Goal: Complete application form: Complete application form

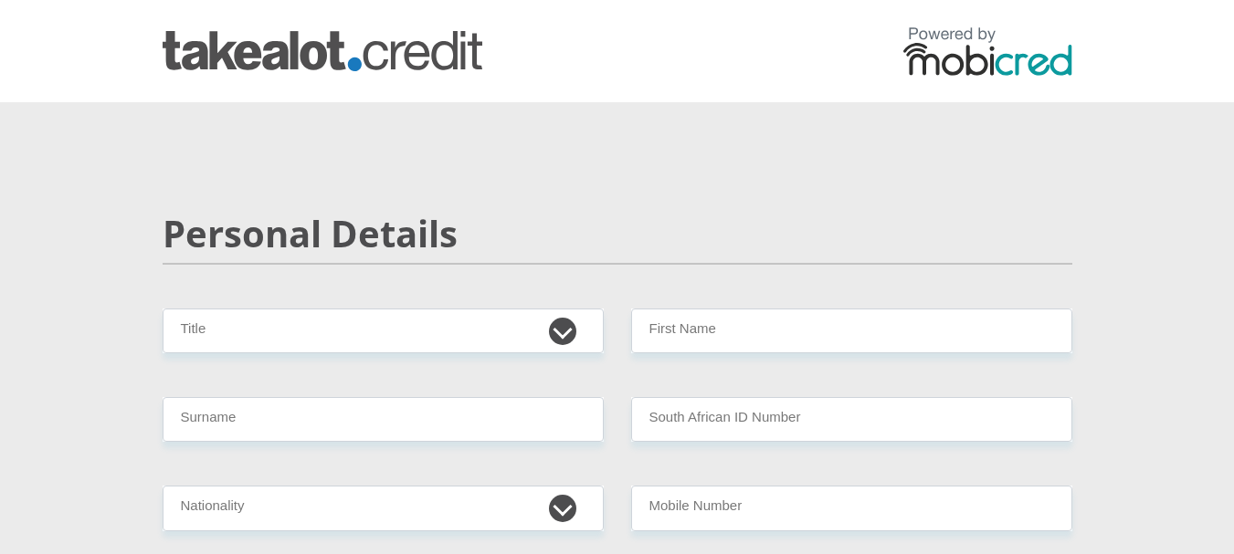
select select "Ms"
click at [163, 309] on select "Mr Ms Mrs Dr [PERSON_NAME]" at bounding box center [383, 331] width 441 height 45
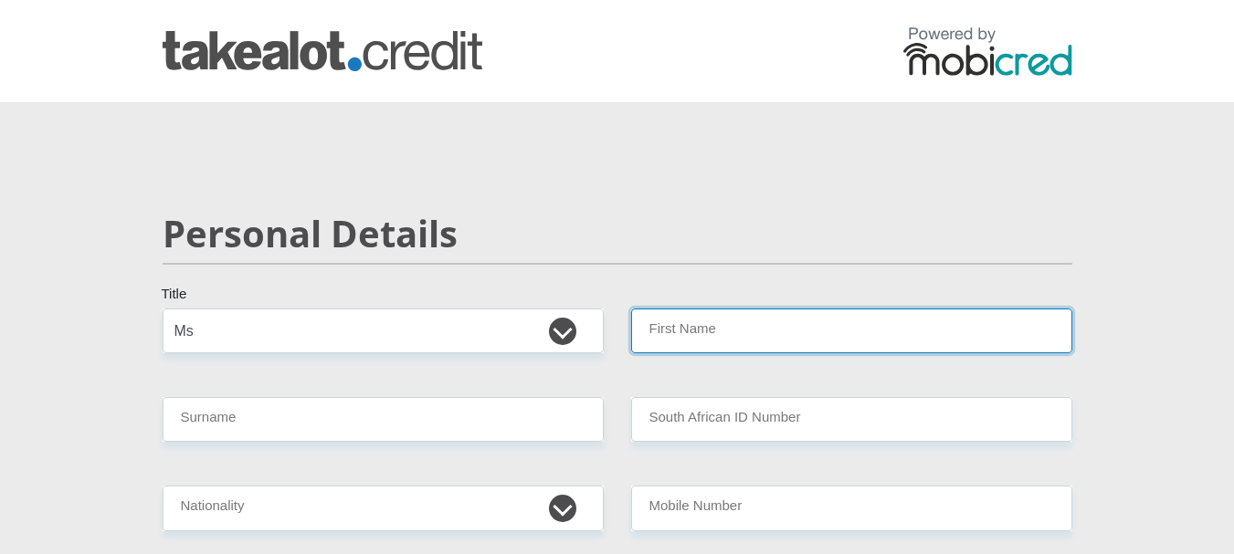
click at [712, 337] on input "First Name" at bounding box center [851, 331] width 441 height 45
type input "s"
type input "Suminthra"
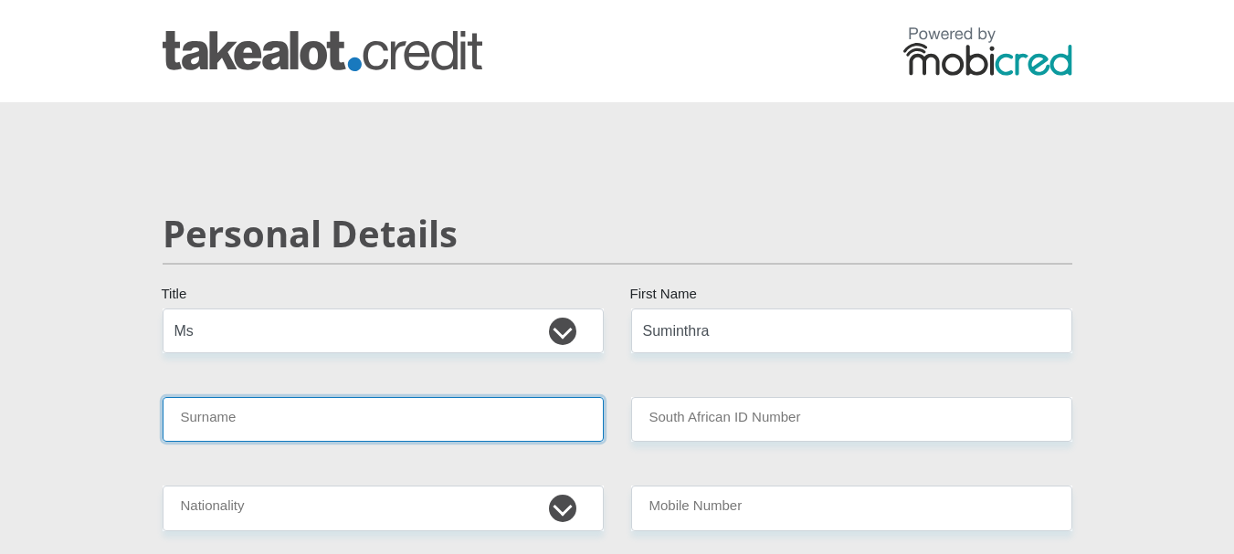
type input "A"
type input "[PERSON_NAME]"
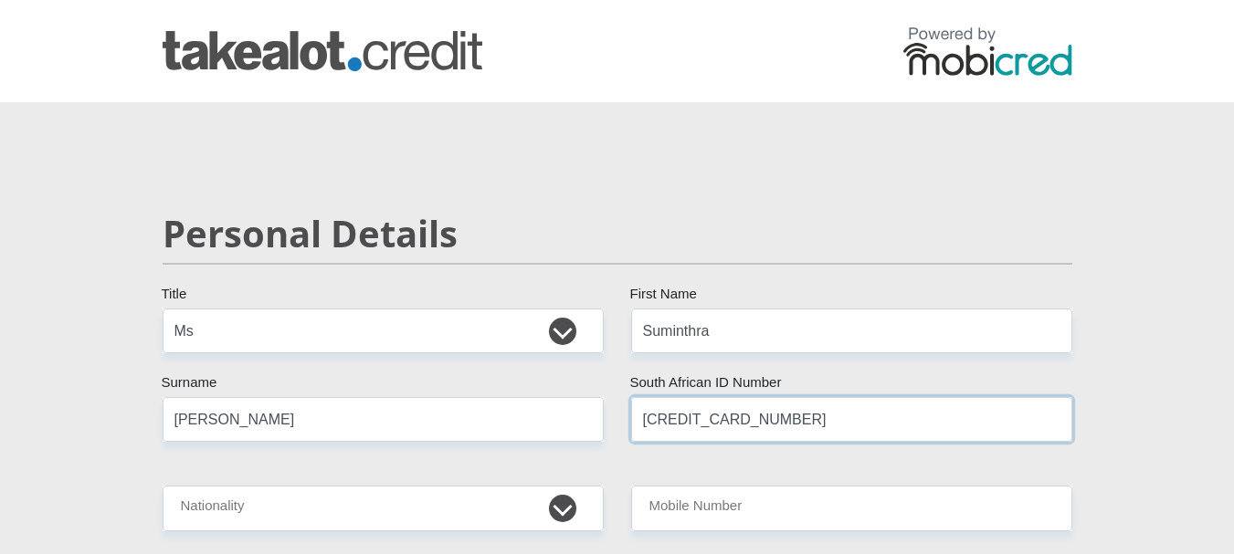
type input "[CREDIT_CARD_NUMBER]"
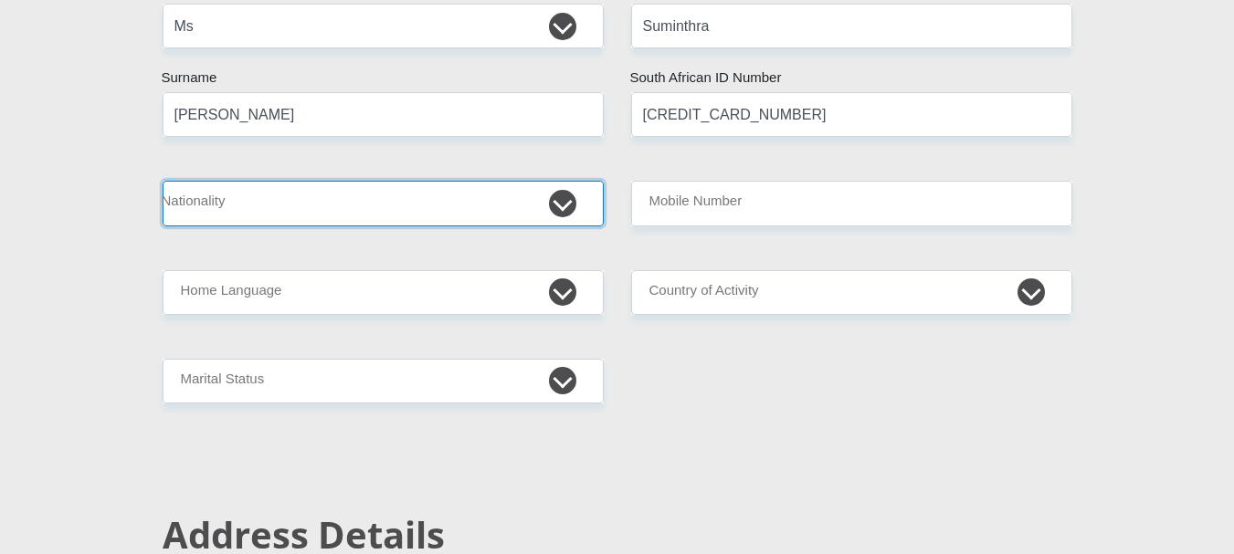
scroll to position [325, 0]
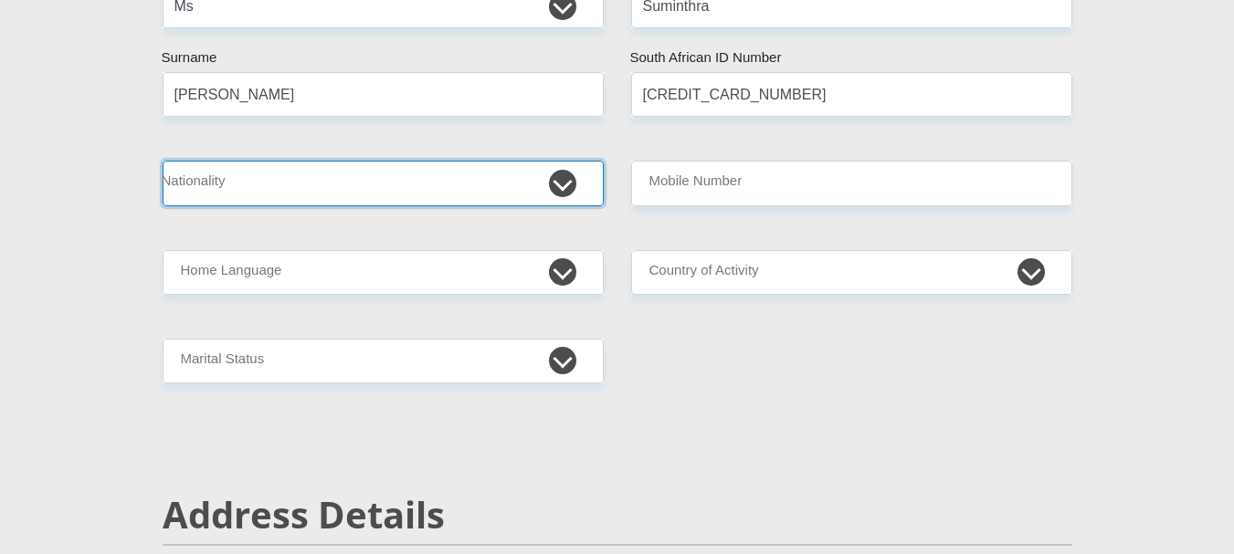
click at [555, 189] on select "[GEOGRAPHIC_DATA] [GEOGRAPHIC_DATA] [GEOGRAPHIC_DATA] [GEOGRAPHIC_DATA] [GEOGRA…" at bounding box center [383, 183] width 441 height 45
select select "ZAF"
click at [163, 161] on select "[GEOGRAPHIC_DATA] [GEOGRAPHIC_DATA] [GEOGRAPHIC_DATA] [GEOGRAPHIC_DATA] [GEOGRA…" at bounding box center [383, 183] width 441 height 45
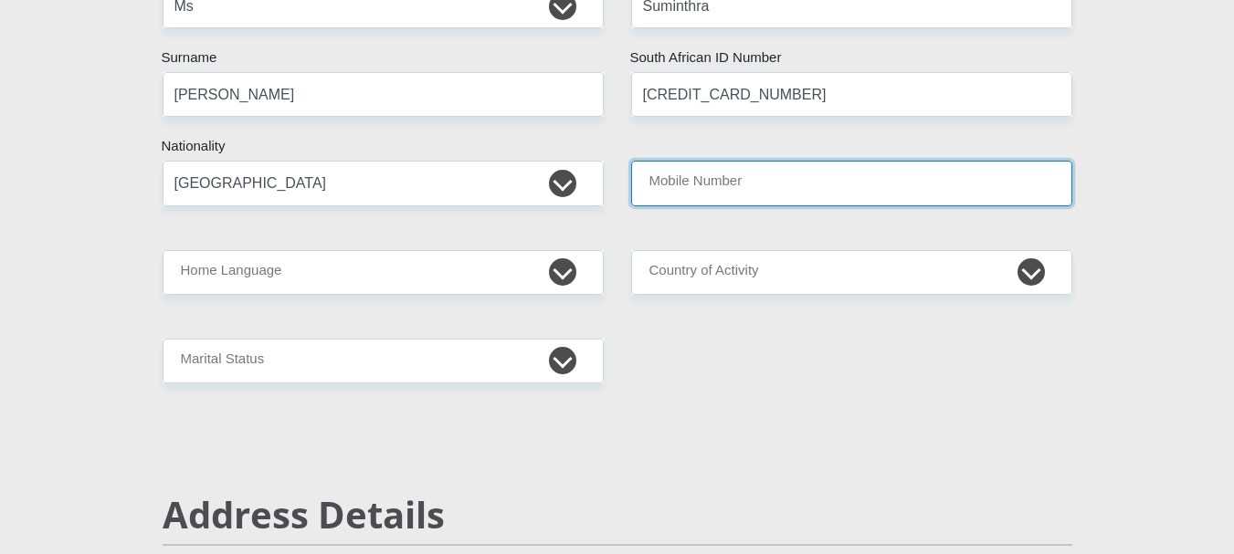
click at [758, 183] on input "Mobile Number" at bounding box center [851, 183] width 441 height 45
type input "0823081887"
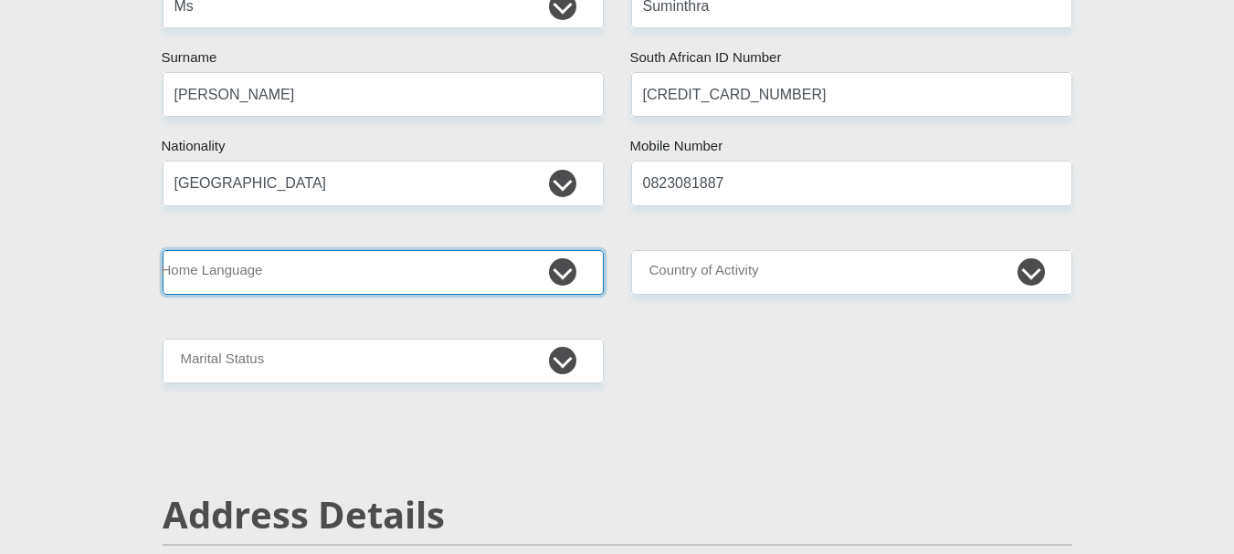
click at [475, 277] on select "Afrikaans English Sepedi South Ndebele Southern Sotho Swati Tsonga Tswana Venda…" at bounding box center [383, 272] width 441 height 45
select select "eng"
click at [163, 250] on select "Afrikaans English Sepedi South Ndebele Southern Sotho Swati Tsonga Tswana Venda…" at bounding box center [383, 272] width 441 height 45
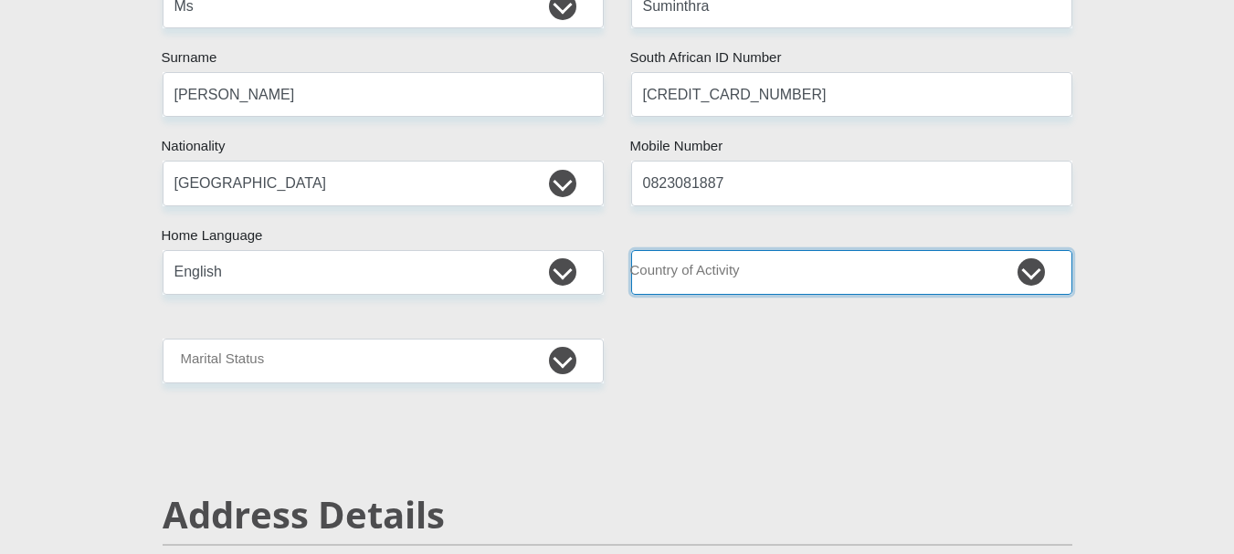
click at [815, 279] on select "[GEOGRAPHIC_DATA] [GEOGRAPHIC_DATA] [GEOGRAPHIC_DATA] [GEOGRAPHIC_DATA] [GEOGRA…" at bounding box center [851, 272] width 441 height 45
select select "ZAF"
click at [631, 250] on select "[GEOGRAPHIC_DATA] [GEOGRAPHIC_DATA] [GEOGRAPHIC_DATA] [GEOGRAPHIC_DATA] [GEOGRA…" at bounding box center [851, 272] width 441 height 45
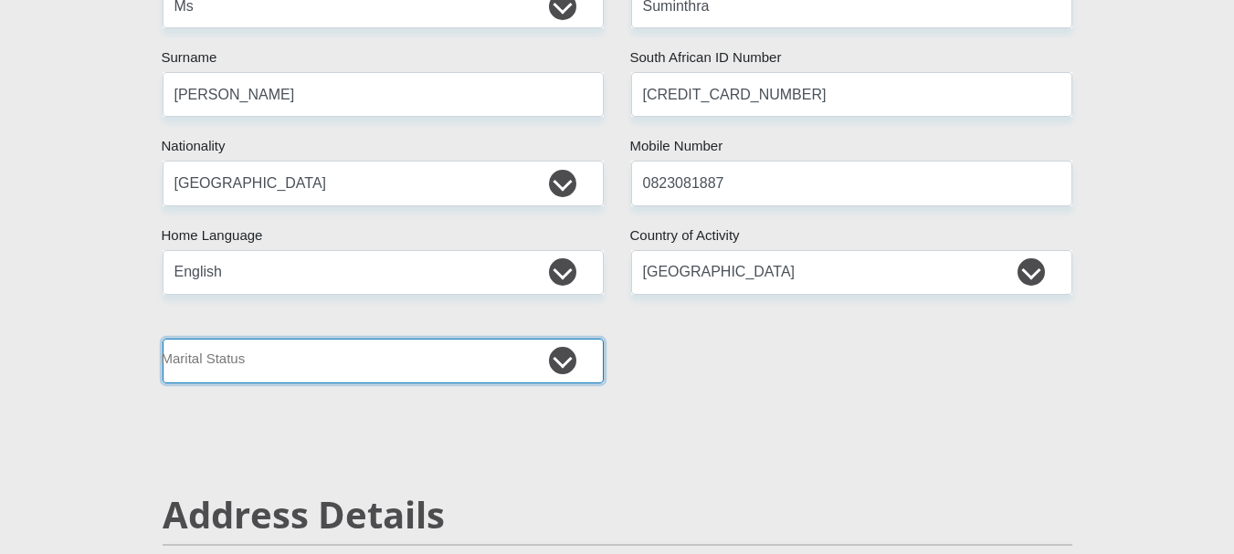
click at [518, 352] on select "Married ANC Single Divorced Widowed Married COP or Customary Law" at bounding box center [383, 361] width 441 height 45
select select "4"
click at [163, 339] on select "Married ANC Single Divorced Widowed Married COP or Customary Law" at bounding box center [383, 361] width 441 height 45
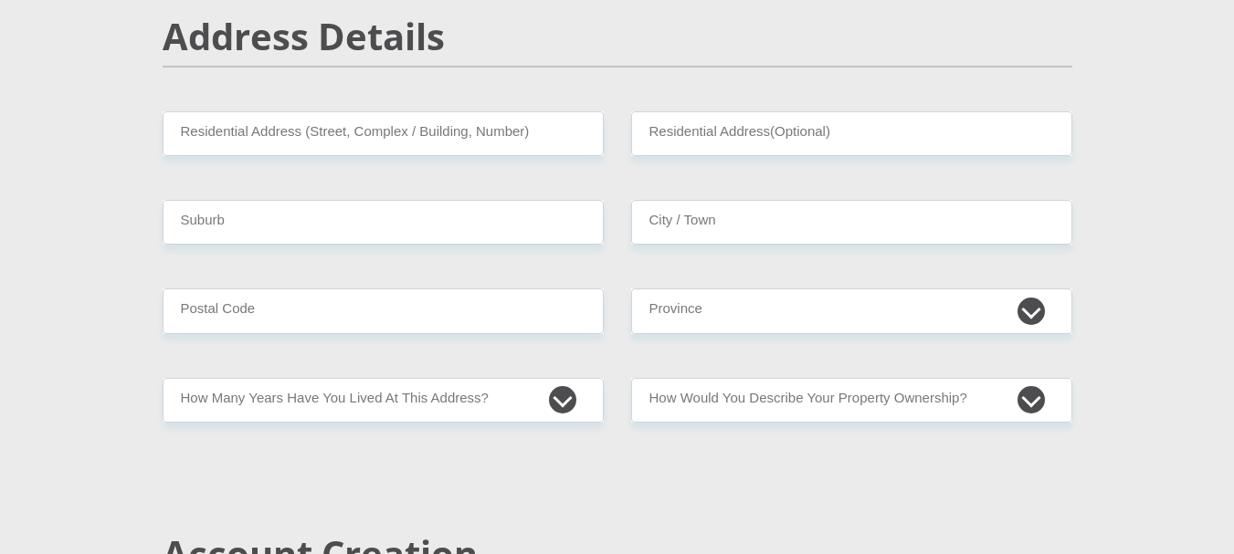
scroll to position [845, 0]
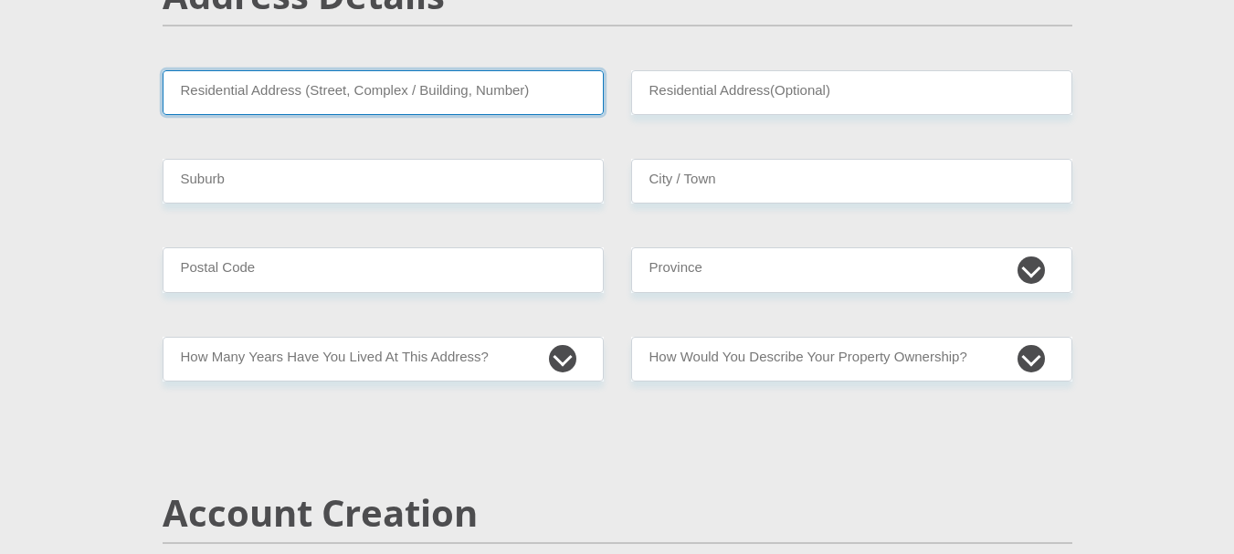
click at [300, 89] on input "Residential Address (Street, Complex / Building, Number)" at bounding box center [383, 92] width 441 height 45
type input "[STREET_ADDRESS]"
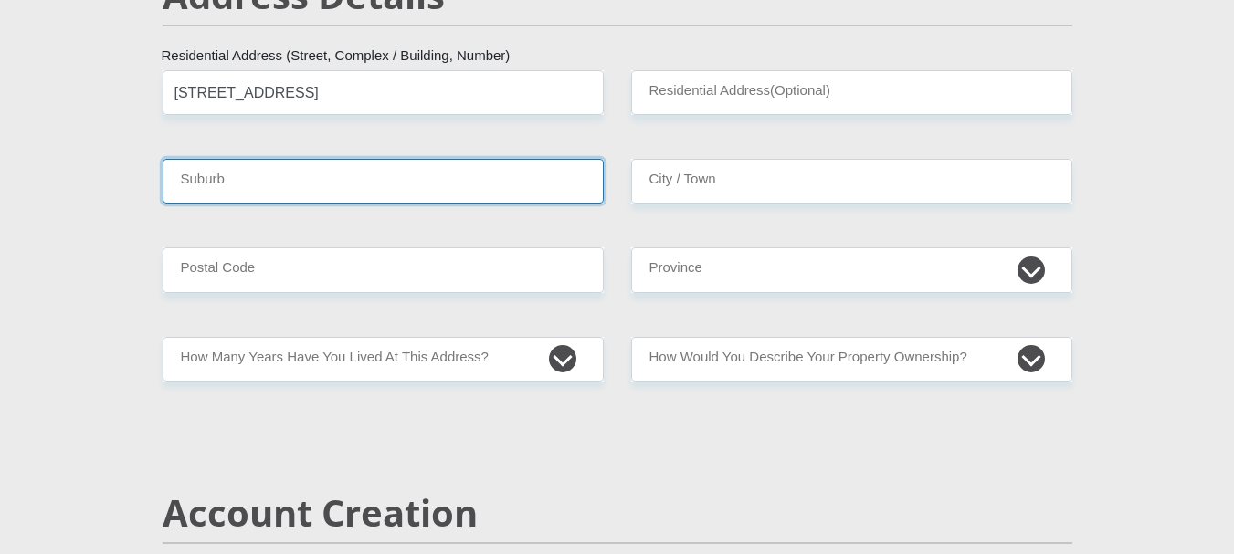
type input "[GEOGRAPHIC_DATA]"
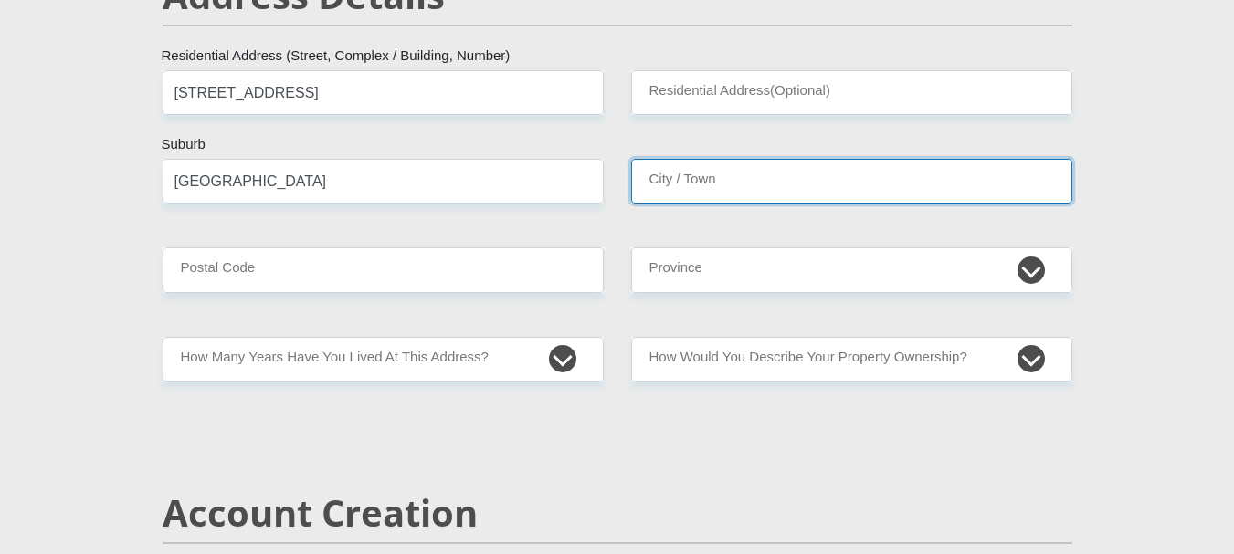
type input "[GEOGRAPHIC_DATA]"
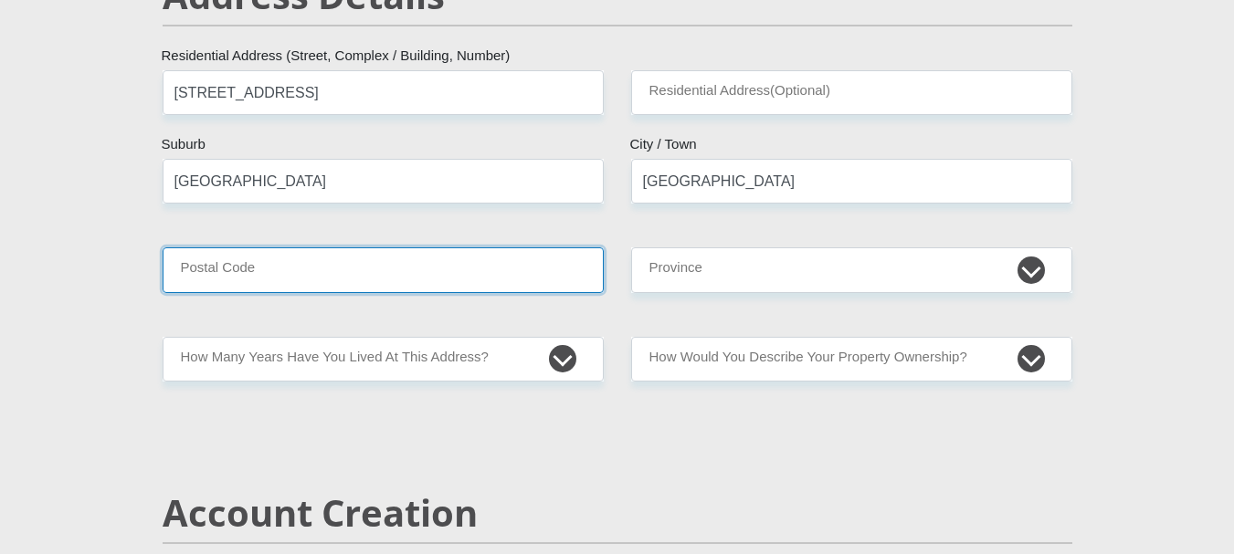
type input "4051"
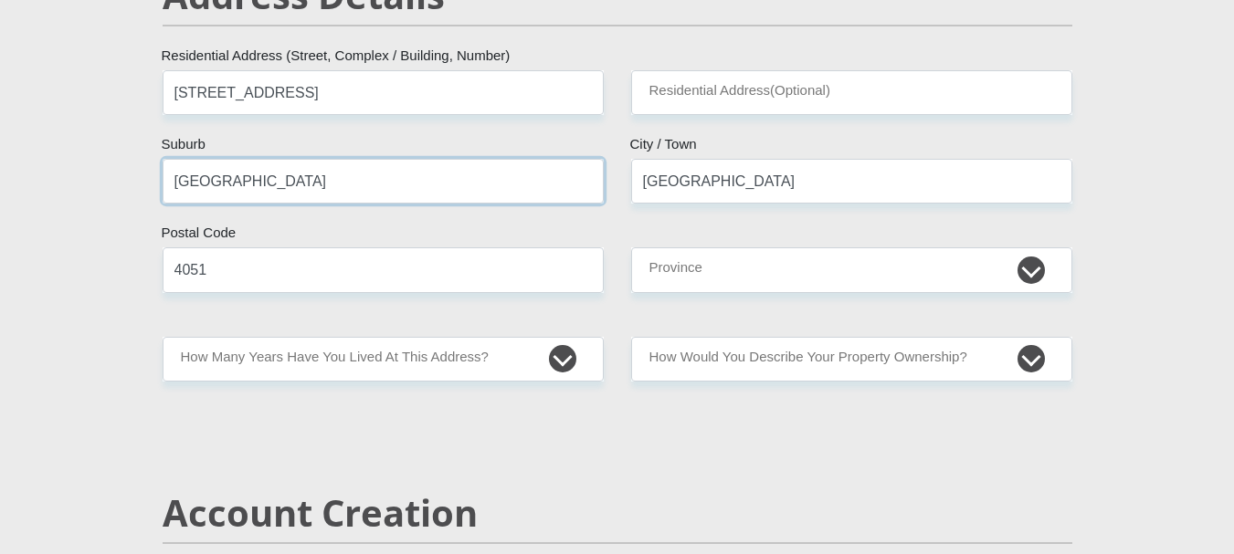
click at [280, 187] on input "[GEOGRAPHIC_DATA]" at bounding box center [383, 181] width 441 height 45
type input "[GEOGRAPHIC_DATA]"
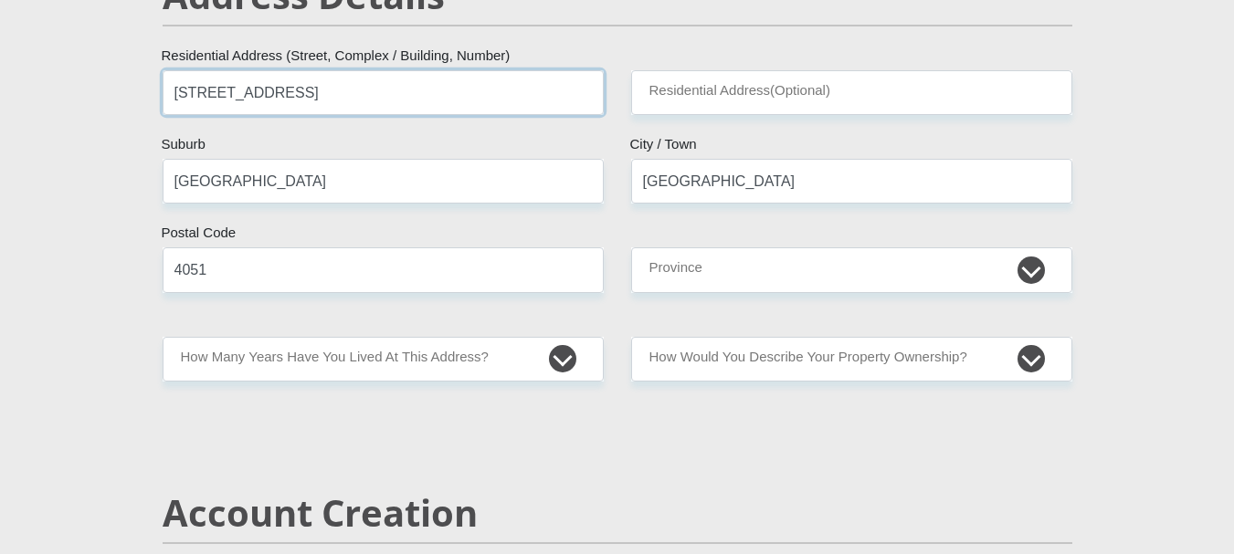
drag, startPoint x: 325, startPoint y: 106, endPoint x: 102, endPoint y: 92, distance: 223.2
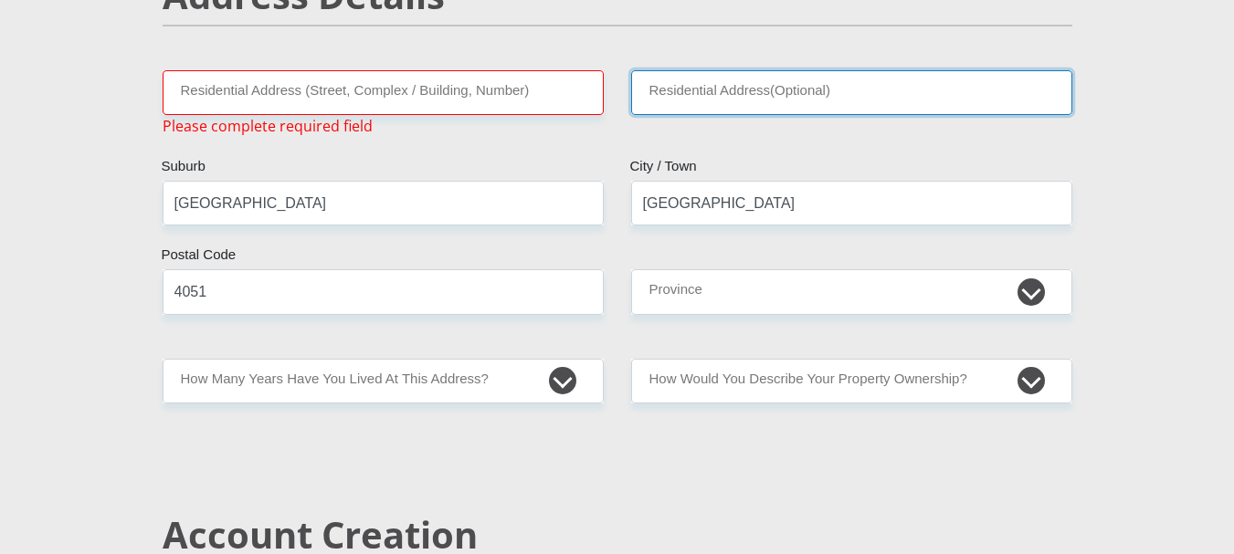
click at [640, 100] on input "Residential Address(Optional)" at bounding box center [851, 92] width 441 height 45
paste input "[STREET_ADDRESS]"
type input "[STREET_ADDRESS]"
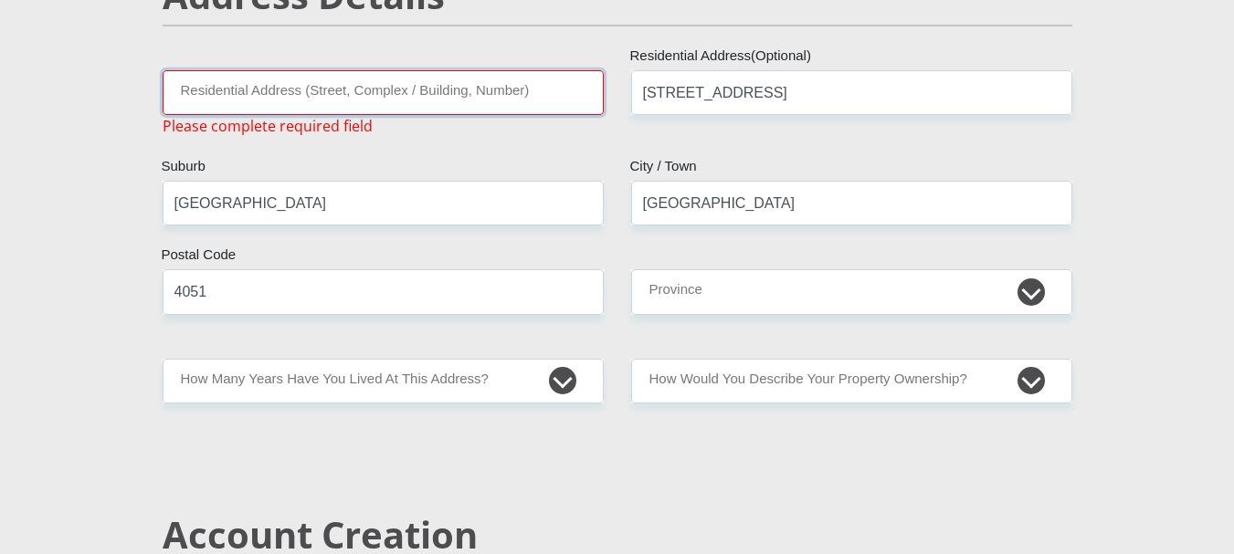
click at [401, 94] on input "Residential Address (Street, Complex / Building, Number)" at bounding box center [383, 92] width 441 height 45
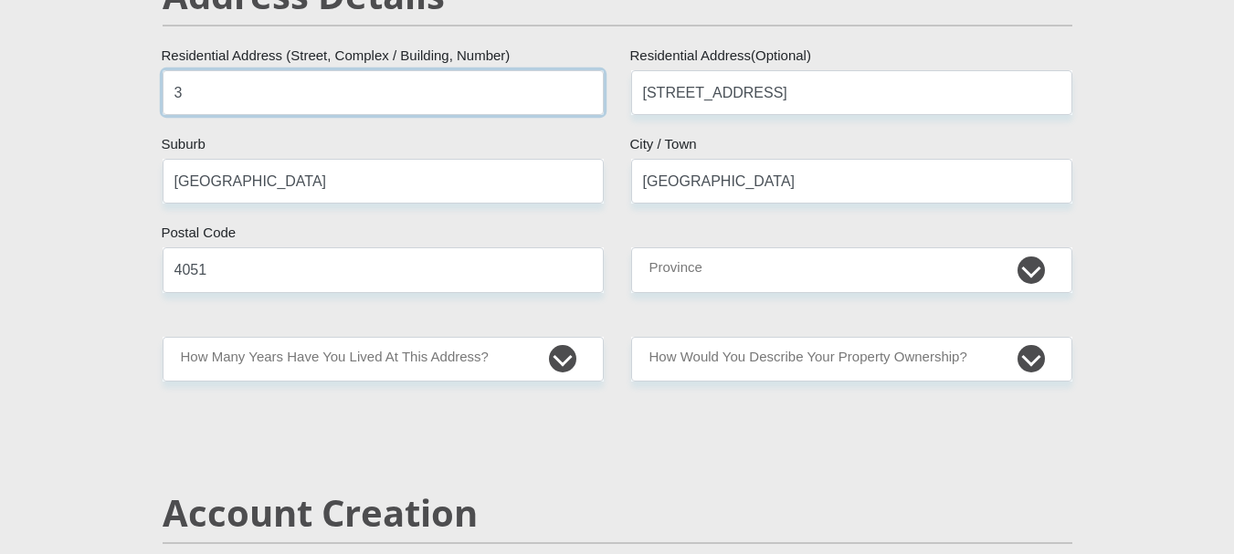
type input "[STREET_ADDRESS]"
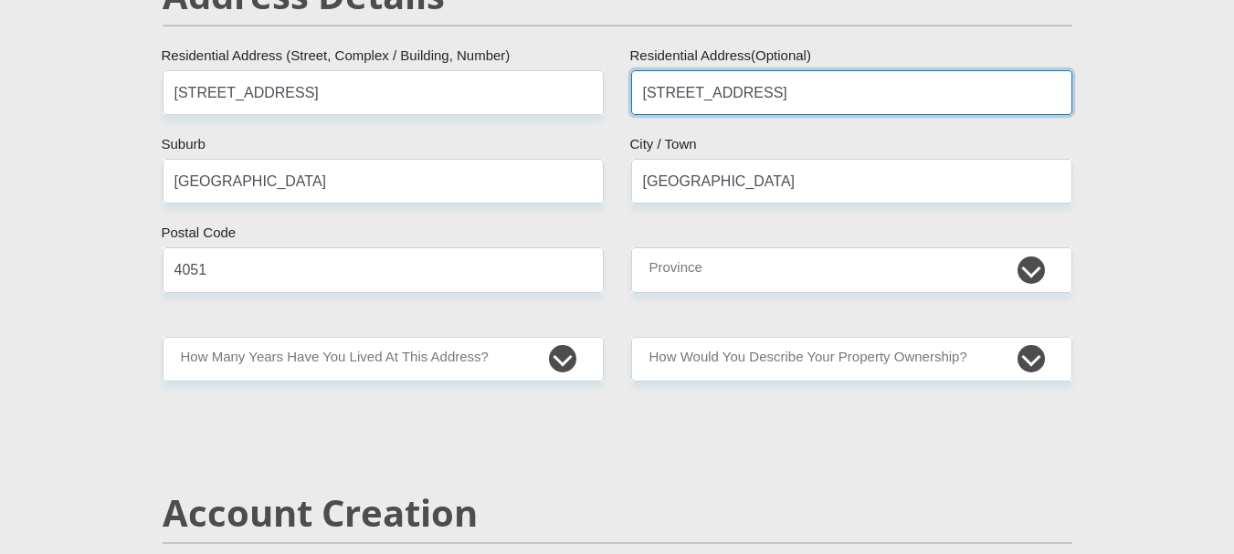
drag, startPoint x: 784, startPoint y: 91, endPoint x: 471, endPoint y: 99, distance: 313.3
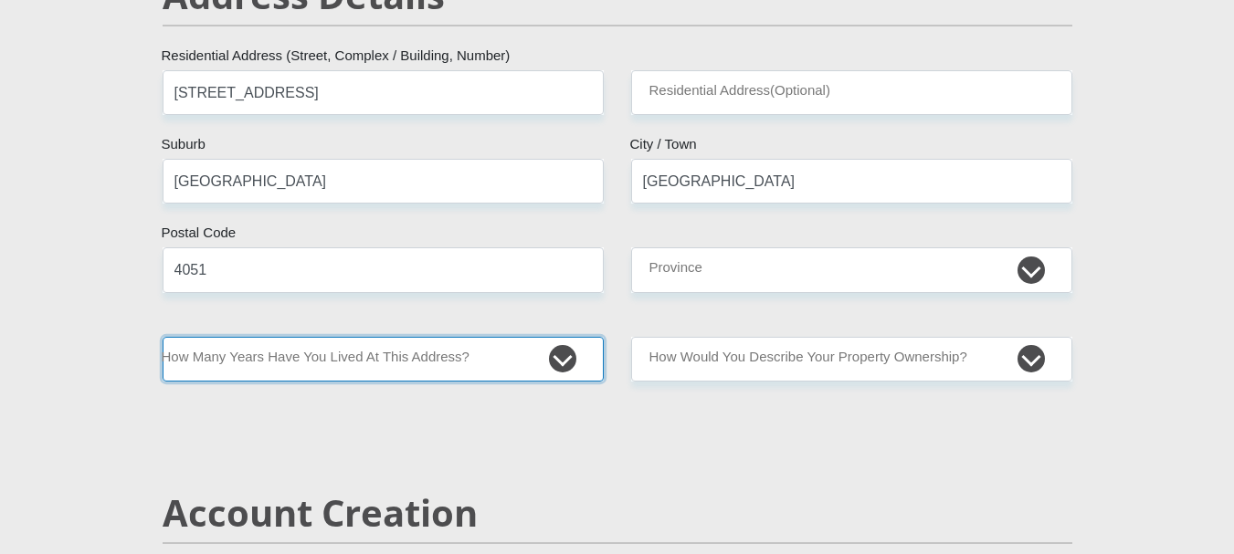
click at [551, 349] on select "less than 1 year 1-3 years 3-5 years 5+ years" at bounding box center [383, 359] width 441 height 45
select select "5"
click at [163, 337] on select "less than 1 year 1-3 years 3-5 years 5+ years" at bounding box center [383, 359] width 441 height 45
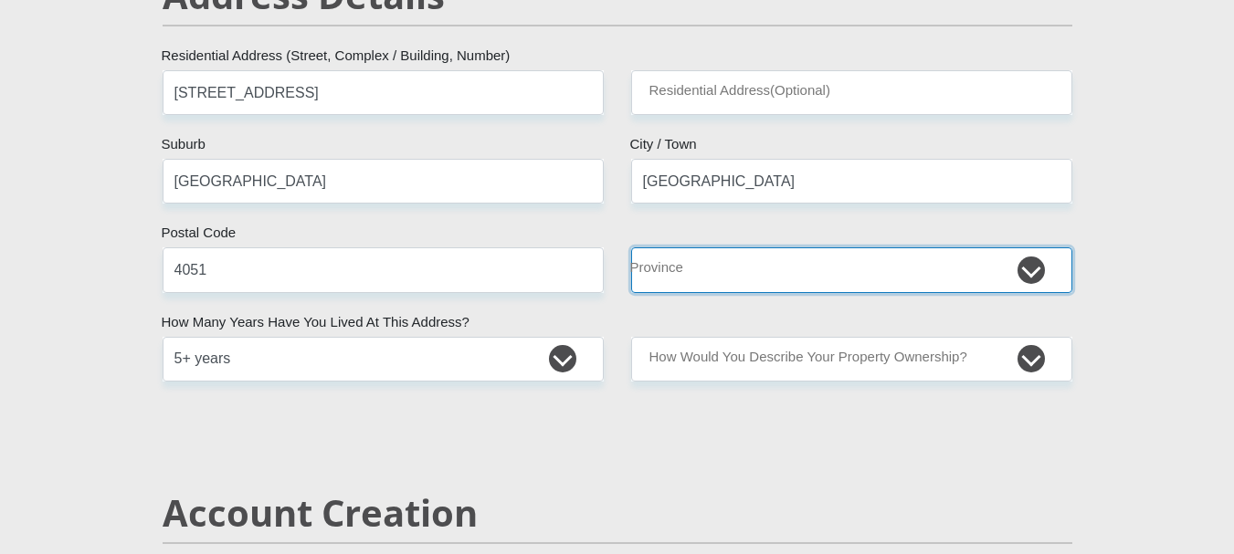
click at [774, 276] on select "Eastern Cape Free State [GEOGRAPHIC_DATA] [GEOGRAPHIC_DATA][DATE] [GEOGRAPHIC_D…" at bounding box center [851, 269] width 441 height 45
select select "[GEOGRAPHIC_DATA][DATE]"
click at [631, 247] on select "Eastern Cape Free State [GEOGRAPHIC_DATA] [GEOGRAPHIC_DATA][DATE] [GEOGRAPHIC_D…" at bounding box center [851, 269] width 441 height 45
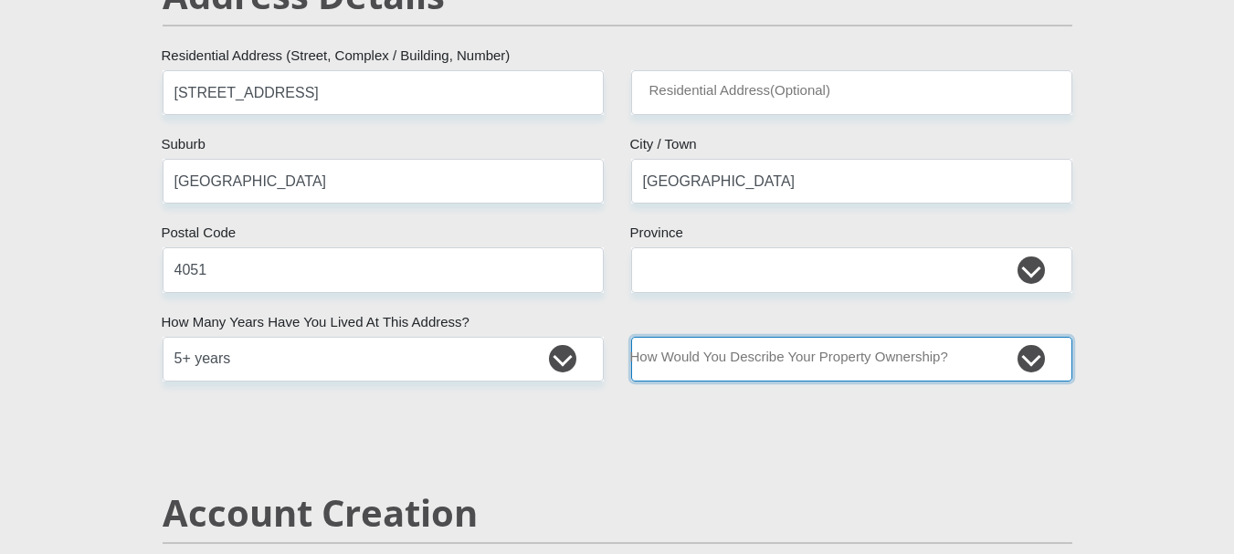
click at [785, 365] on select "Owned Rented Family Owned Company Dwelling" at bounding box center [851, 359] width 441 height 45
select select "parents"
click at [631, 337] on select "Owned Rented Family Owned Company Dwelling" at bounding box center [851, 359] width 441 height 45
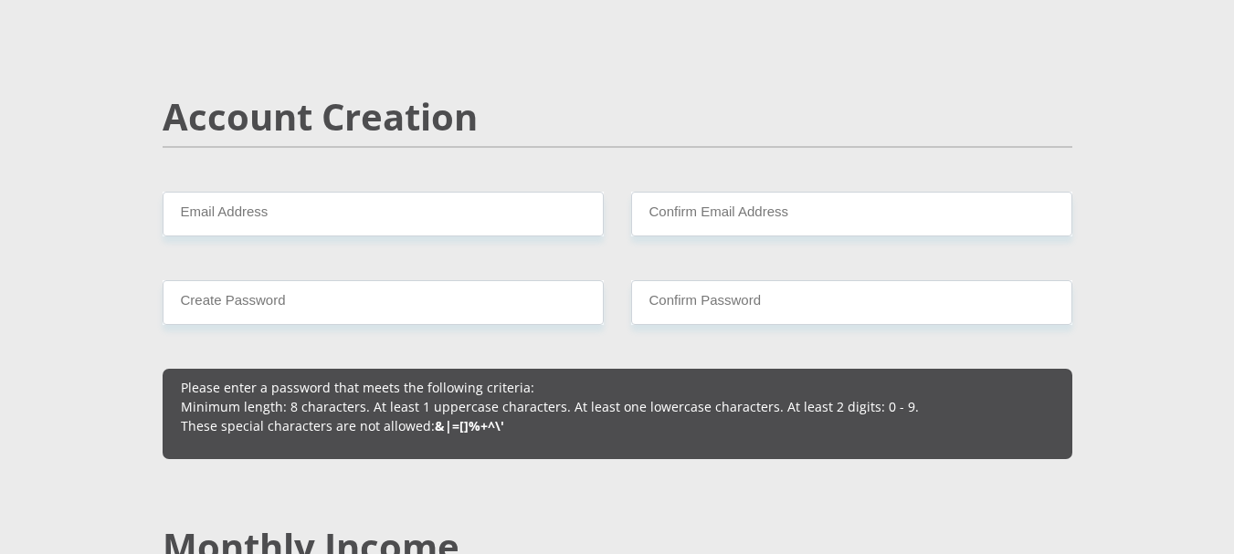
scroll to position [1251, 0]
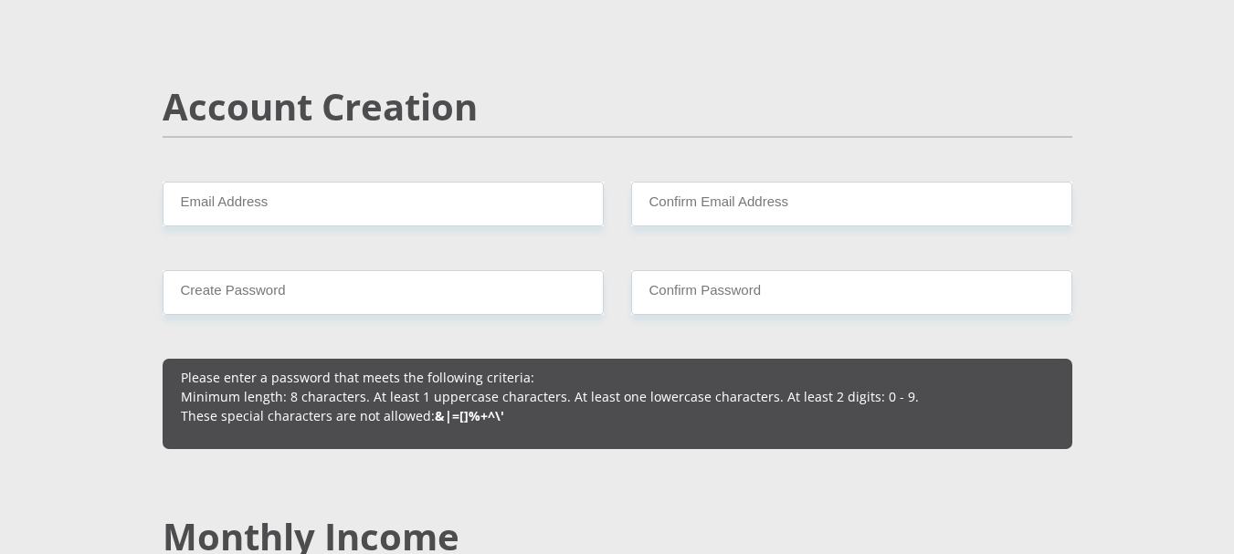
drag, startPoint x: 369, startPoint y: 239, endPoint x: 352, endPoint y: 215, distance: 30.1
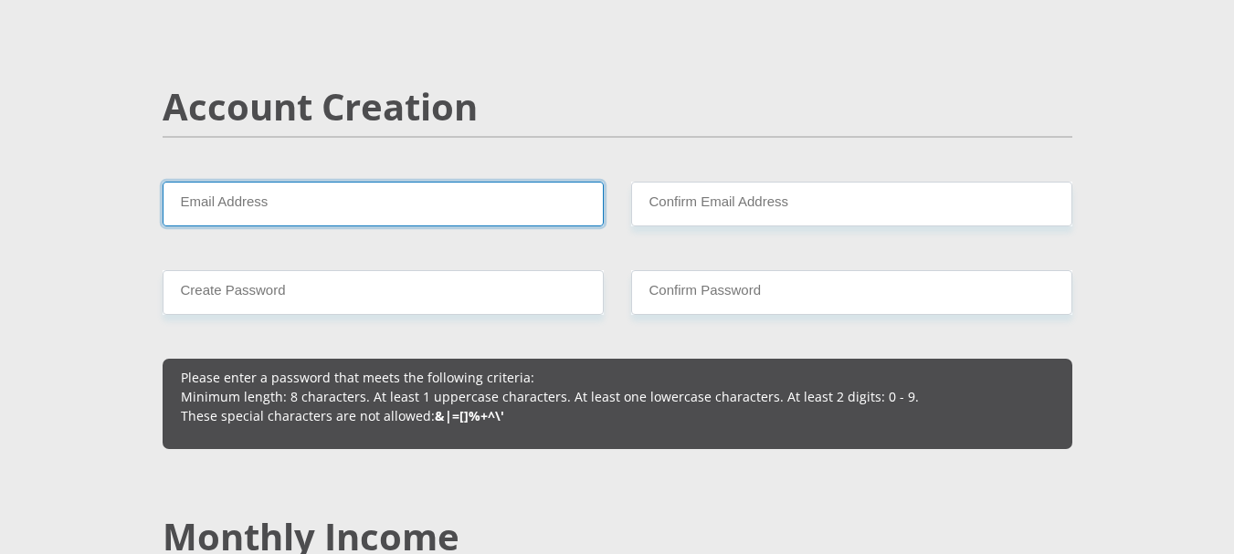
click at [352, 214] on input "Email Address" at bounding box center [383, 204] width 441 height 45
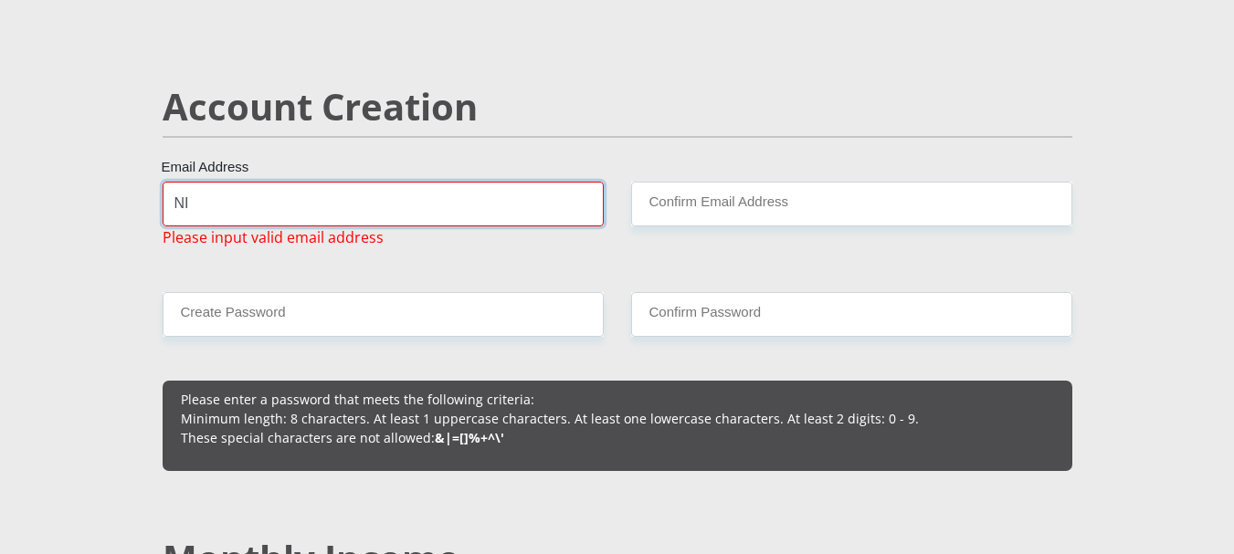
type input "N"
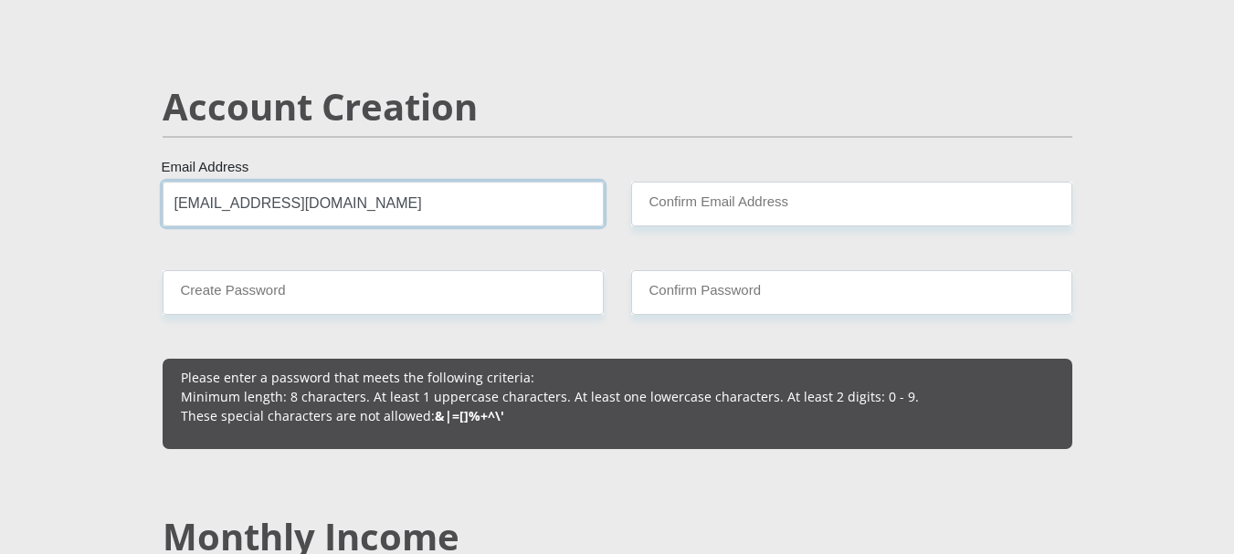
type input "[EMAIL_ADDRESS][DOMAIN_NAME]"
click at [289, 209] on input "[EMAIL_ADDRESS][DOMAIN_NAME]" at bounding box center [383, 204] width 441 height 45
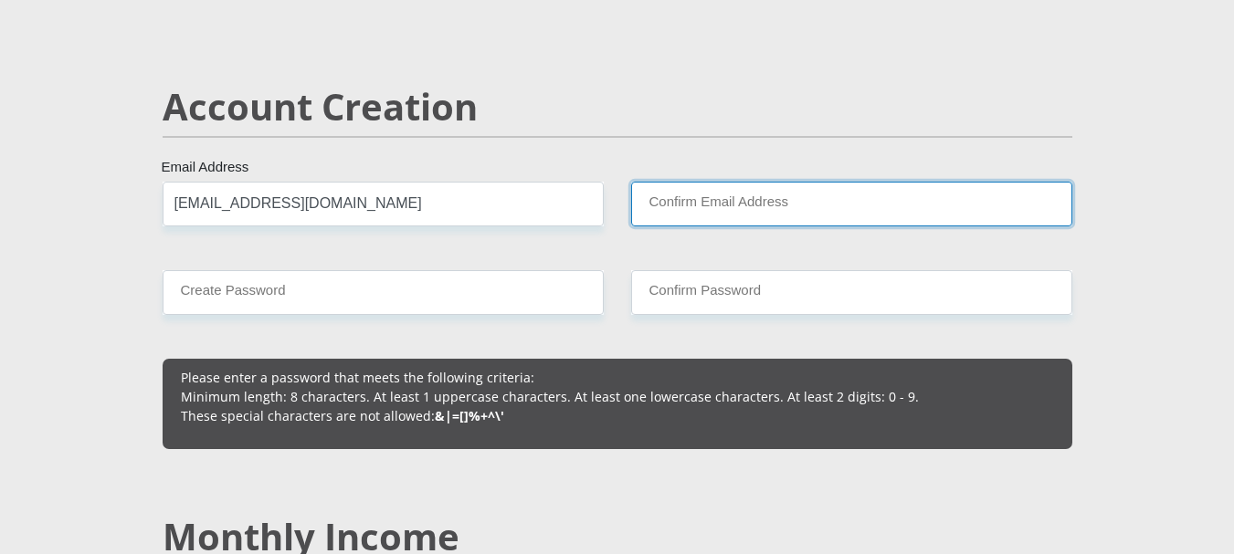
click at [657, 204] on input "Confirm Email Address" at bounding box center [851, 204] width 441 height 45
paste input "[EMAIL_ADDRESS][DOMAIN_NAME]"
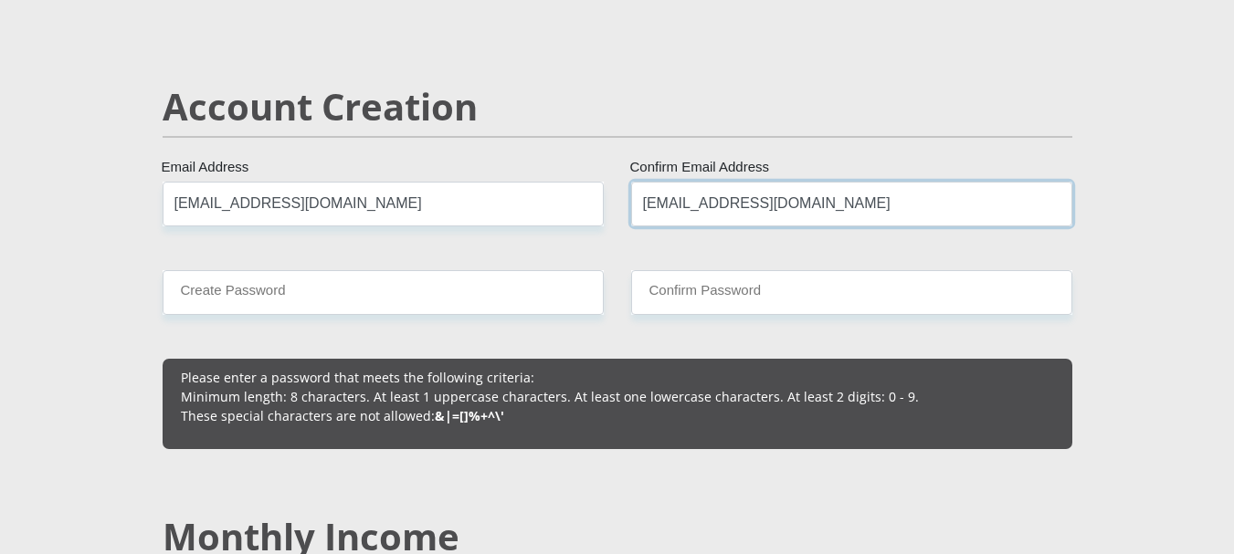
type input "[EMAIL_ADDRESS][DOMAIN_NAME]"
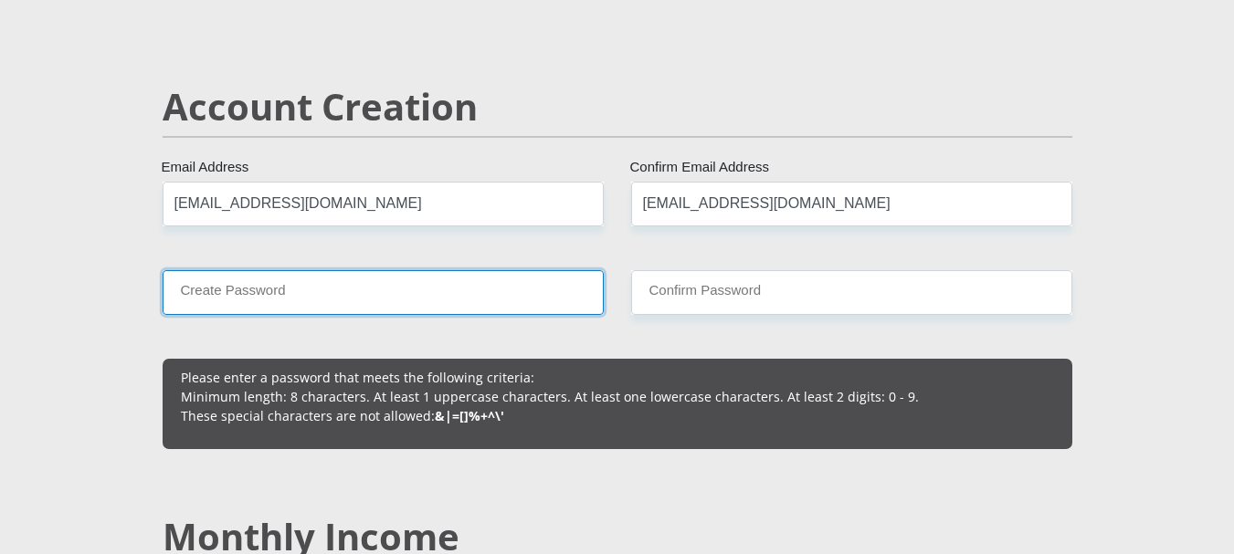
click at [247, 302] on input "Create Password" at bounding box center [383, 292] width 441 height 45
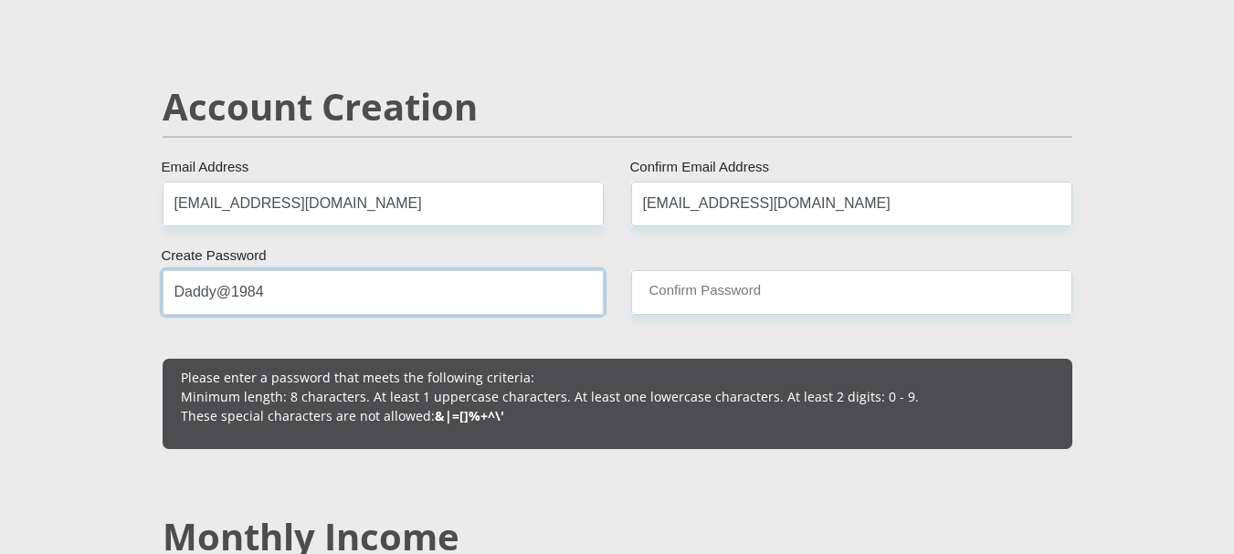
type input "Daddy@1984"
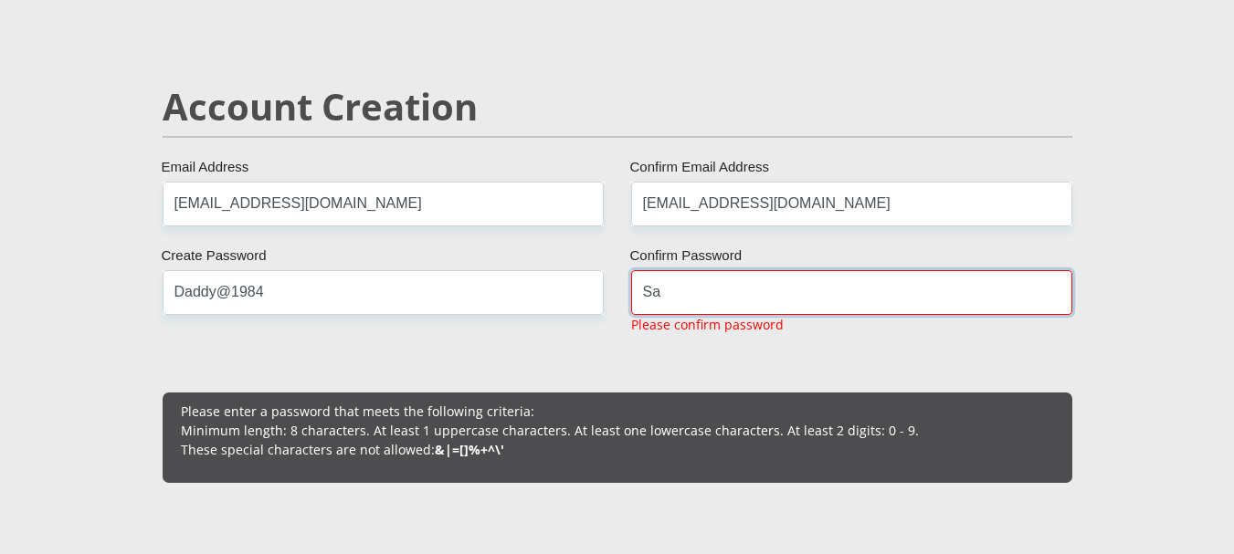
type input "S"
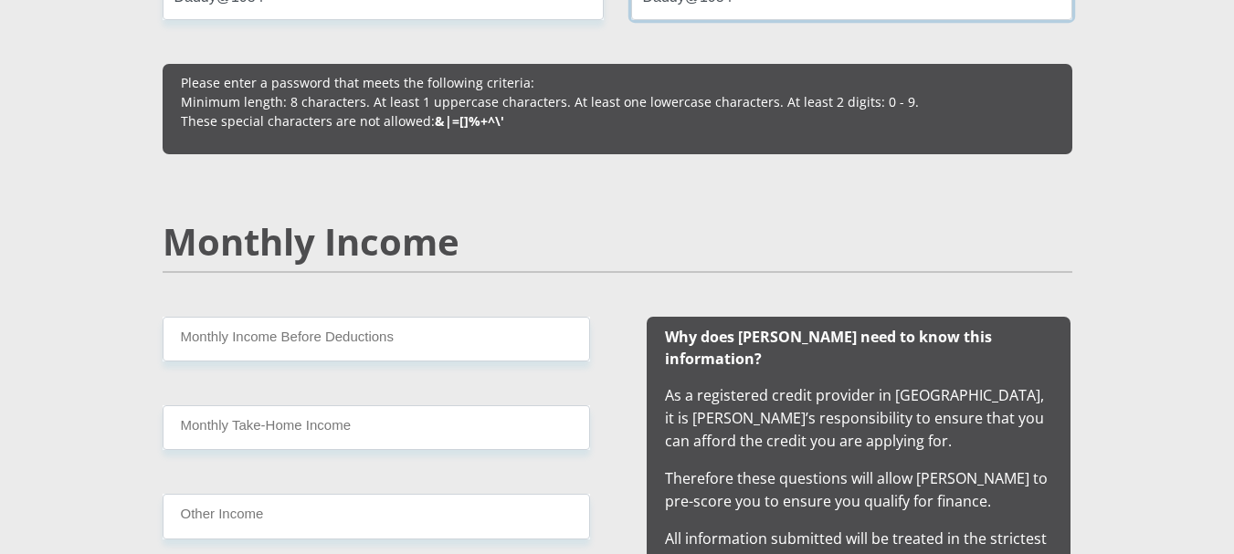
scroll to position [1698, 0]
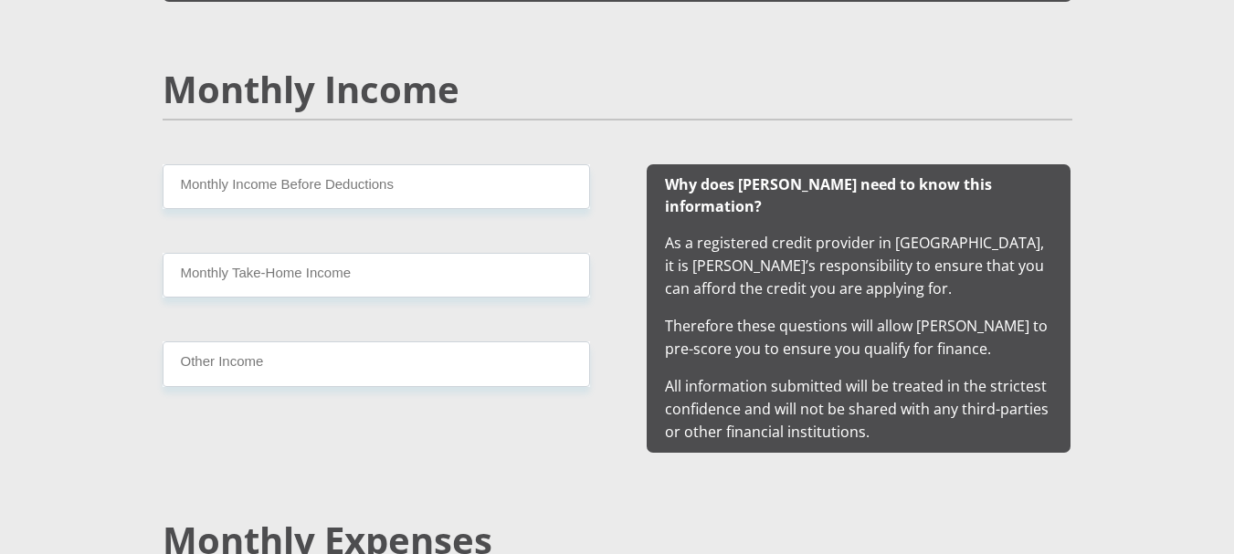
type input "Daddy@1984"
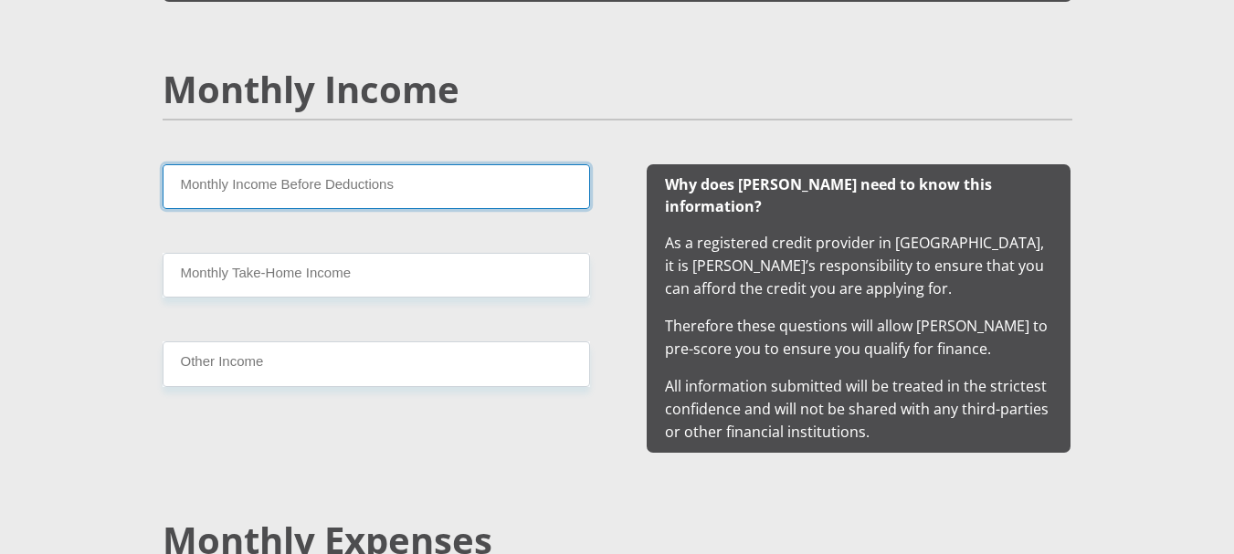
click at [492, 196] on input "Monthly Income Before Deductions" at bounding box center [376, 186] width 427 height 45
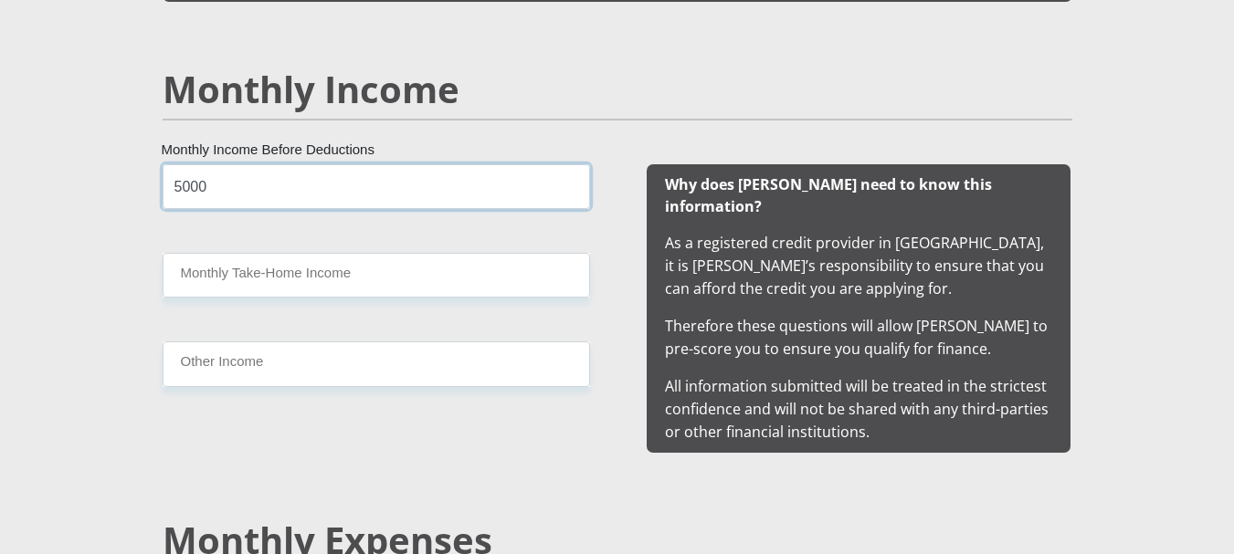
type input "5000"
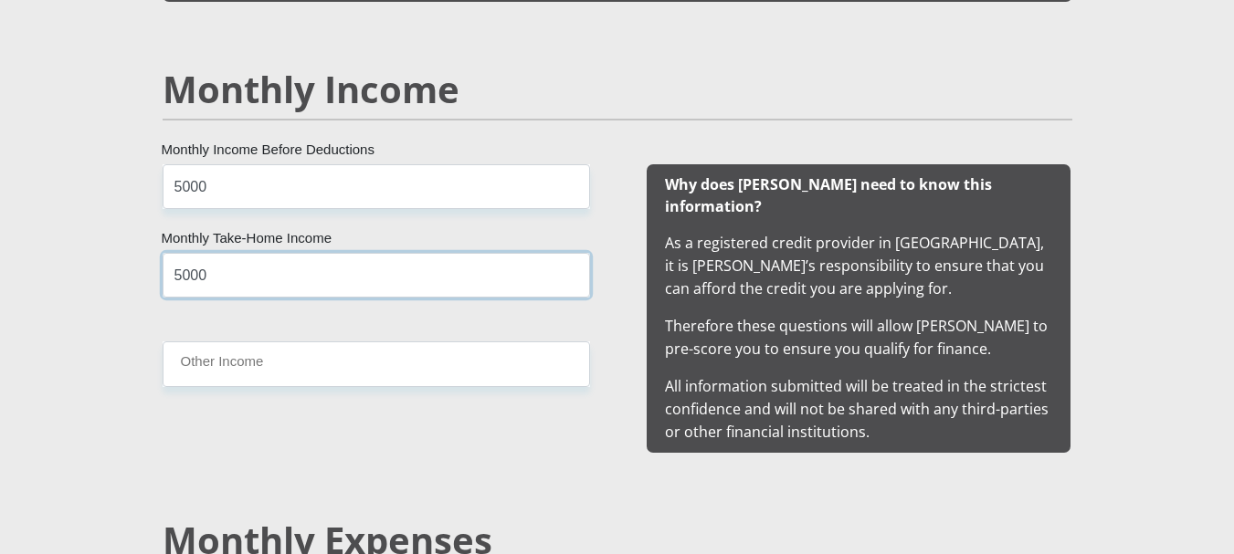
type input "5000"
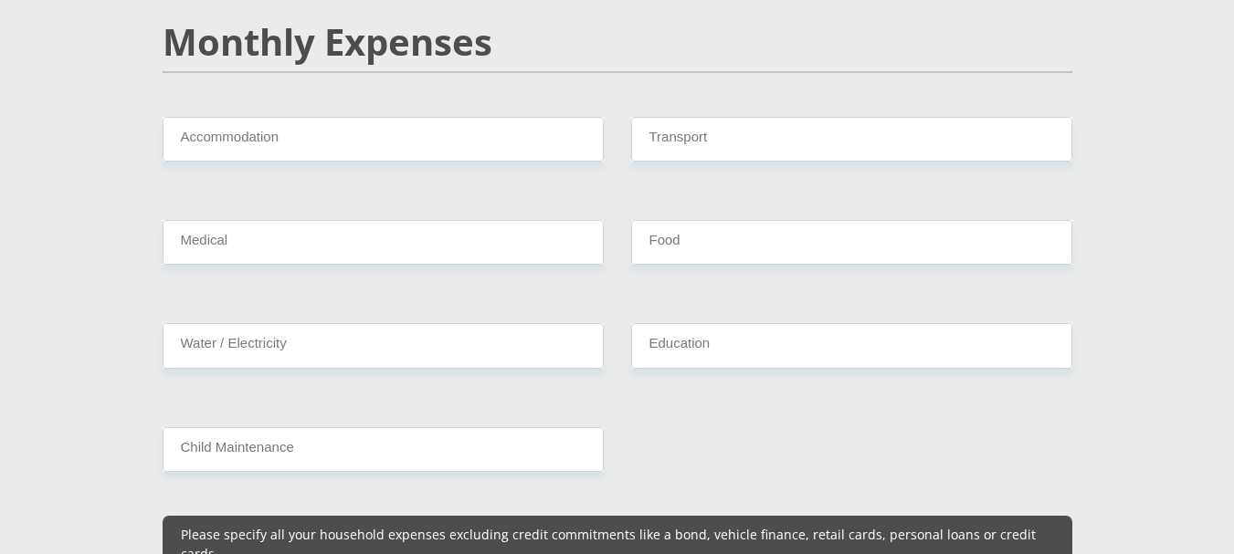
scroll to position [2248, 0]
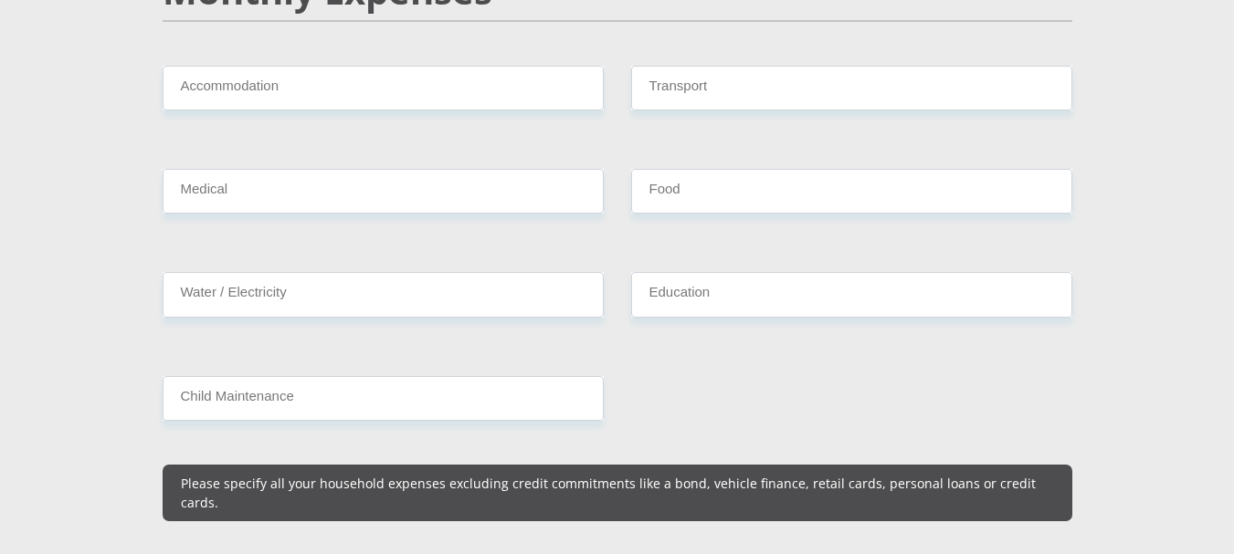
type input "2000"
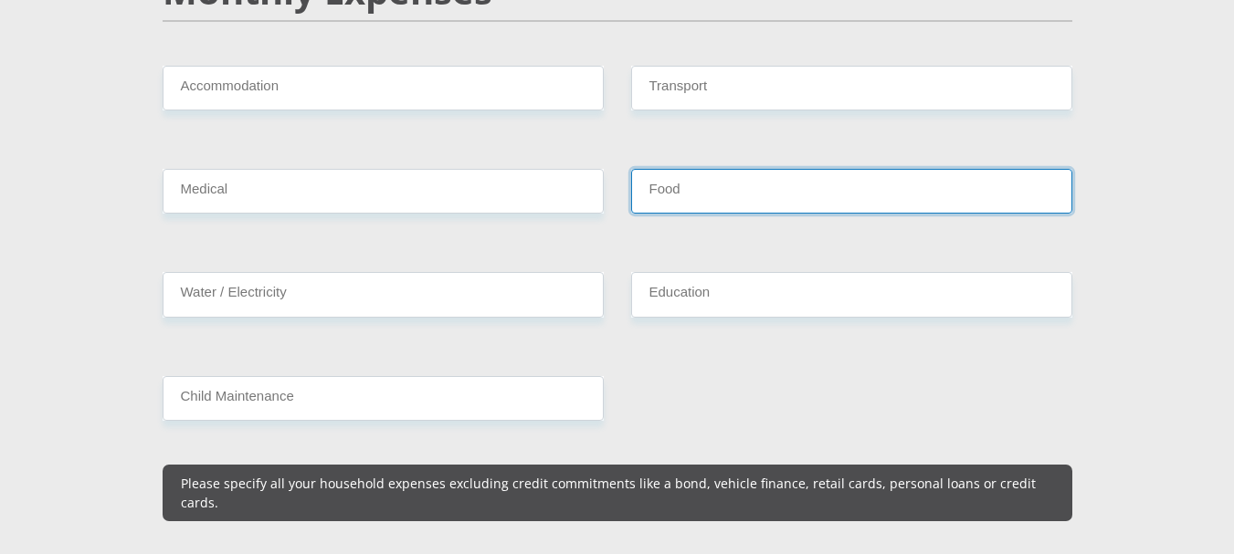
click at [686, 186] on input "Food" at bounding box center [851, 191] width 441 height 45
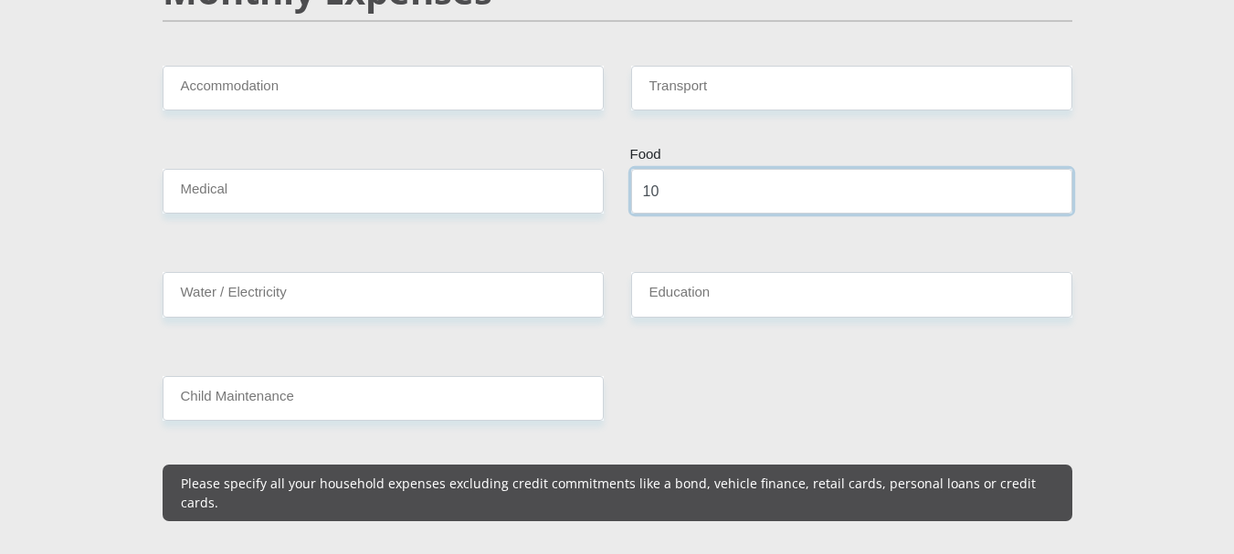
type input "1"
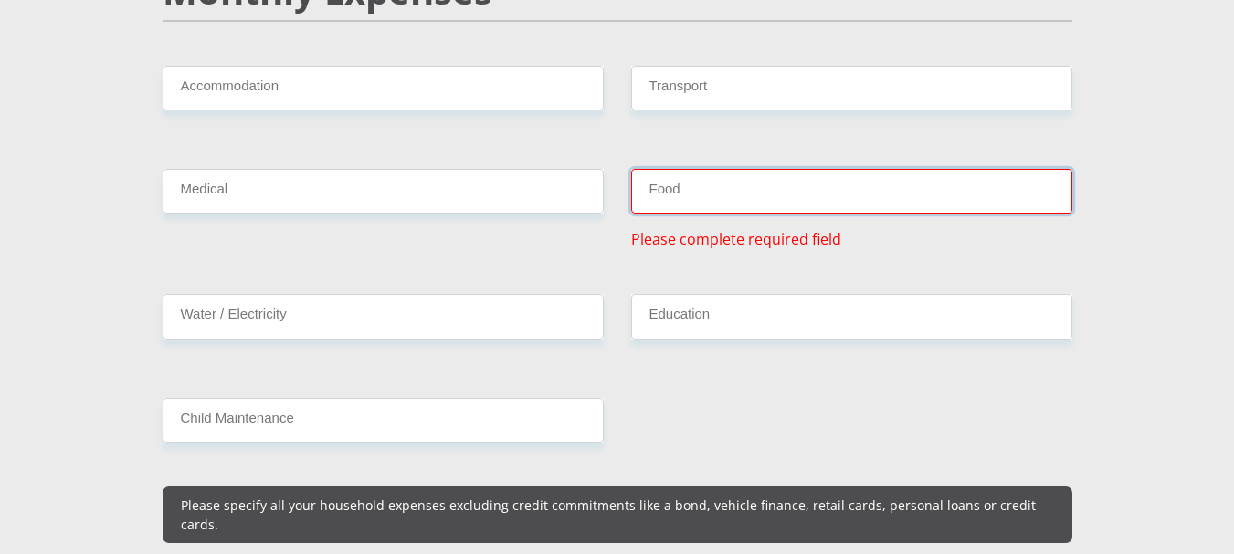
type input "2"
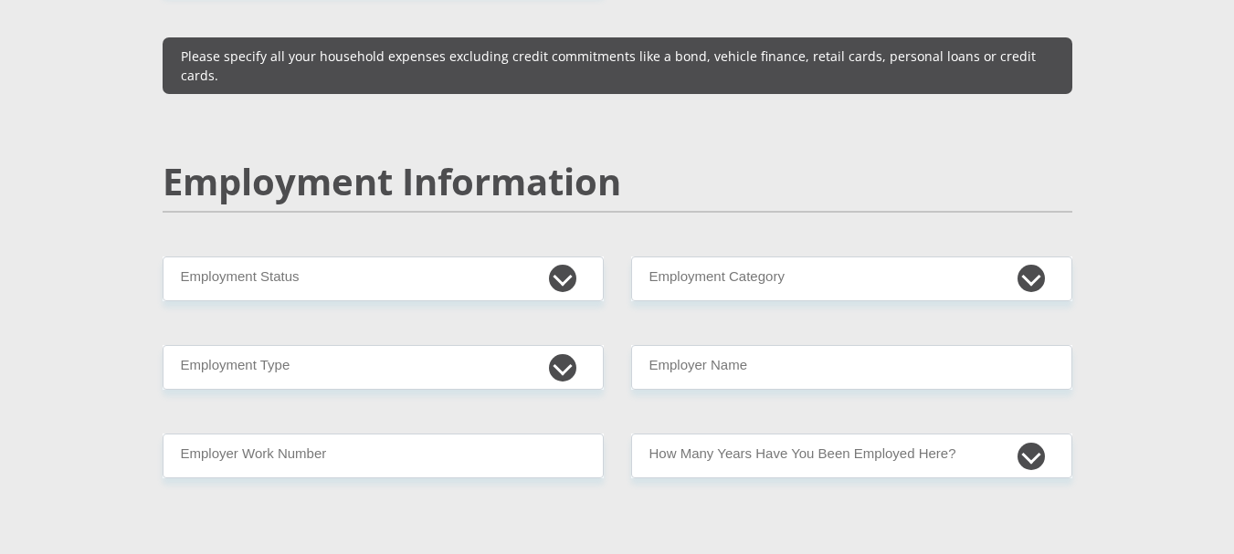
scroll to position [2736, 0]
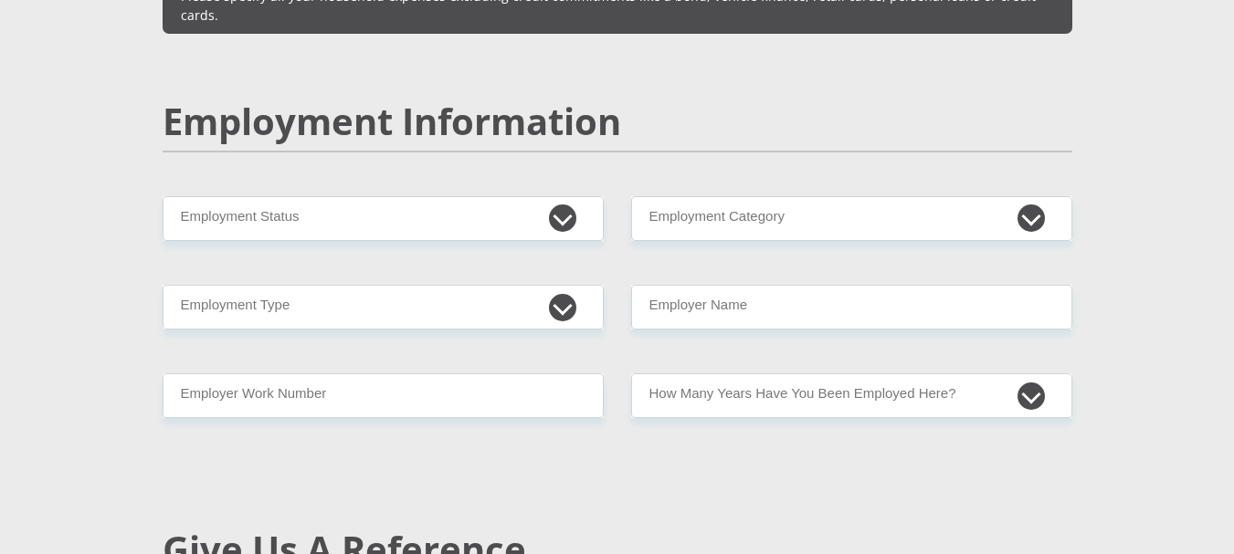
type input "500"
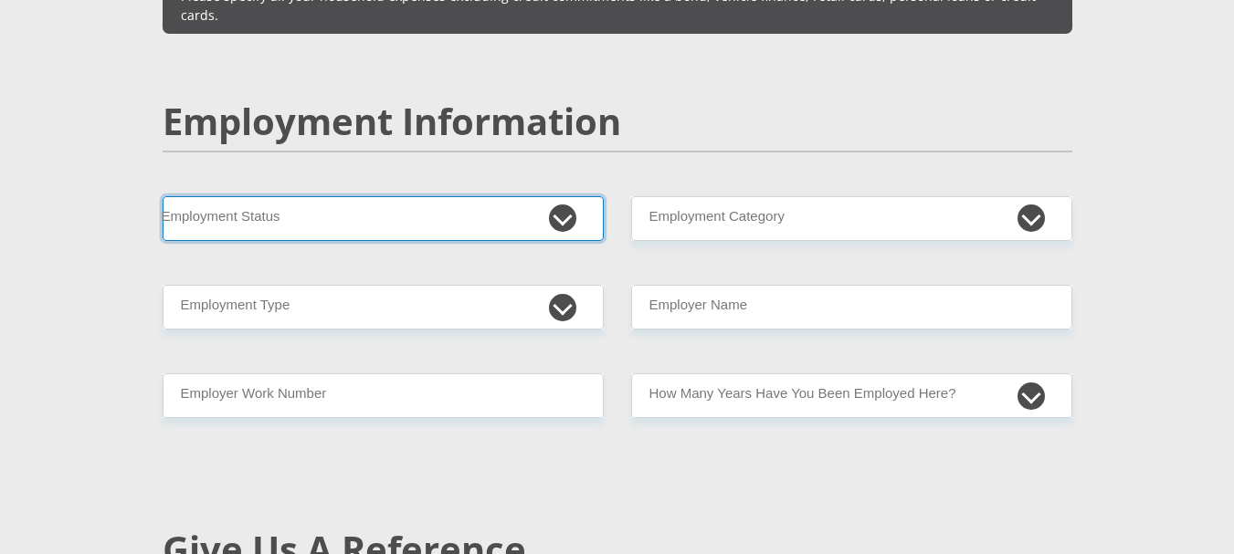
click at [561, 196] on select "Permanent/Full-time Part-time/Casual [DEMOGRAPHIC_DATA] Worker Self-Employed Ho…" at bounding box center [383, 218] width 441 height 45
select select "6"
click at [163, 196] on select "Permanent/Full-time Part-time/Casual [DEMOGRAPHIC_DATA] Worker Self-Employed Ho…" at bounding box center [383, 218] width 441 height 45
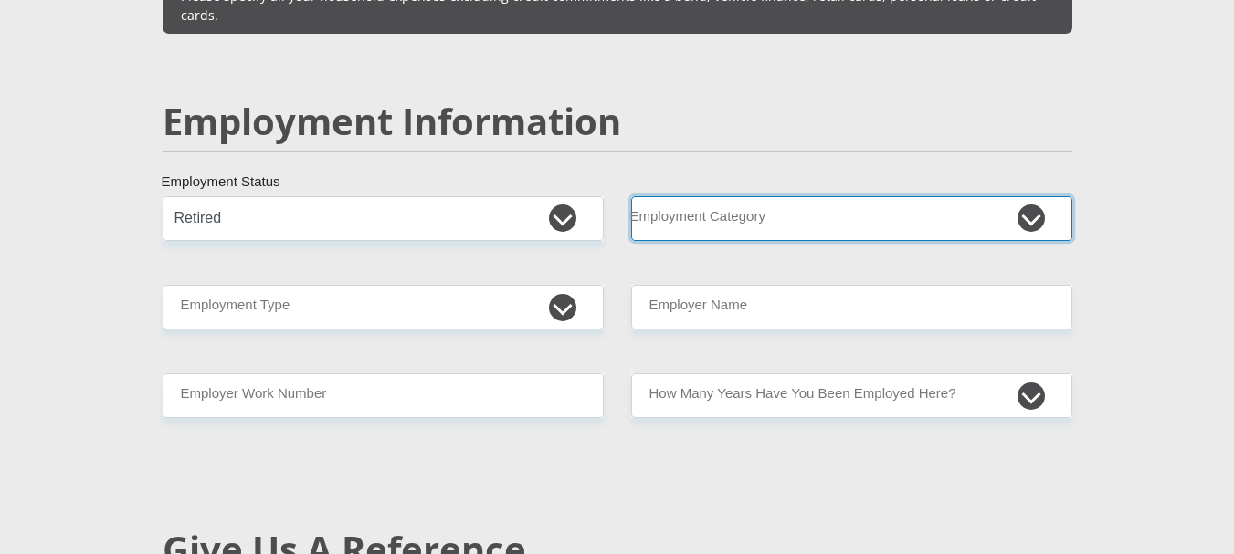
click at [730, 196] on select "AGRICULTURE ALCOHOL & TOBACCO CONSTRUCTION MATERIALS METALLURGY EQUIPMENT FOR R…" at bounding box center [851, 218] width 441 height 45
select select "78"
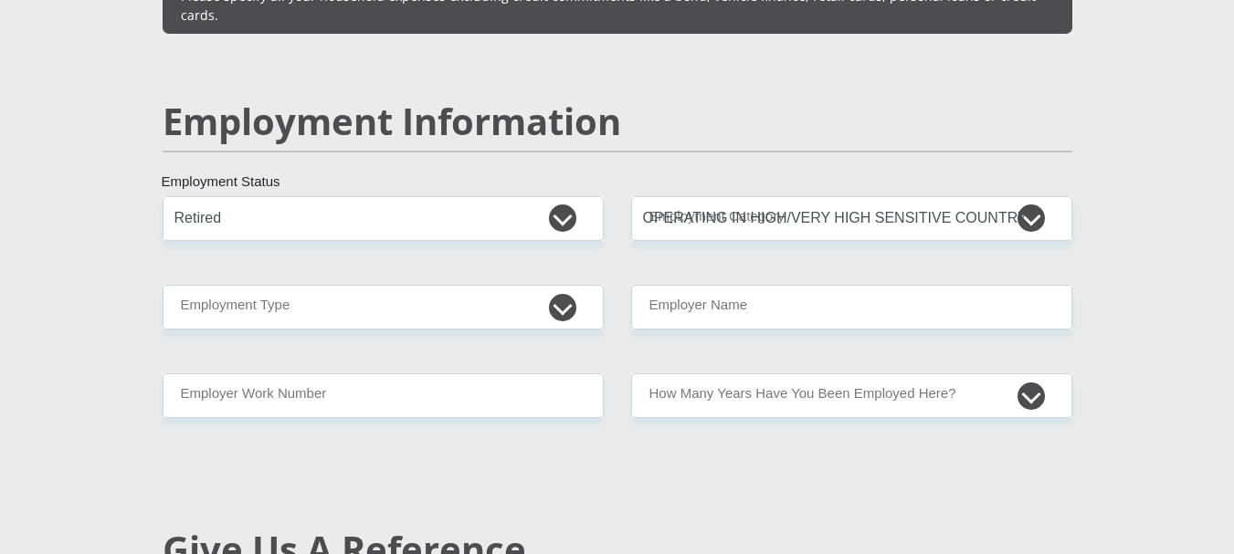
drag, startPoint x: 408, startPoint y: 302, endPoint x: 428, endPoint y: 282, distance: 28.4
click at [410, 301] on div "Mr Ms Mrs Dr [PERSON_NAME] Title Suminthra First Name [PERSON_NAME] Surname [CR…" at bounding box center [617, 177] width 937 height 5209
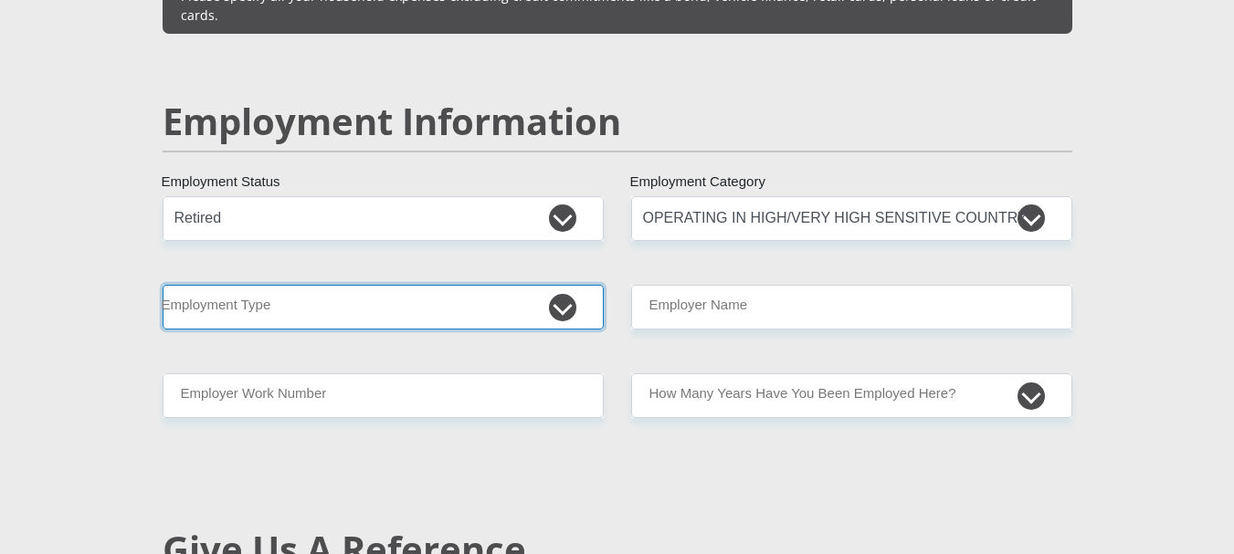
click at [449, 285] on select "College/Lecturer Craft Seller Creative Driver Executive Farmer Forces - Non Com…" at bounding box center [383, 307] width 441 height 45
select select "Pensioner"
click at [163, 285] on select "College/Lecturer Craft Seller Creative Driver Executive Farmer Forces - Non Com…" at bounding box center [383, 307] width 441 height 45
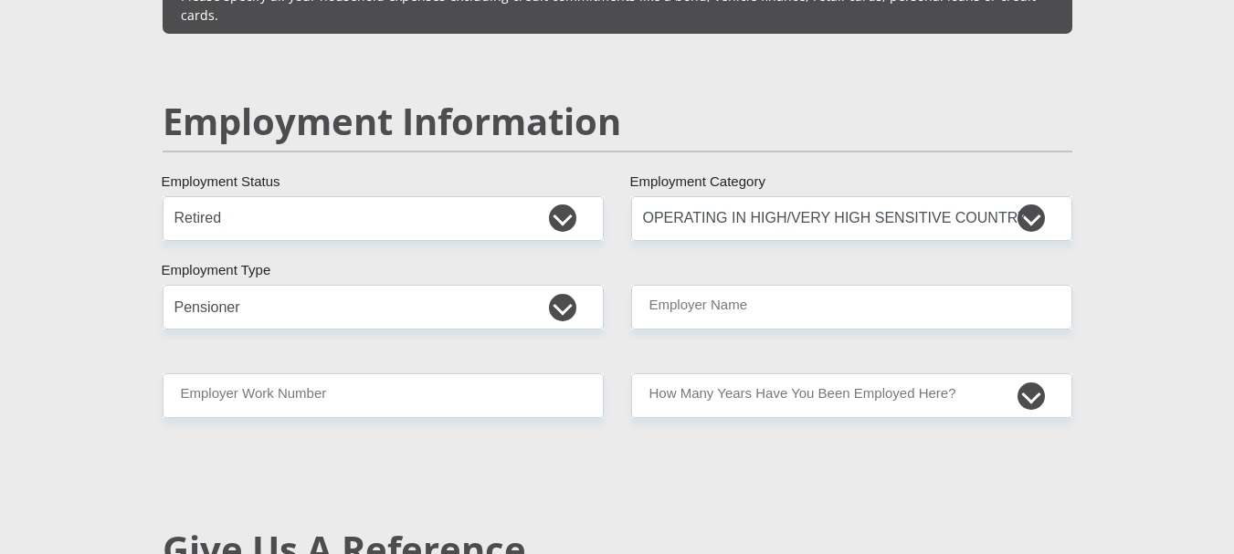
drag, startPoint x: 1212, startPoint y: 264, endPoint x: 1215, endPoint y: 350, distance: 85.9
click at [1215, 350] on section "Personal Details Mr Ms Mrs Dr [PERSON_NAME] Title Suminthra First Name [PERSON_…" at bounding box center [617, 190] width 1234 height 5648
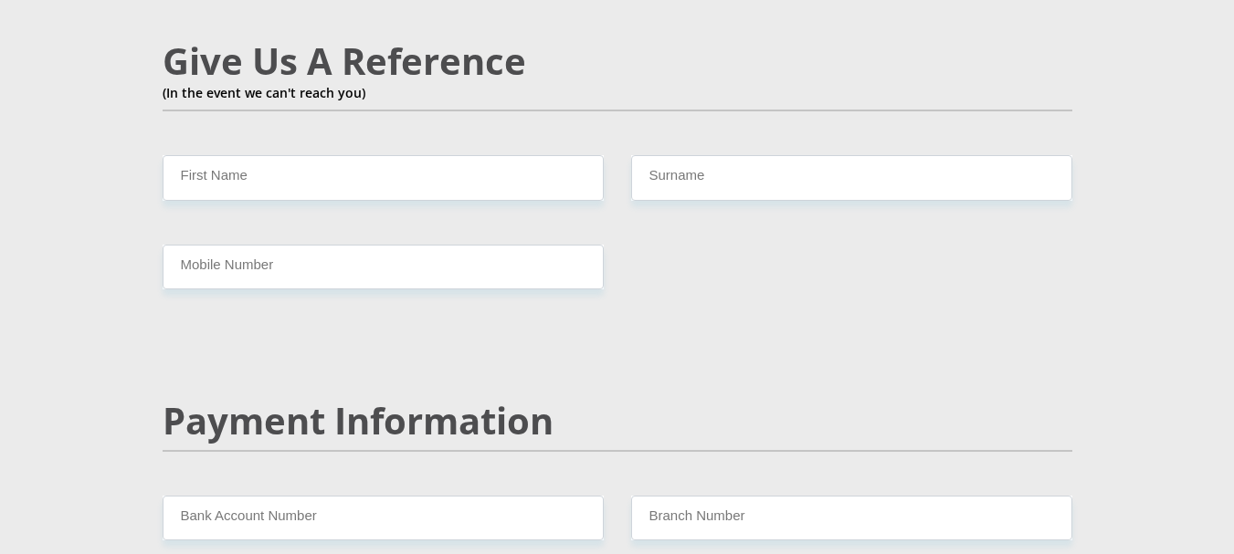
scroll to position [3214, 0]
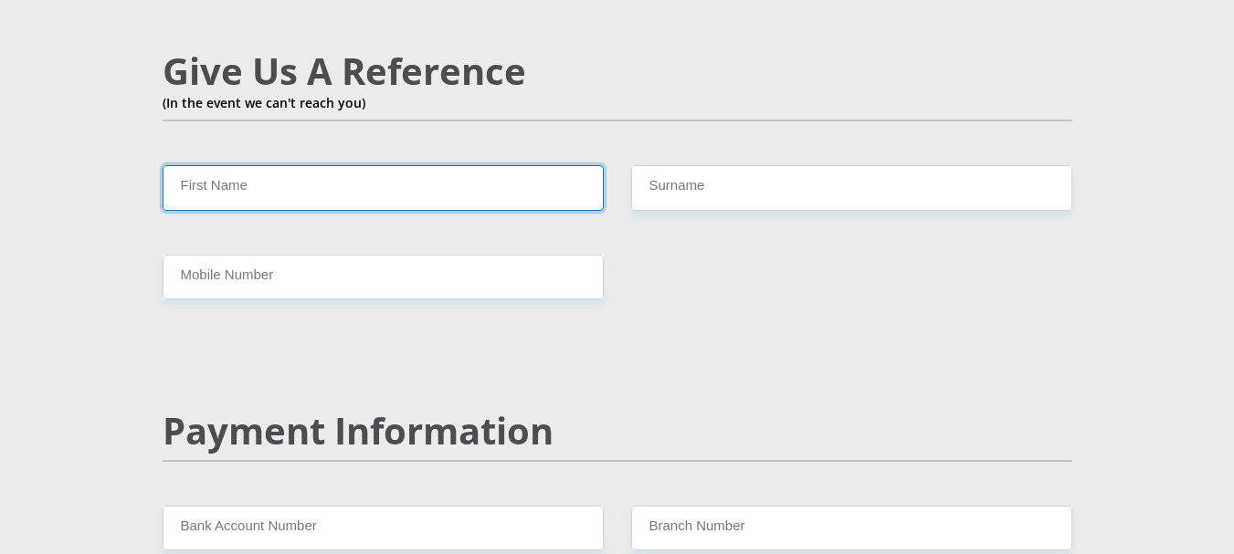
click at [398, 165] on input "First Name" at bounding box center [383, 187] width 441 height 45
type input "[PERSON_NAME]"
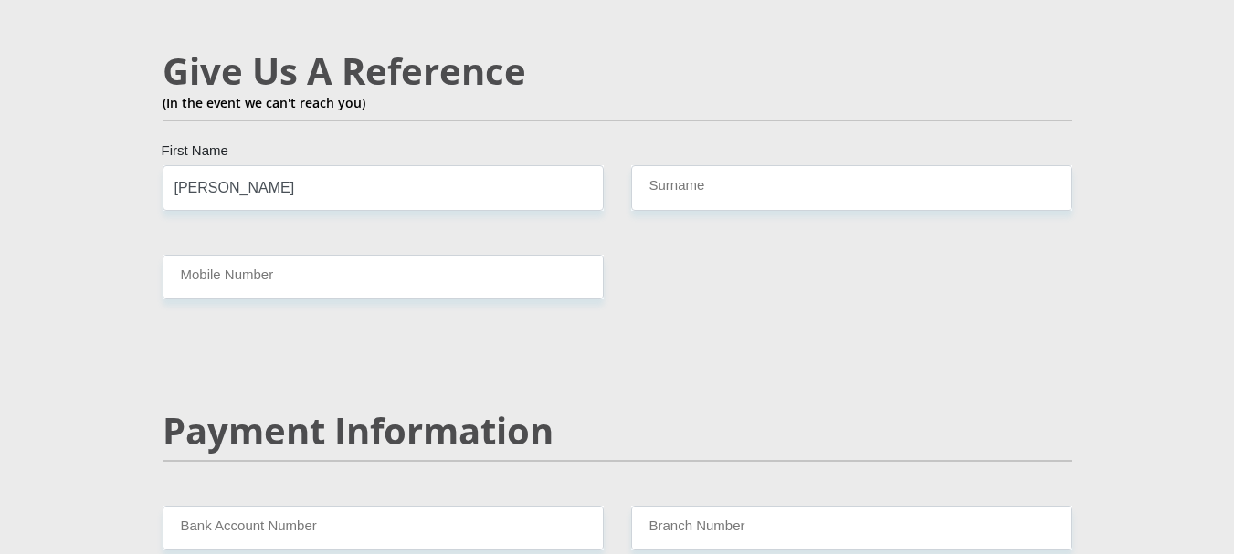
type input "0823081887"
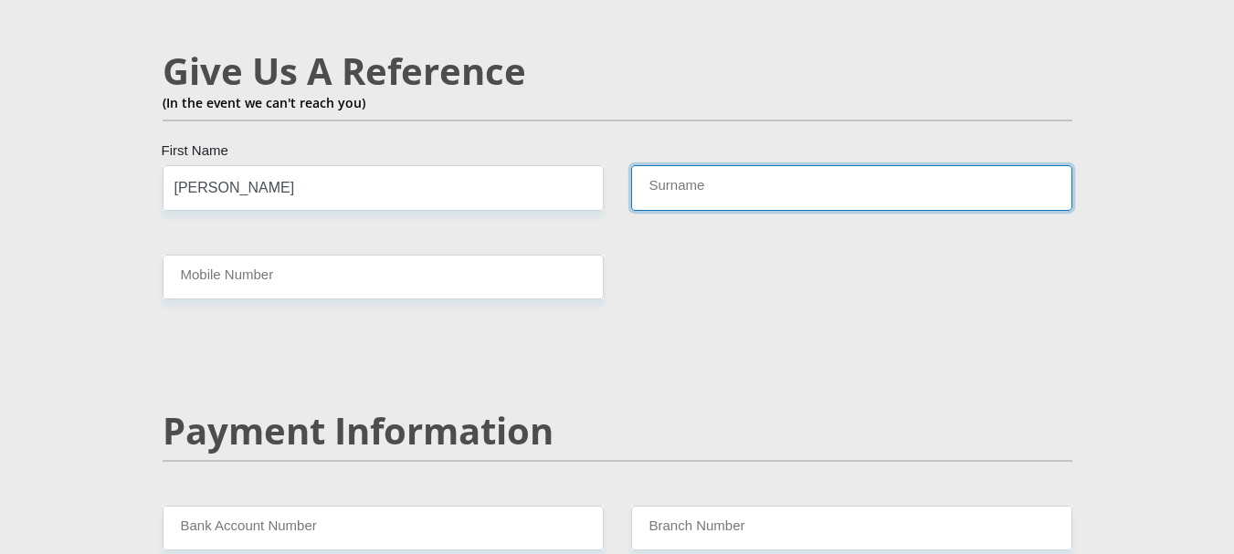
type input "[PERSON_NAME]"
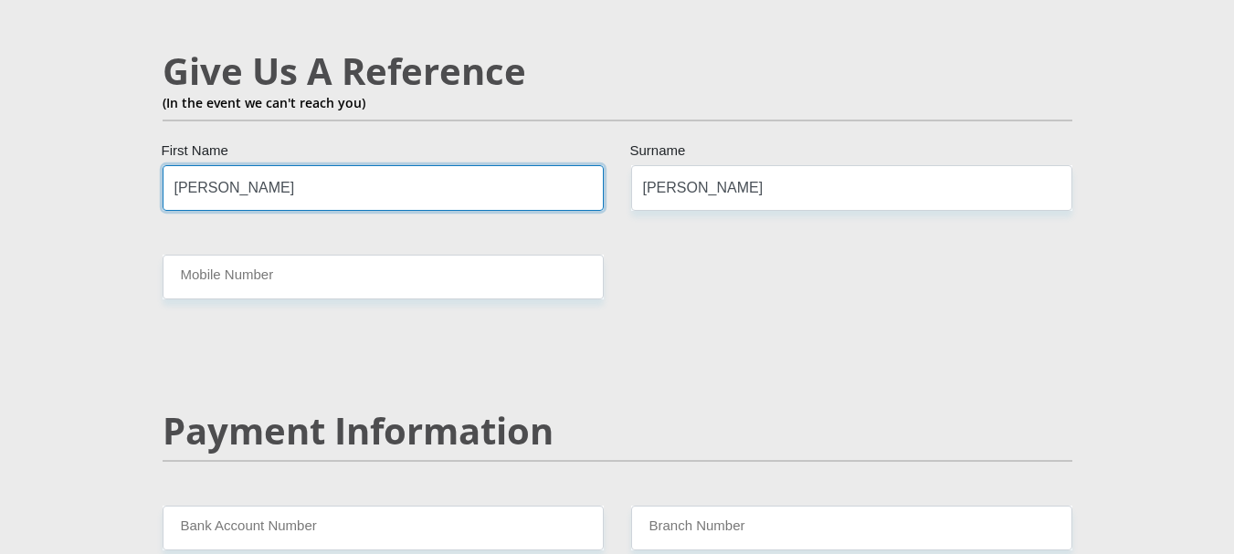
scroll to position [3236, 0]
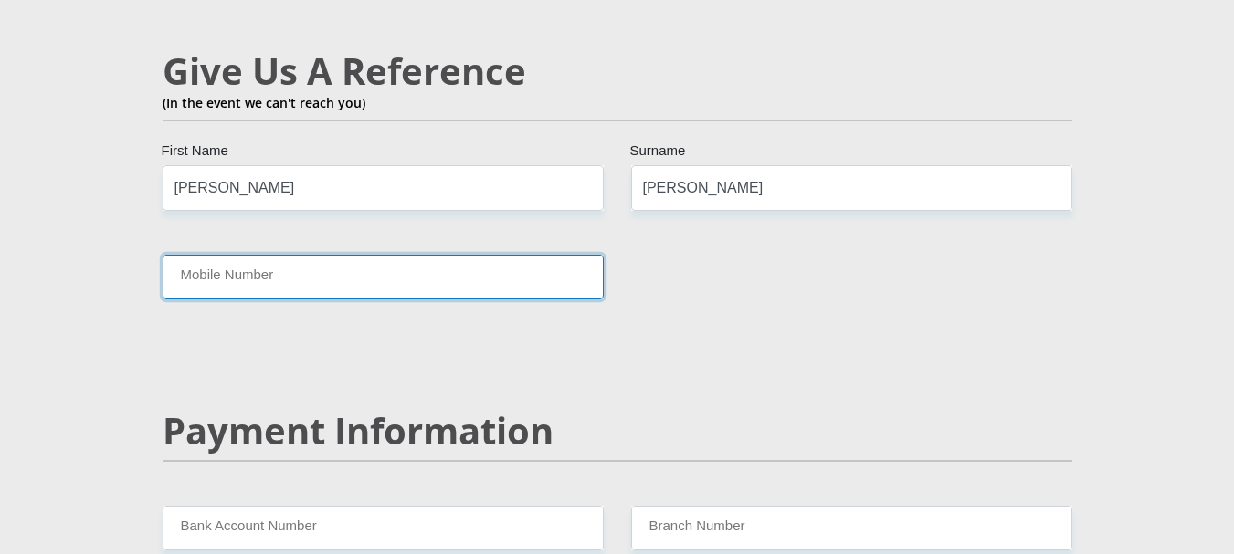
click at [349, 255] on input "Mobile Number" at bounding box center [383, 277] width 441 height 45
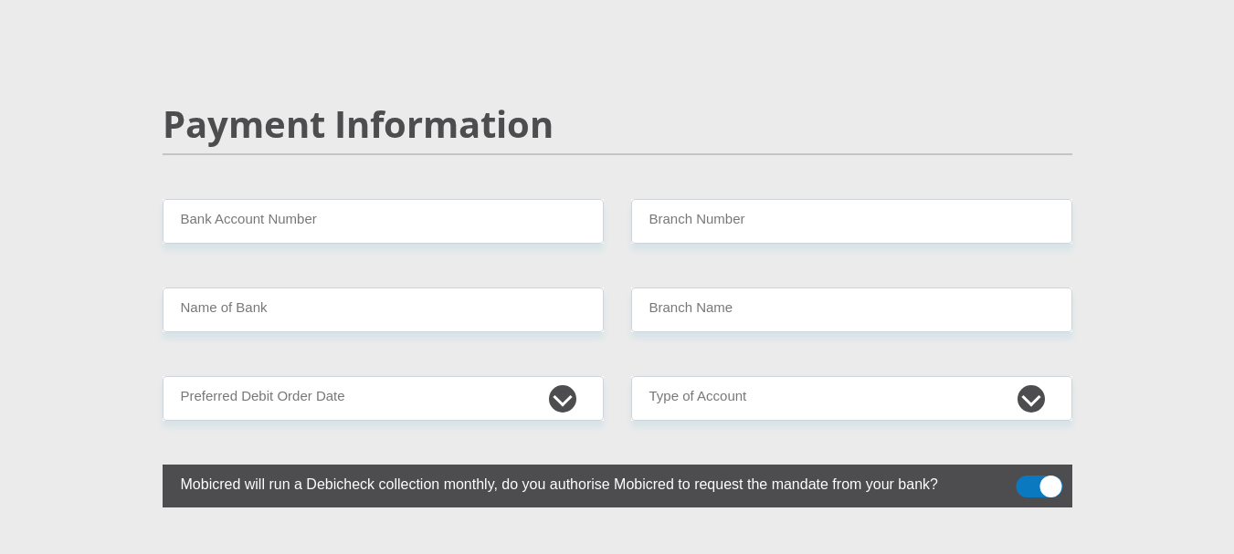
scroll to position [3573, 0]
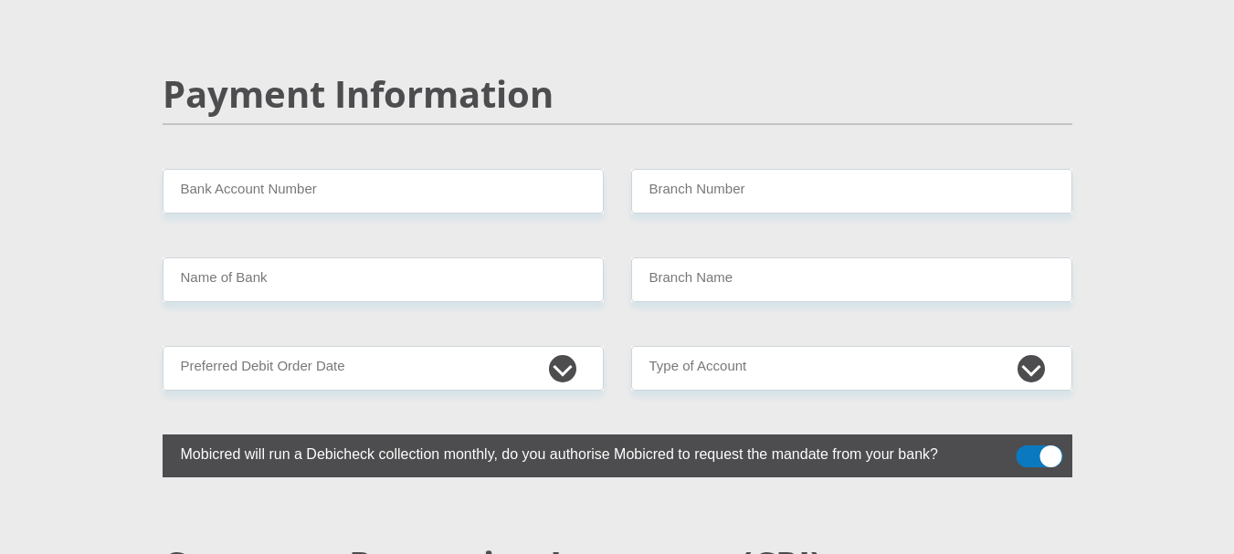
type input "0604379209"
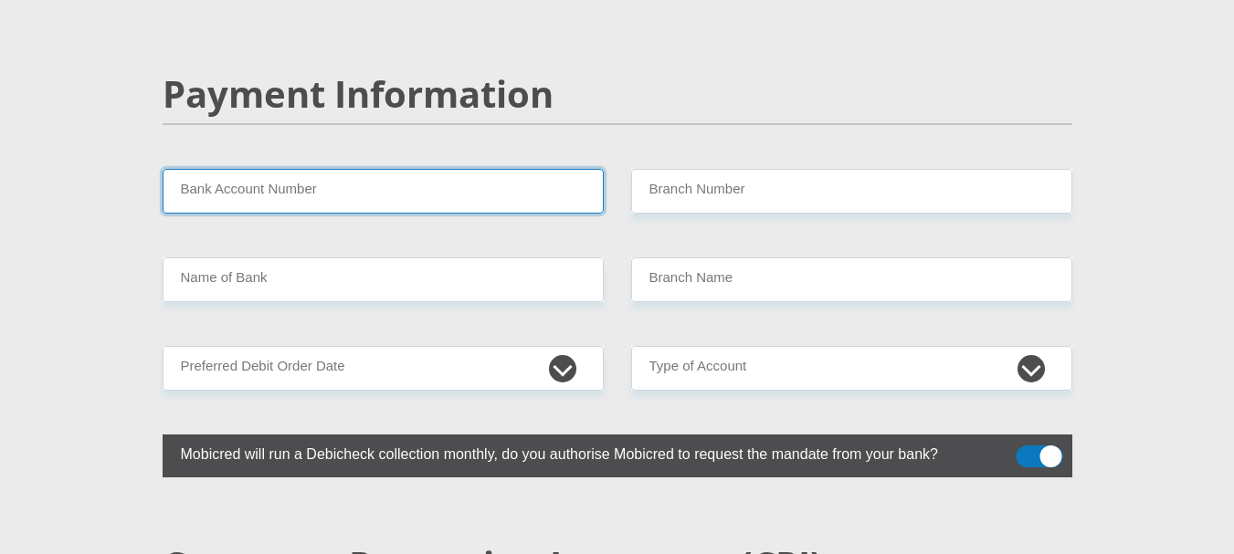
click at [345, 169] on input "Bank Account Number" at bounding box center [383, 191] width 441 height 45
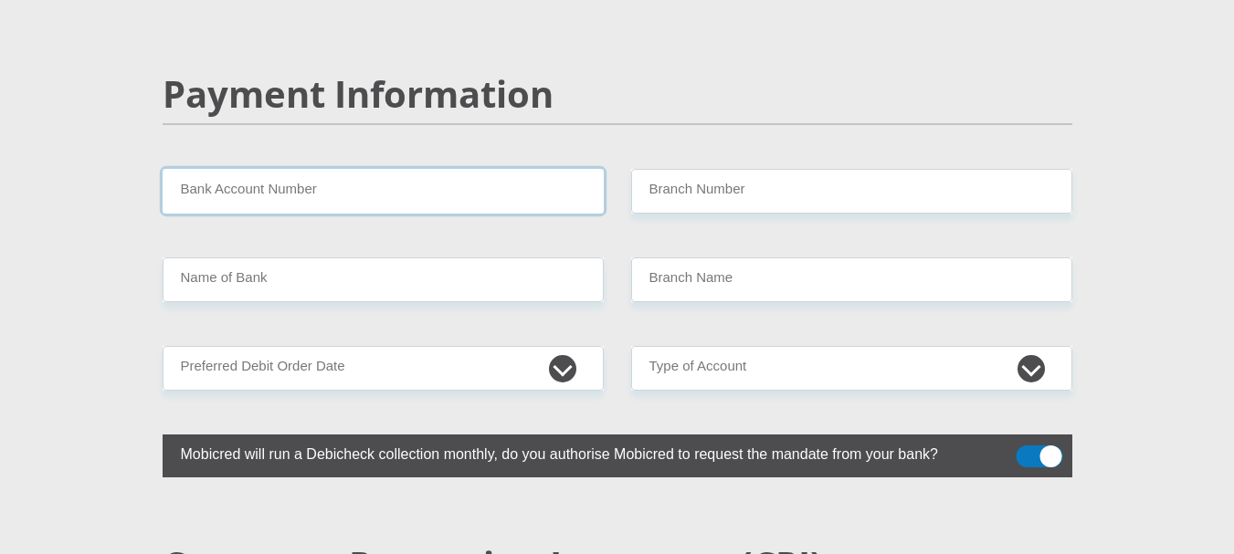
paste input "9304279807"
type input "9304279807"
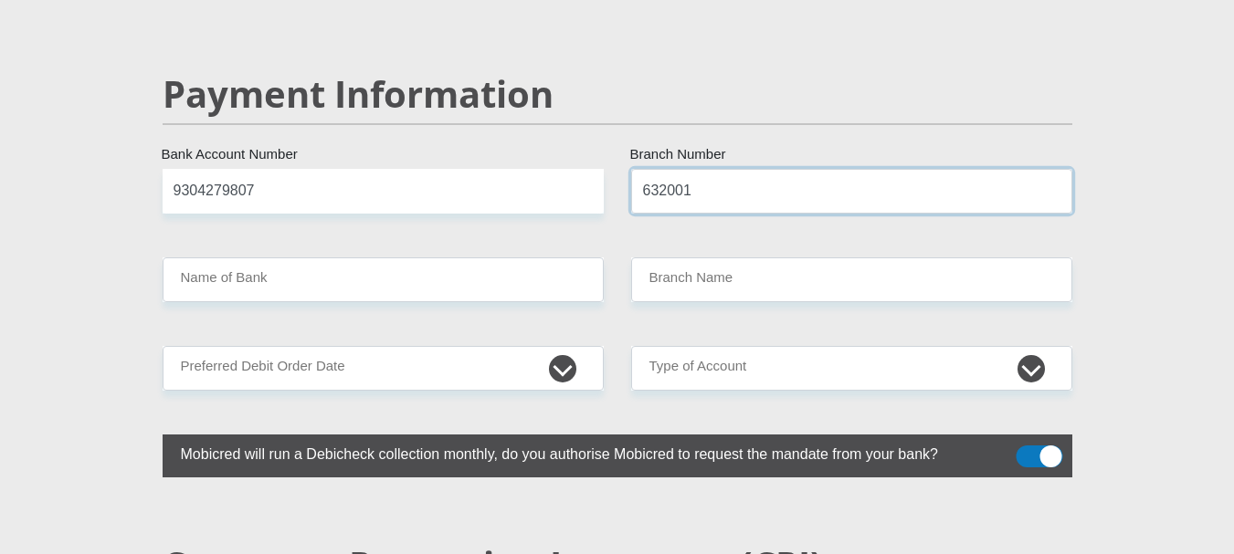
type input "632001"
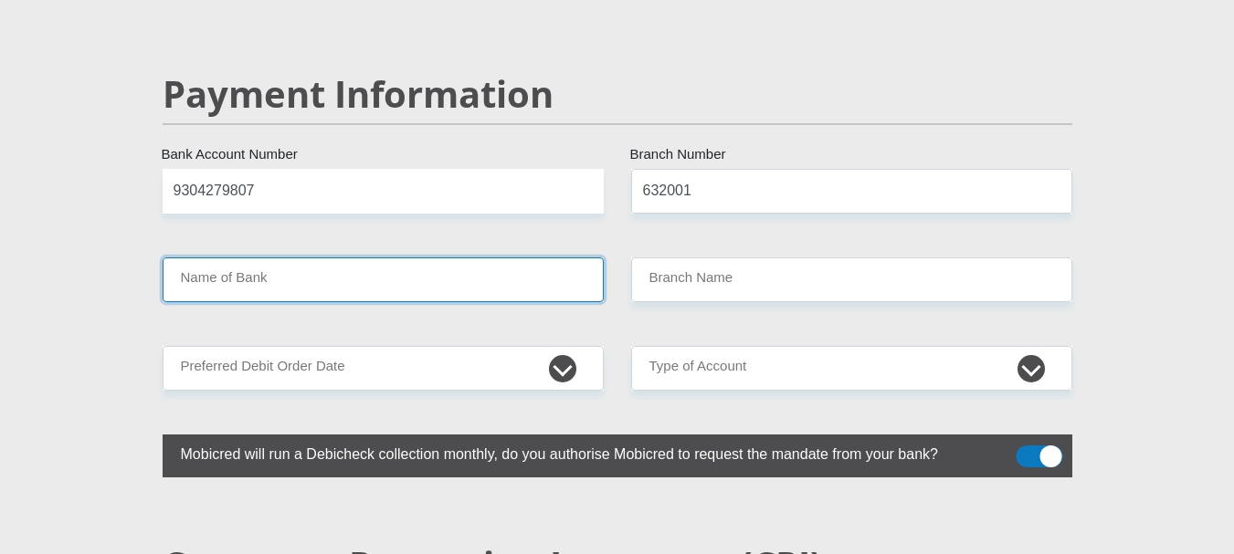
click at [357, 258] on input "Name of Bank" at bounding box center [383, 280] width 441 height 45
click at [359, 258] on input "Name of Bank" at bounding box center [383, 280] width 441 height 45
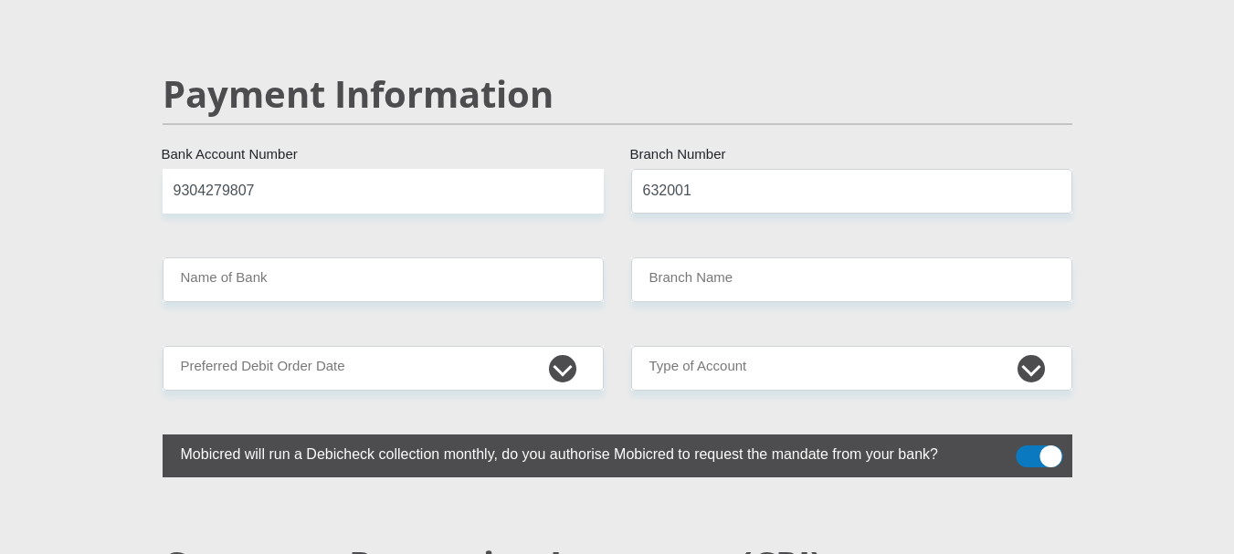
click at [413, 125] on div "Payment Information" at bounding box center [617, 120] width 937 height 97
click at [412, 169] on input "9304279807" at bounding box center [383, 191] width 441 height 45
type input "9304279807"
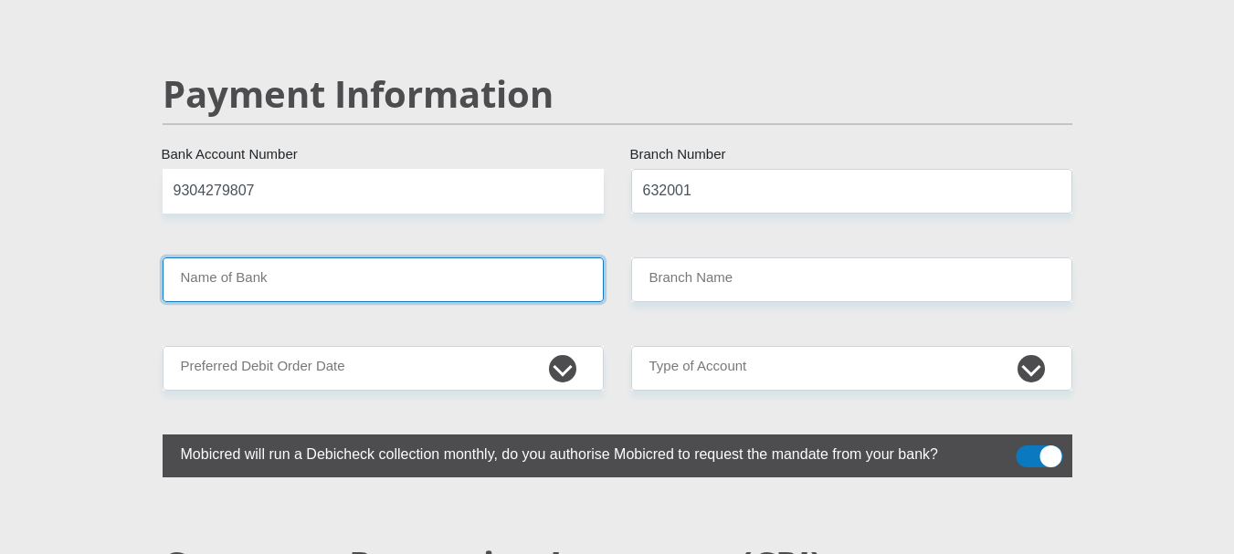
click at [323, 258] on input "Name of Bank" at bounding box center [383, 280] width 441 height 45
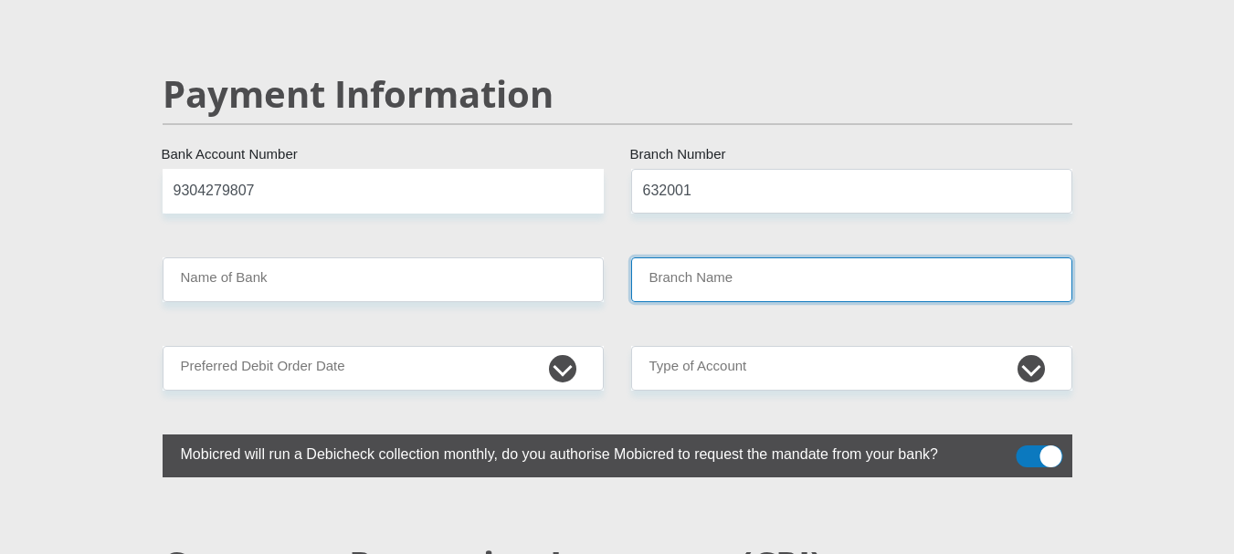
click at [683, 258] on input "Branch Name" at bounding box center [851, 280] width 441 height 45
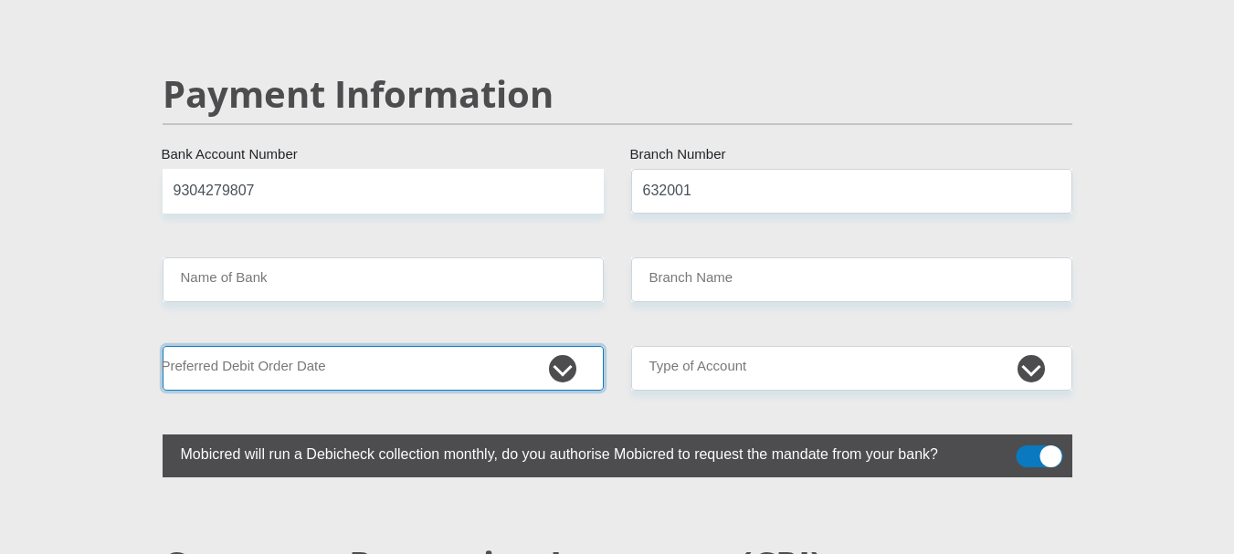
click at [399, 346] on select "1st 2nd 3rd 4th 5th 7th 18th 19th 20th 21st 22nd 23rd 24th 25th 26th 27th 28th …" at bounding box center [383, 368] width 441 height 45
select select "1"
click at [163, 346] on select "1st 2nd 3rd 4th 5th 7th 18th 19th 20th 21st 22nd 23rd 24th 25th 26th 27th 28th …" at bounding box center [383, 368] width 441 height 45
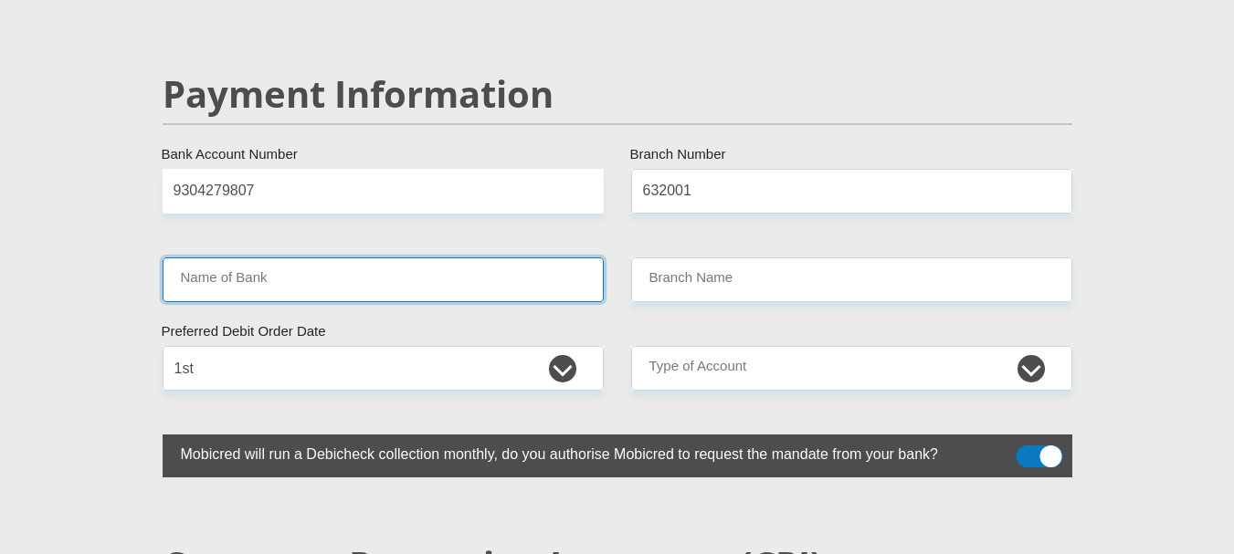
click at [289, 258] on input "Name of Bank" at bounding box center [383, 280] width 441 height 45
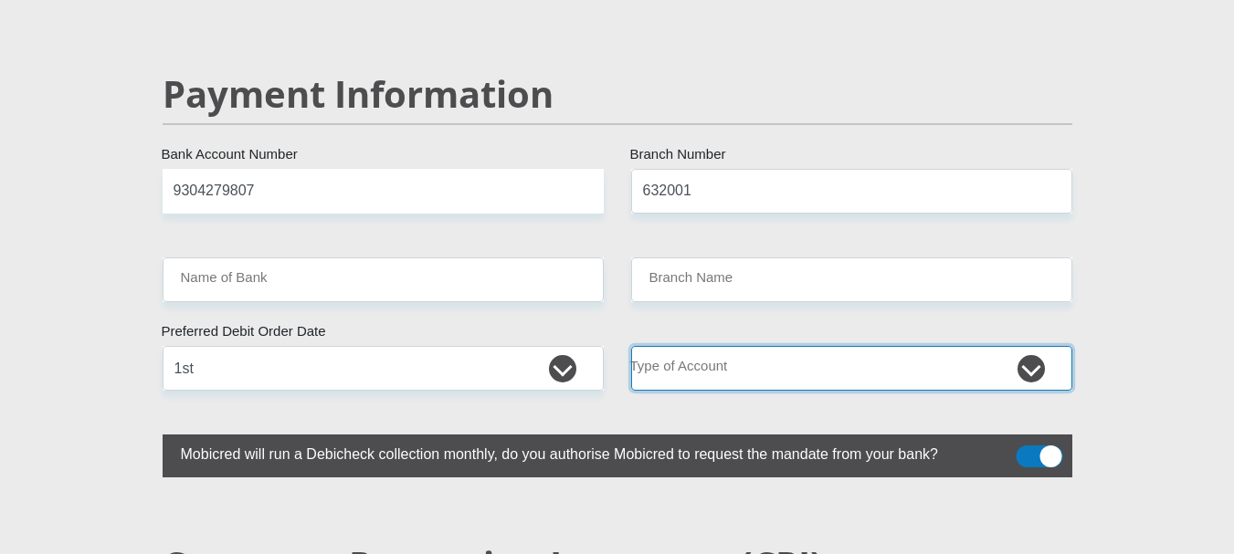
click at [842, 346] on select "Cheque Savings" at bounding box center [851, 368] width 441 height 45
select select "SAV"
click at [631, 346] on select "Cheque Savings" at bounding box center [851, 368] width 441 height 45
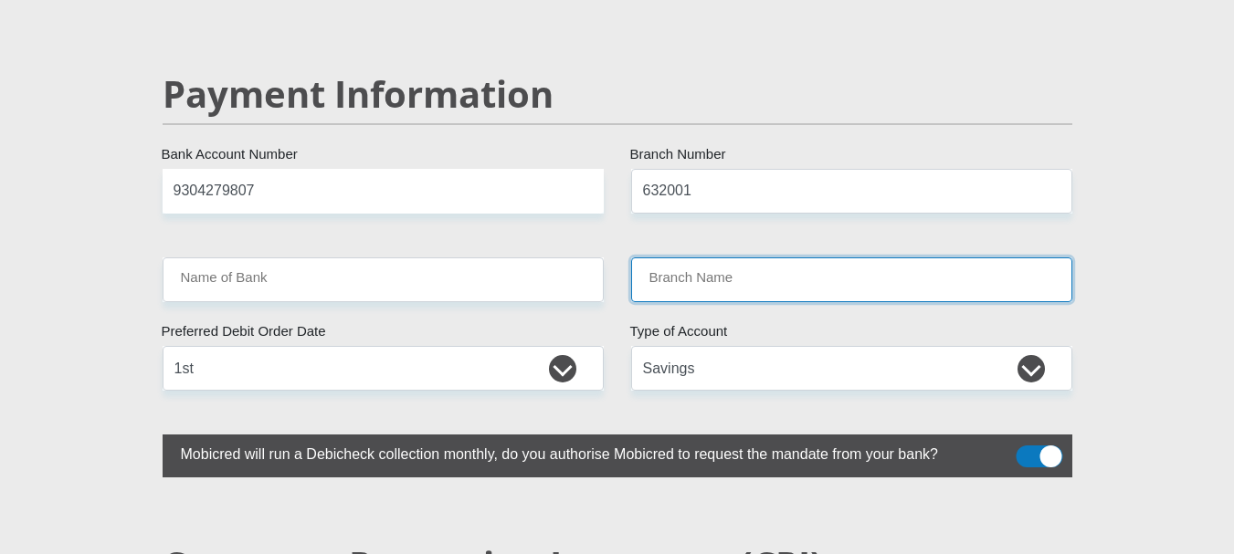
click at [731, 258] on input "Branch Name" at bounding box center [851, 280] width 441 height 45
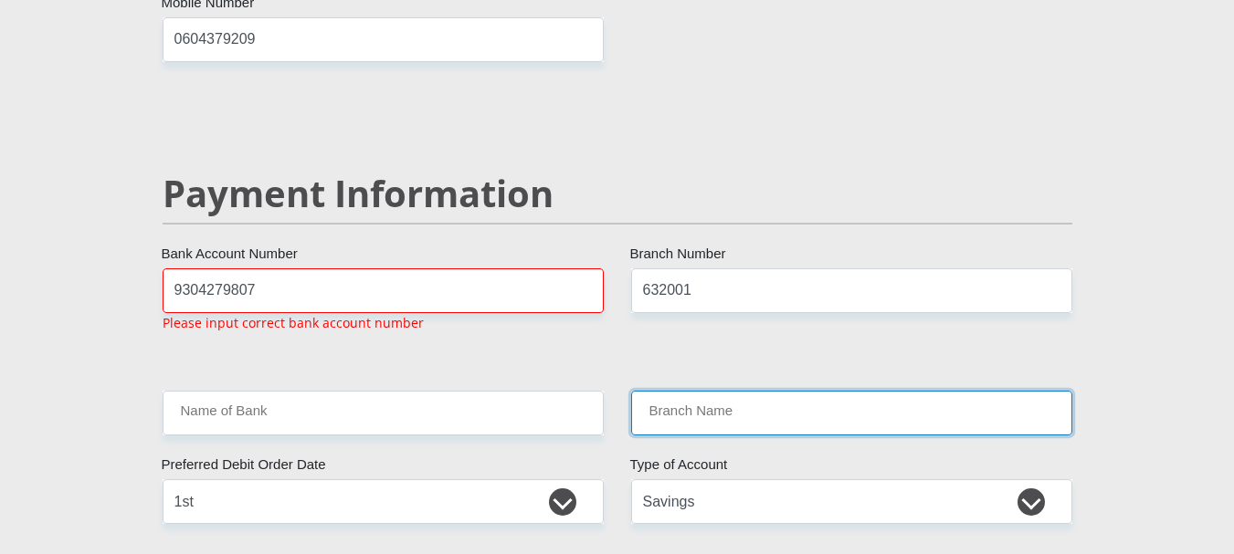
scroll to position [3472, 0]
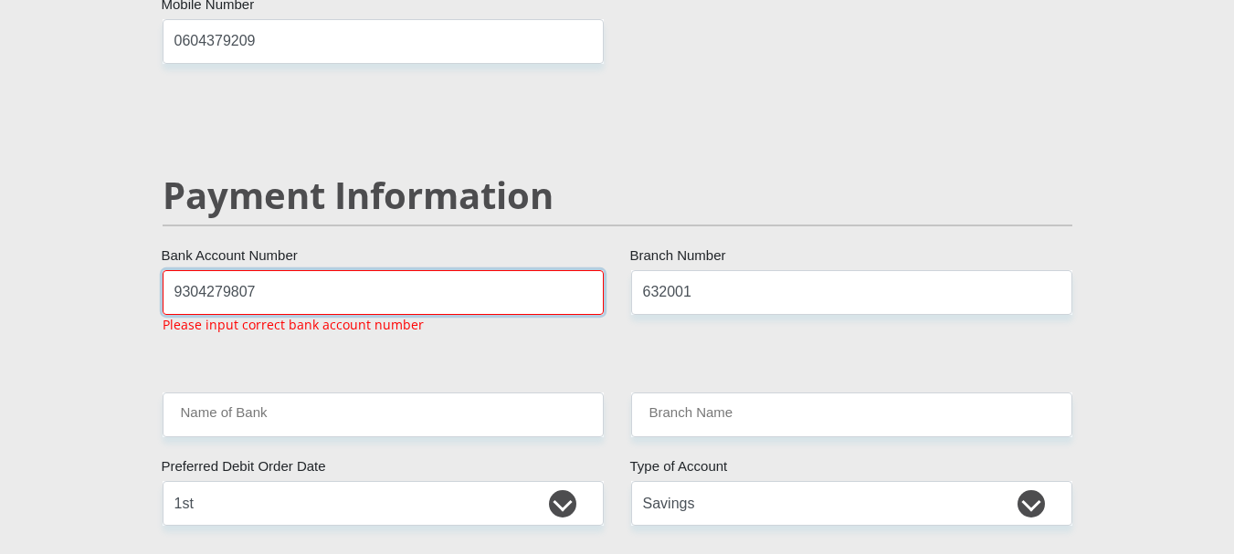
click at [265, 270] on input "9304279807" at bounding box center [383, 292] width 441 height 45
drag, startPoint x: 260, startPoint y: 253, endPoint x: 141, endPoint y: 259, distance: 119.8
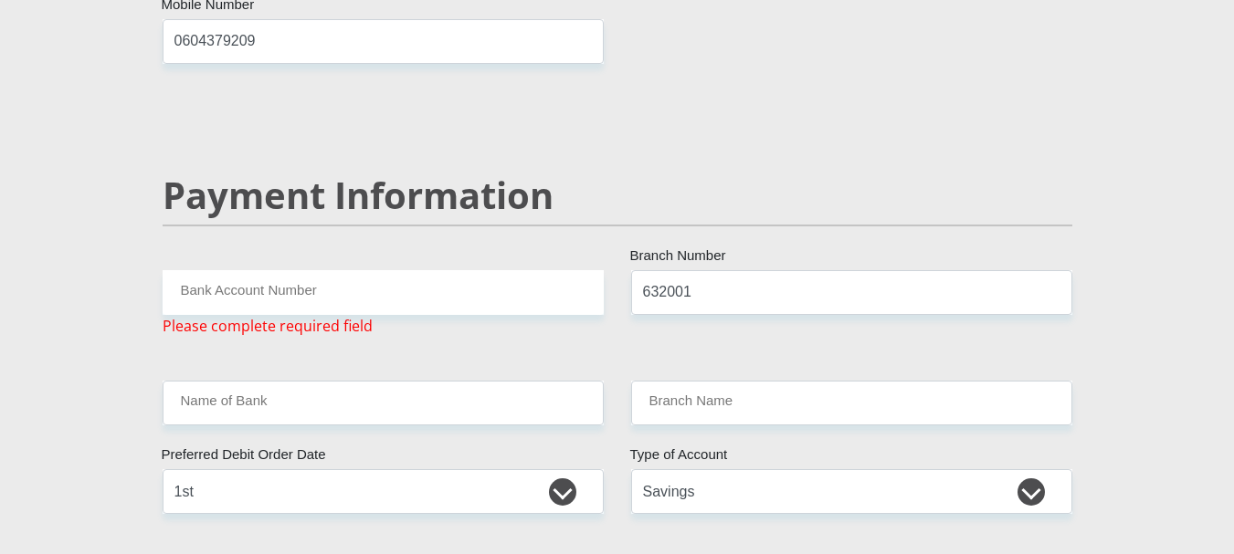
drag, startPoint x: 209, startPoint y: 395, endPoint x: 217, endPoint y: 374, distance: 22.6
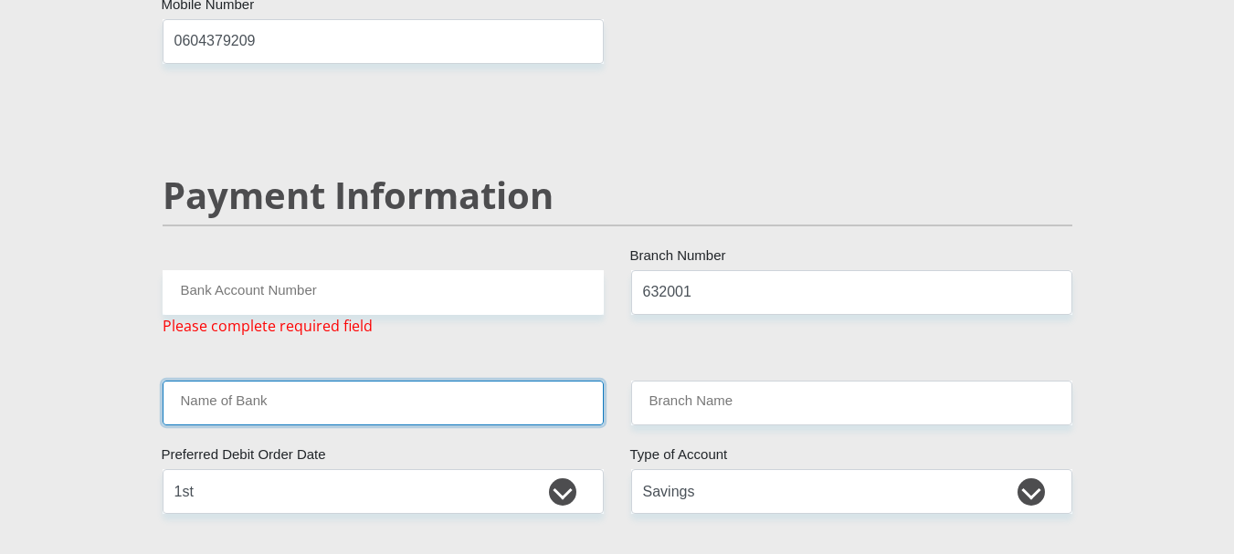
click at [219, 381] on input "Name of Bank" at bounding box center [383, 403] width 441 height 45
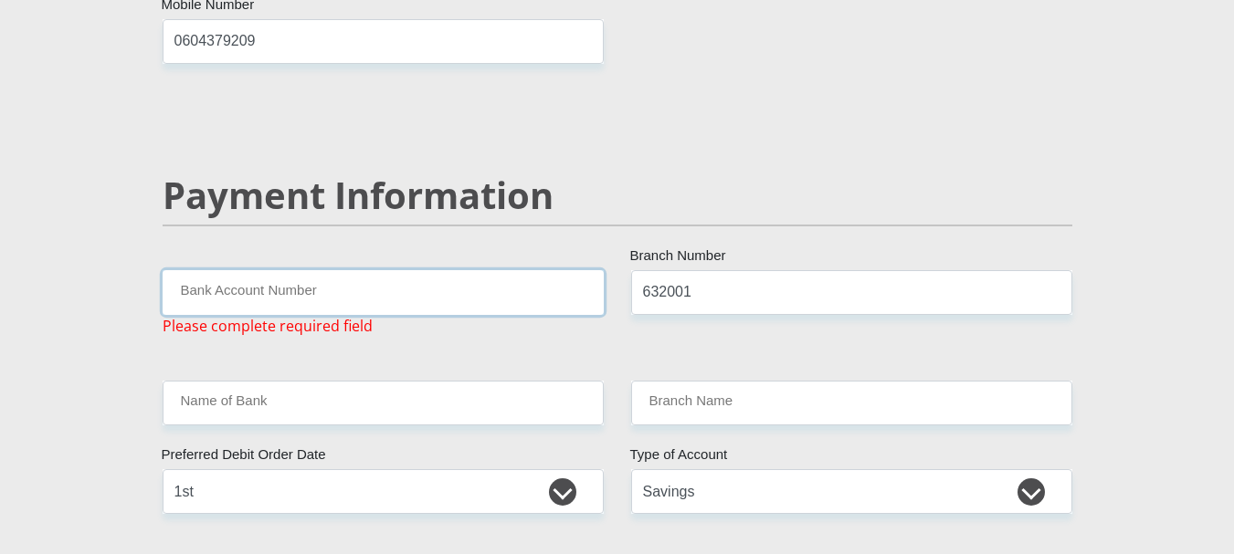
click at [236, 270] on input "Bank Account Number" at bounding box center [383, 292] width 441 height 45
paste input "9304279807"
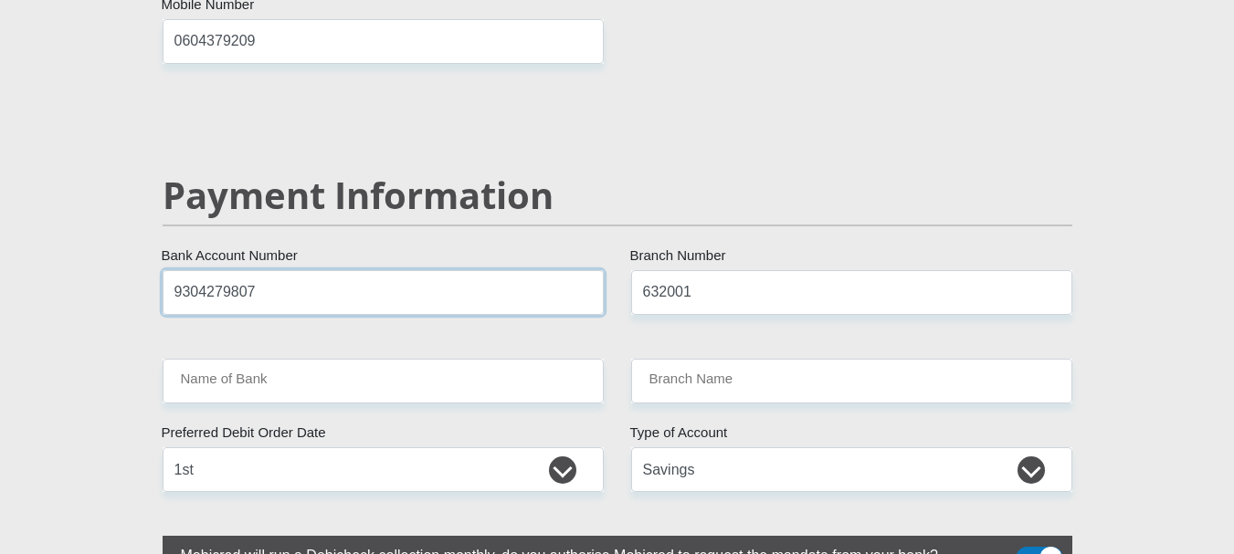
type input "9304279807"
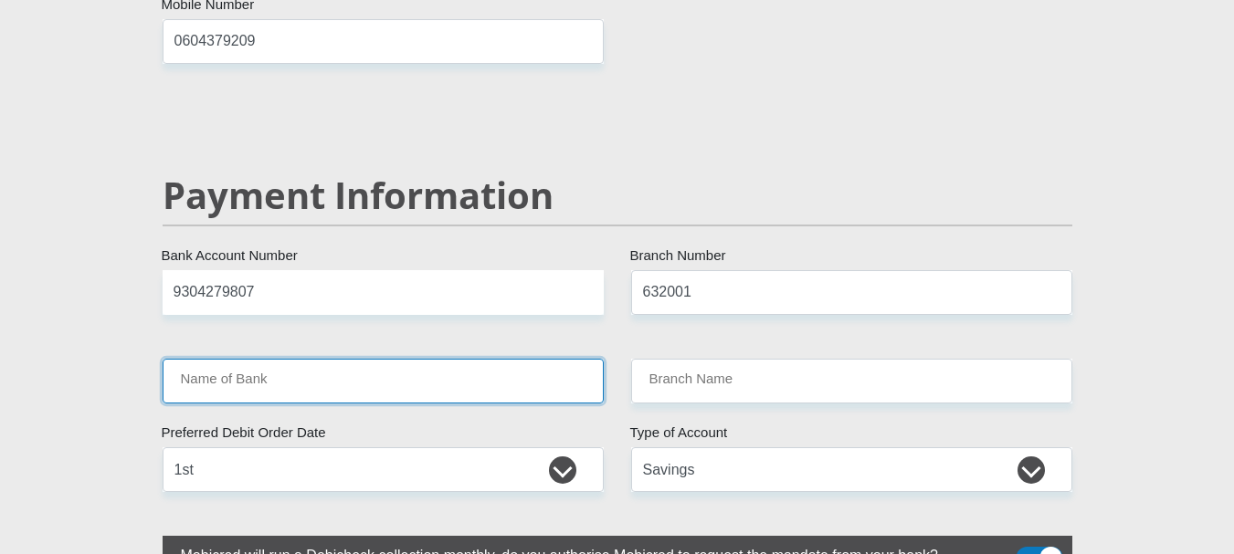
click at [228, 359] on input "Name of Bank" at bounding box center [383, 381] width 441 height 45
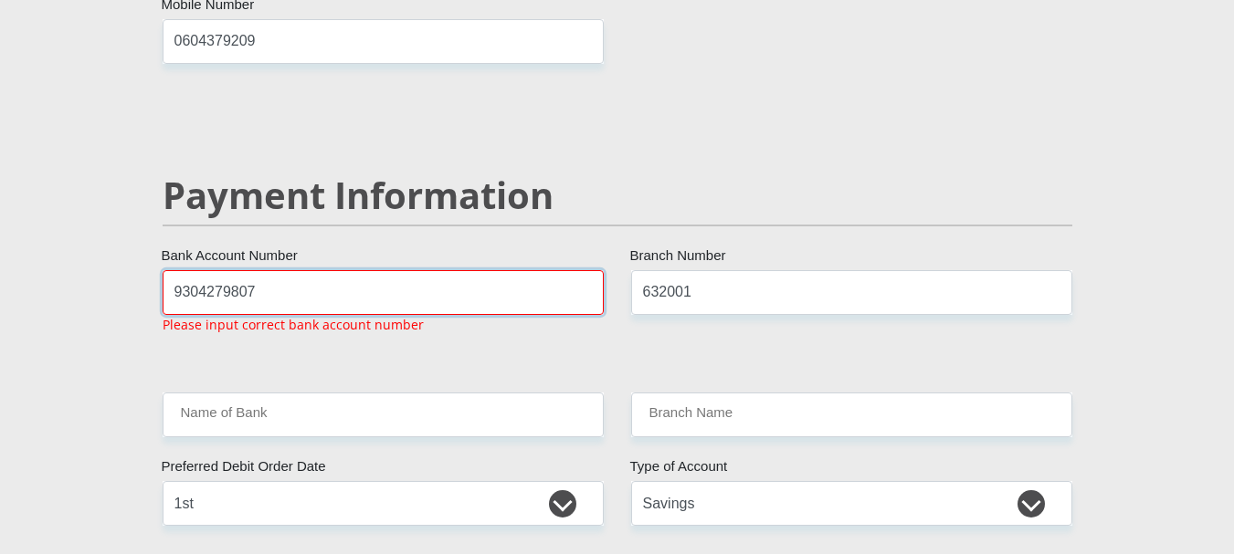
click at [220, 270] on input "9304279807" at bounding box center [383, 292] width 441 height 45
click at [674, 270] on input "632001" at bounding box center [851, 292] width 441 height 45
click at [693, 270] on input "632001" at bounding box center [851, 292] width 441 height 45
type input "632005"
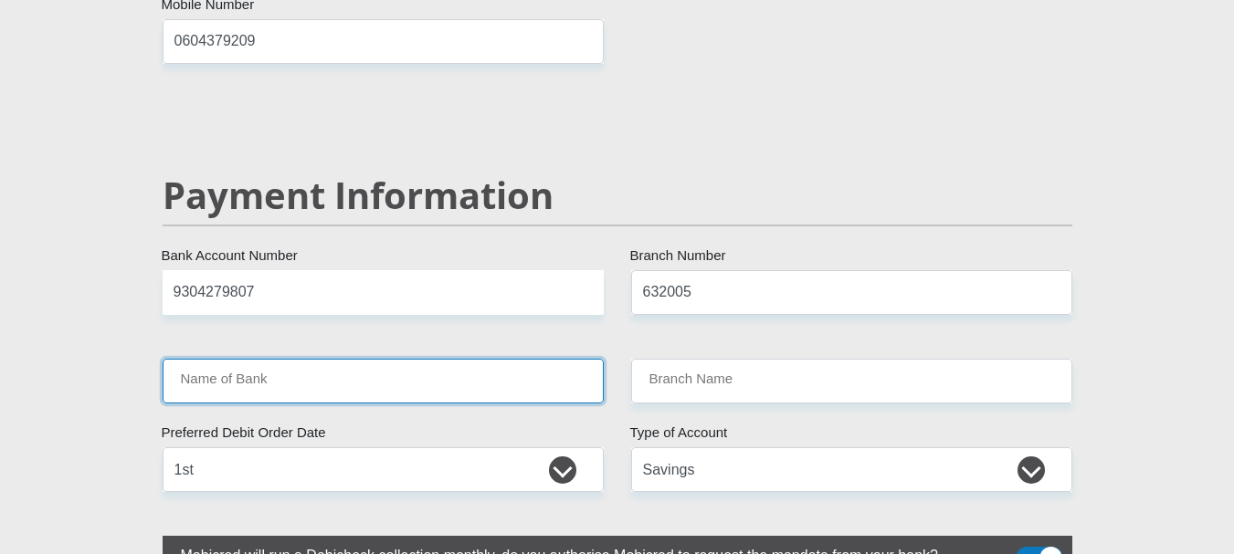
type input "ABSA BANK"
type input "ABSA ELECTRONIC SETTLEMENT CNT"
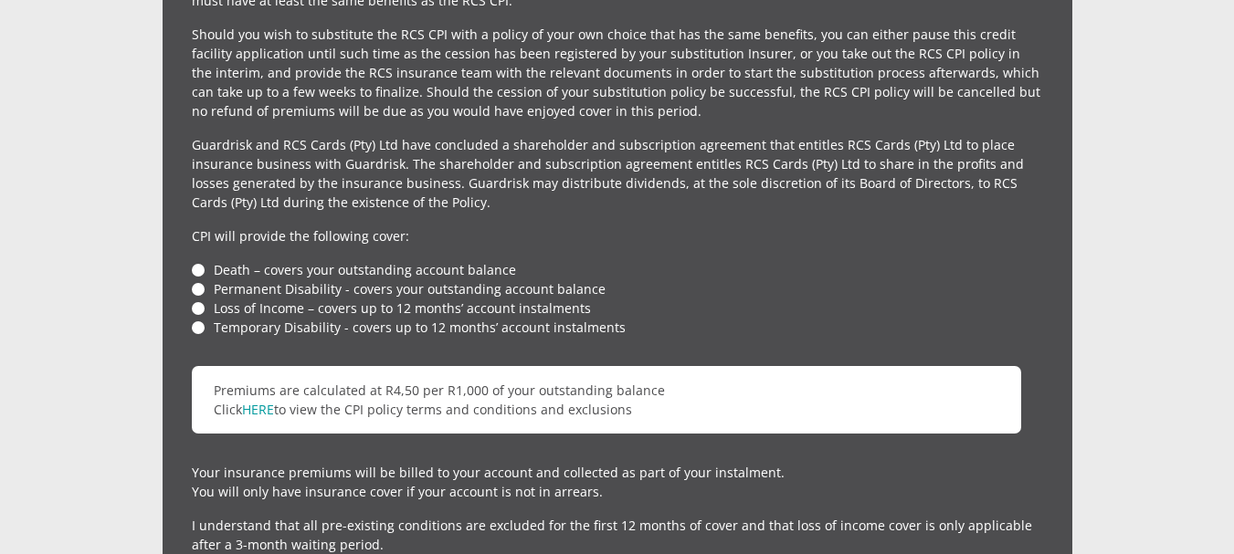
scroll to position [4320, 0]
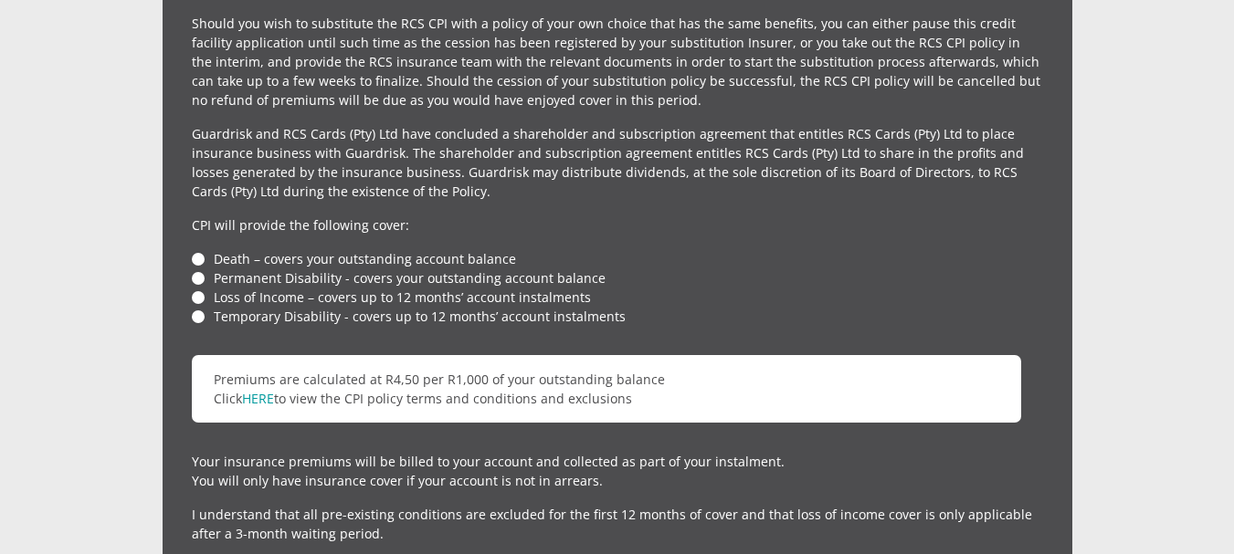
click at [199, 249] on li "Death – covers your outstanding account balance" at bounding box center [617, 258] width 851 height 19
click at [194, 249] on li "Death – covers your outstanding account balance" at bounding box center [617, 258] width 851 height 19
click at [196, 249] on li "Death – covers your outstanding account balance" at bounding box center [617, 258] width 851 height 19
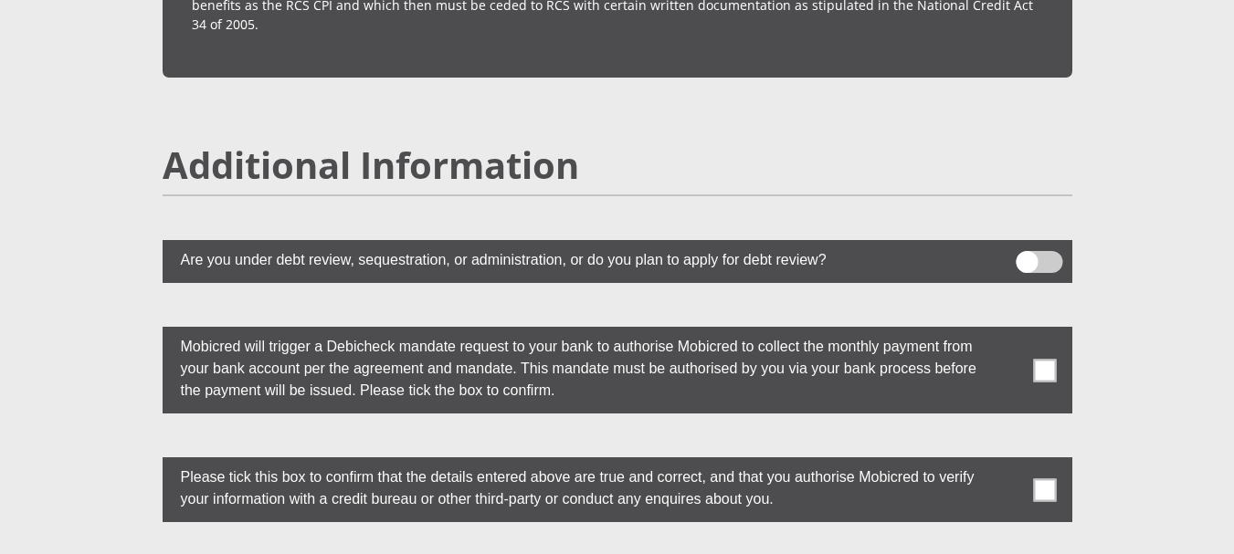
scroll to position [4912, 0]
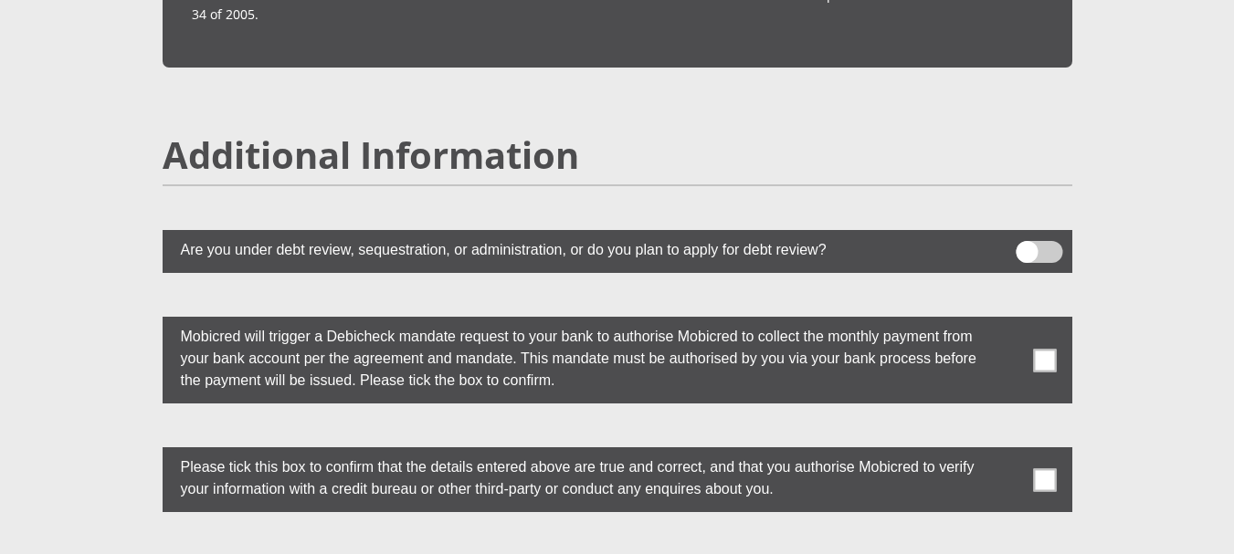
click at [1034, 349] on span at bounding box center [1044, 360] width 23 height 23
click at [1008, 321] on input "checkbox" at bounding box center [1008, 321] width 0 height 0
click at [1061, 447] on label at bounding box center [617, 479] width 909 height 65
click at [1008, 452] on input "checkbox" at bounding box center [1008, 452] width 0 height 0
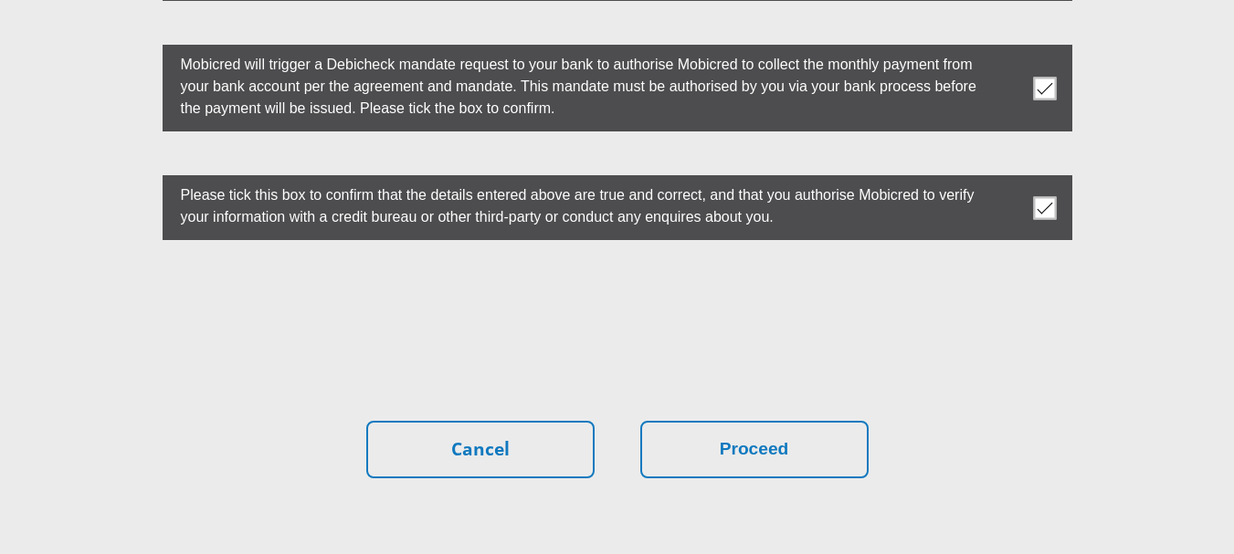
scroll to position [5281, 0]
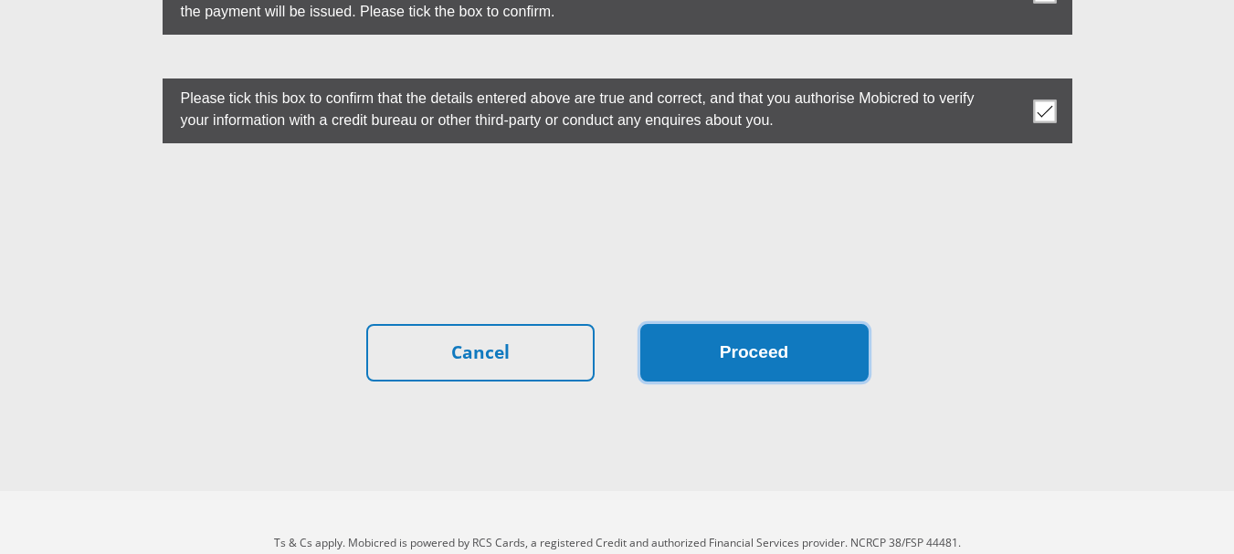
click at [657, 324] on button "Proceed" at bounding box center [754, 353] width 228 height 58
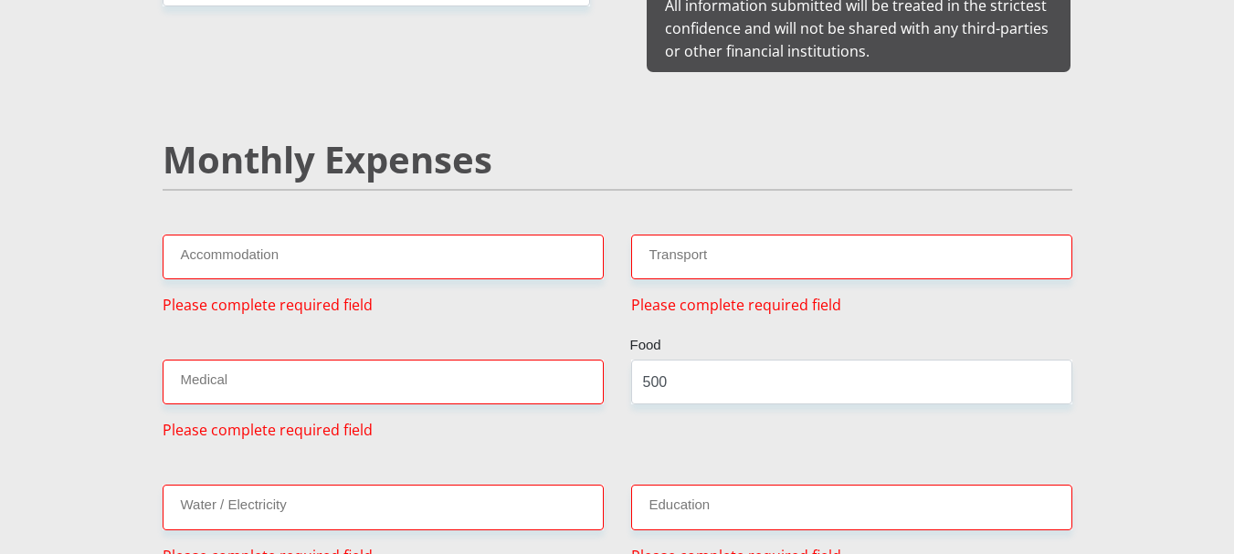
scroll to position [2077, 0]
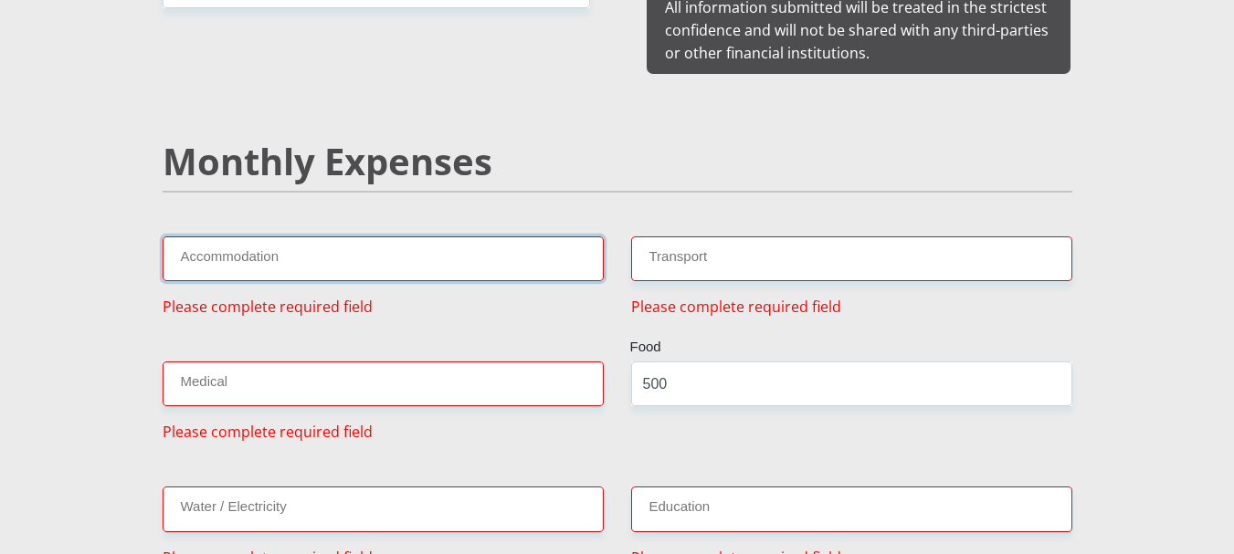
click at [465, 256] on input "Accommodation" at bounding box center [383, 259] width 441 height 45
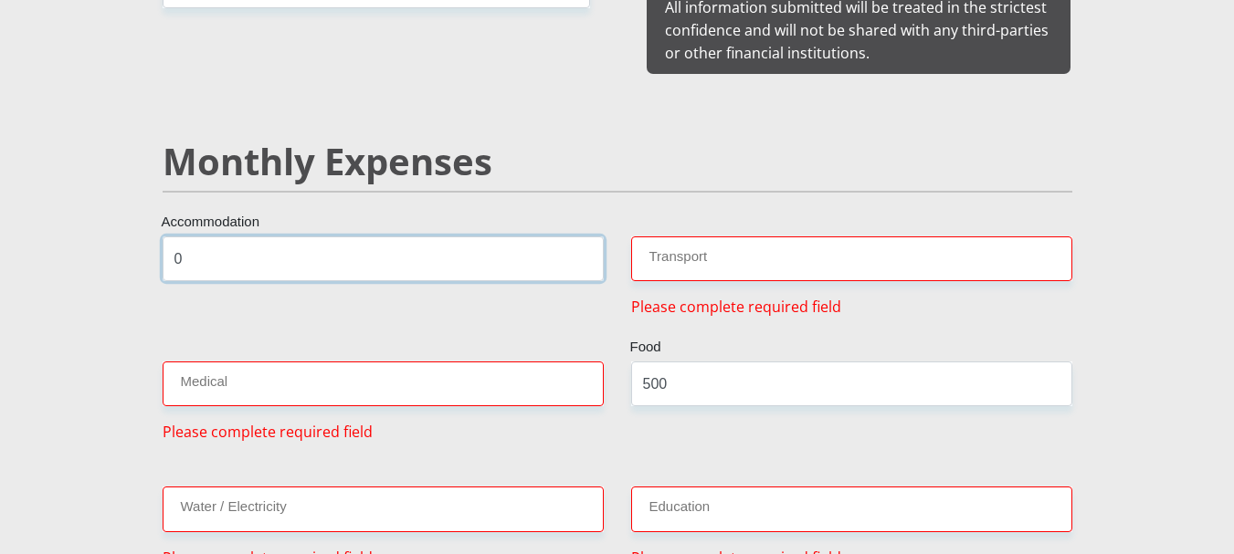
type input "0"
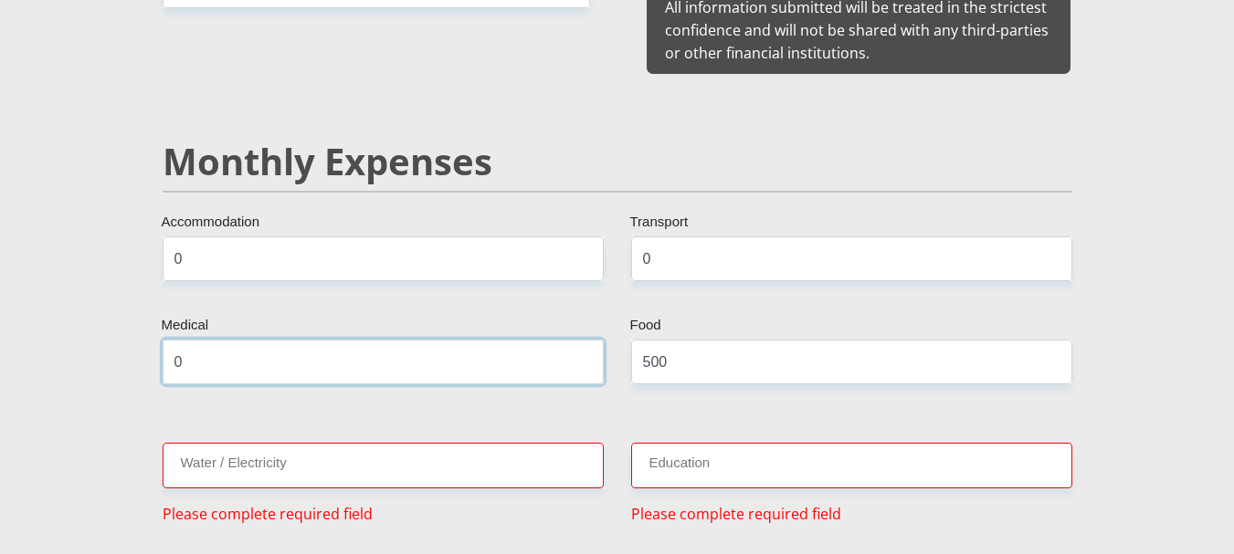
type input "0"
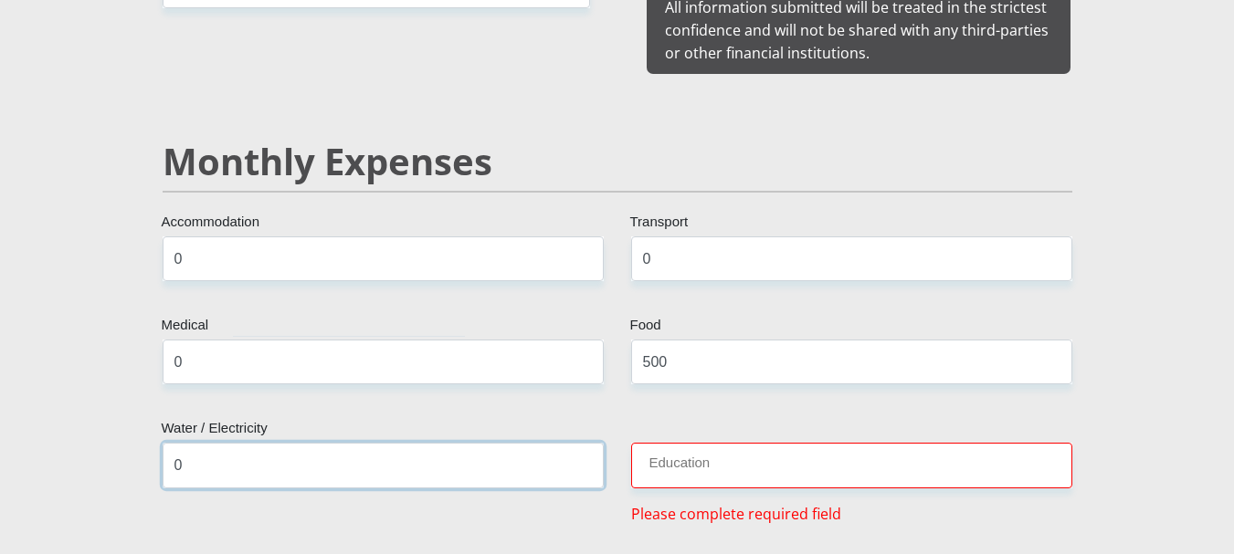
type input "0"
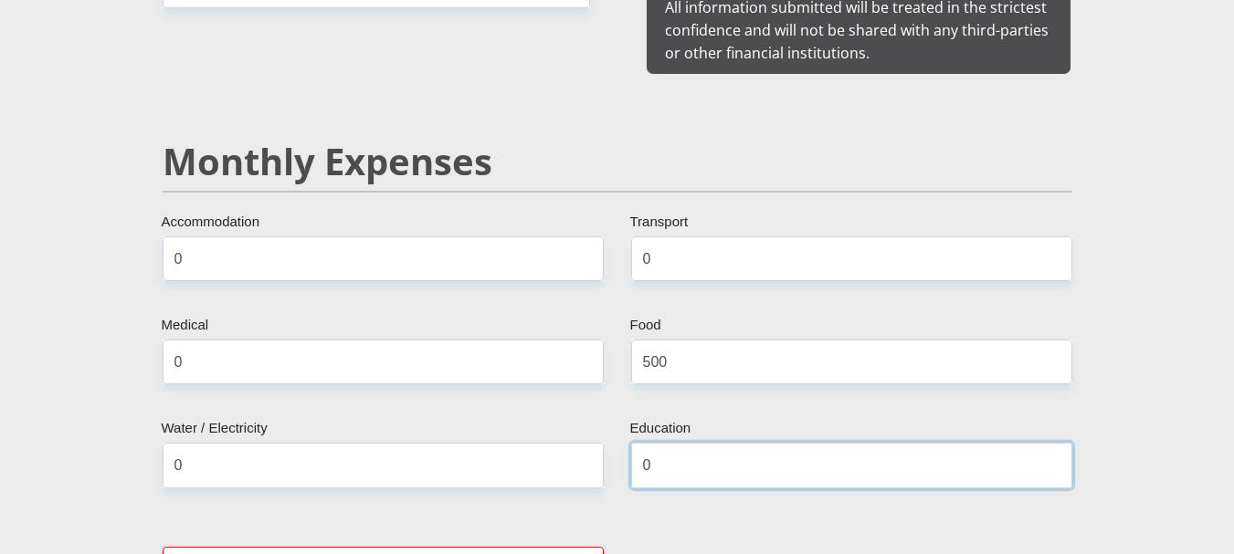
type input "0"
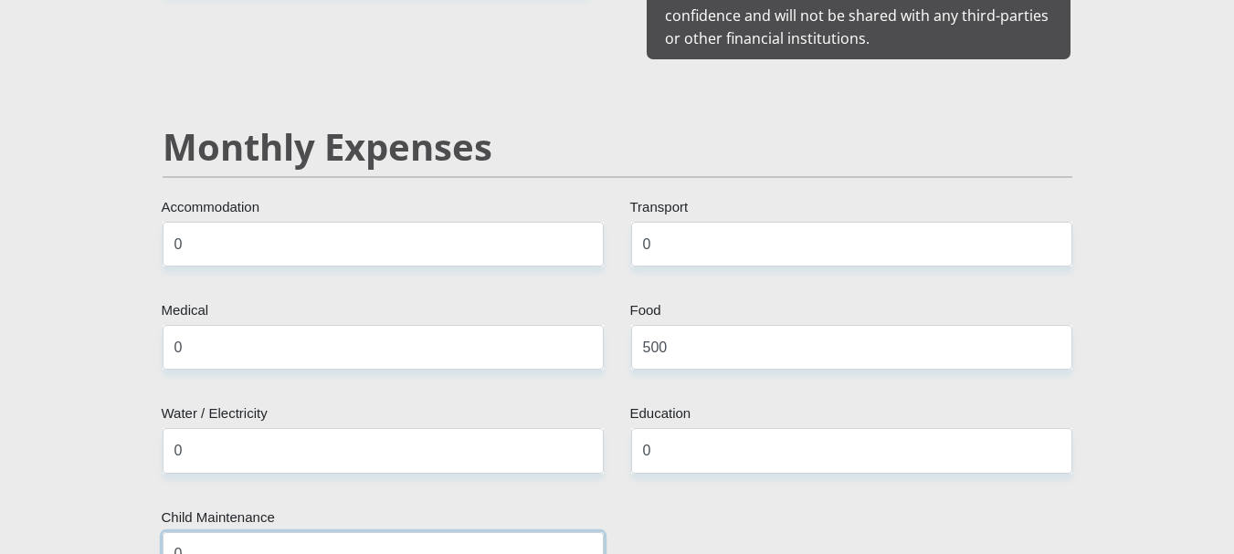
type input "0"
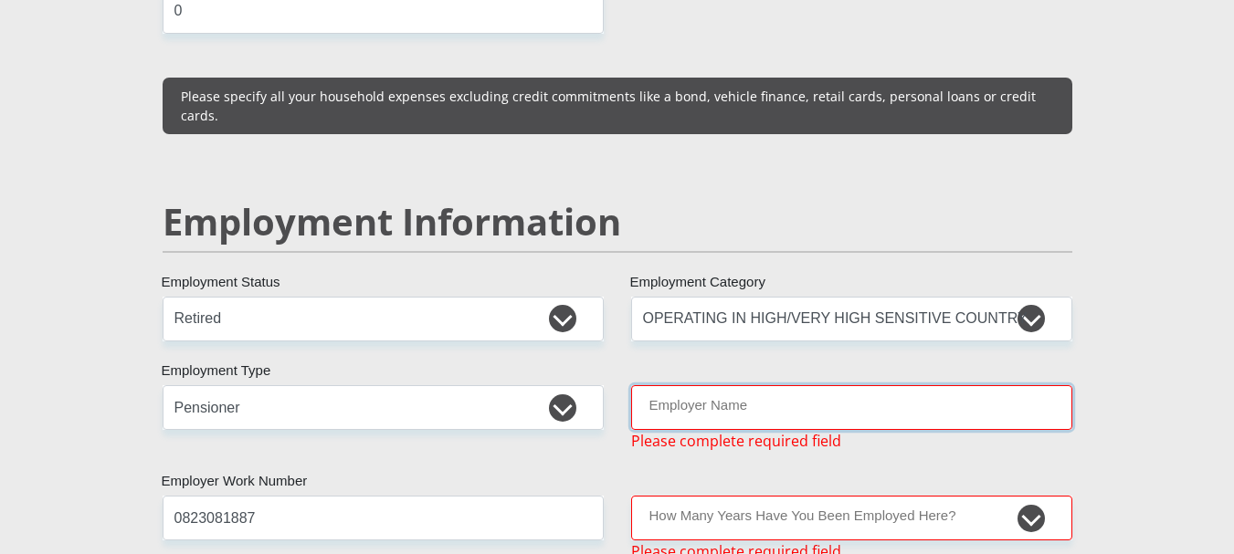
click at [752, 385] on input "Employer Name" at bounding box center [851, 407] width 441 height 45
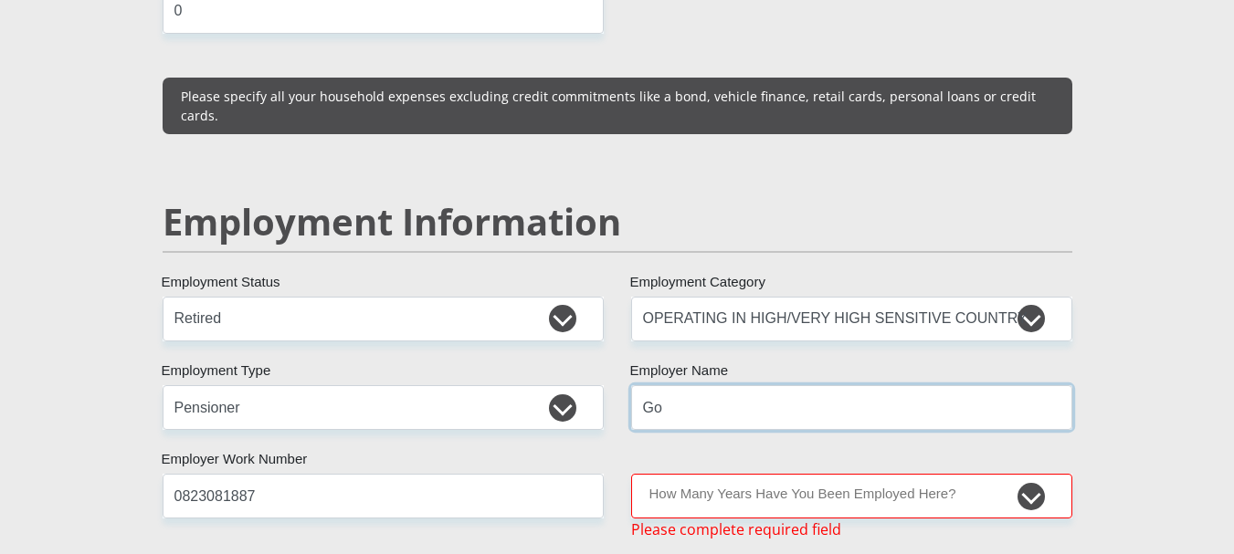
type input "G"
type input "NikyrTrading"
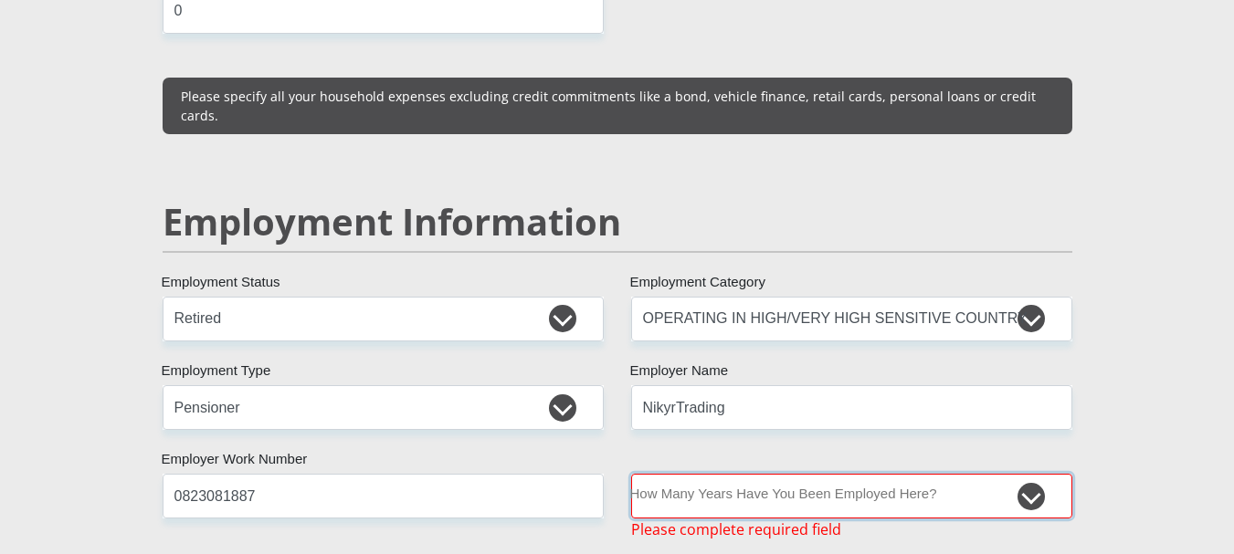
click at [781, 474] on select "less than 1 year 1-3 years 3-5 years 5+ years" at bounding box center [851, 496] width 441 height 45
select select "60"
click at [631, 474] on select "less than 1 year 1-3 years 3-5 years 5+ years" at bounding box center [851, 496] width 441 height 45
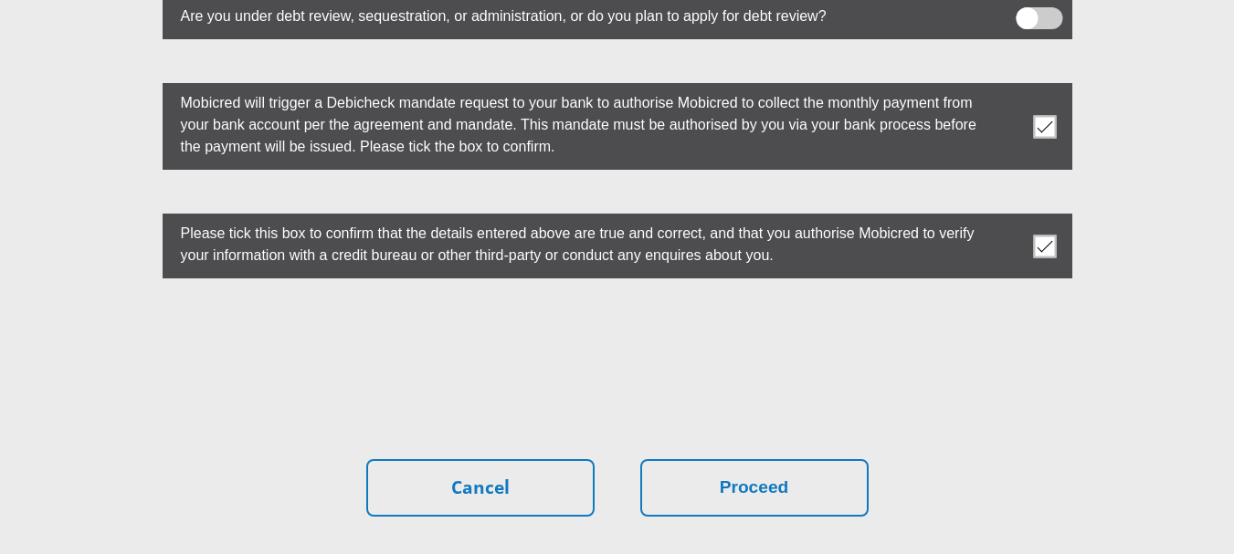
scroll to position [5135, 0]
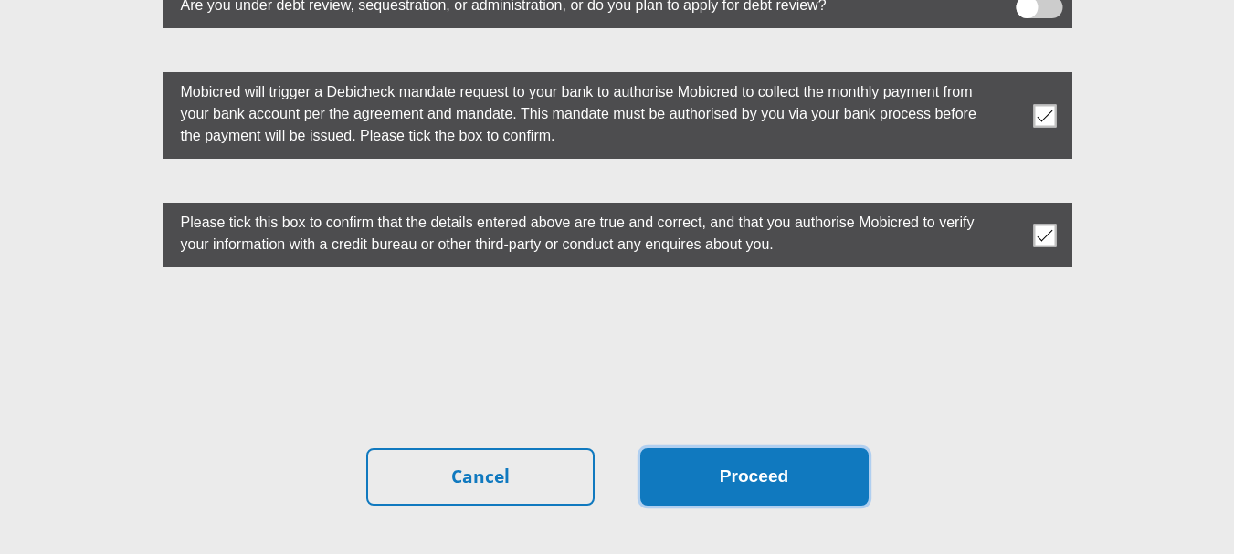
click at [742, 448] on button "Proceed" at bounding box center [754, 477] width 228 height 58
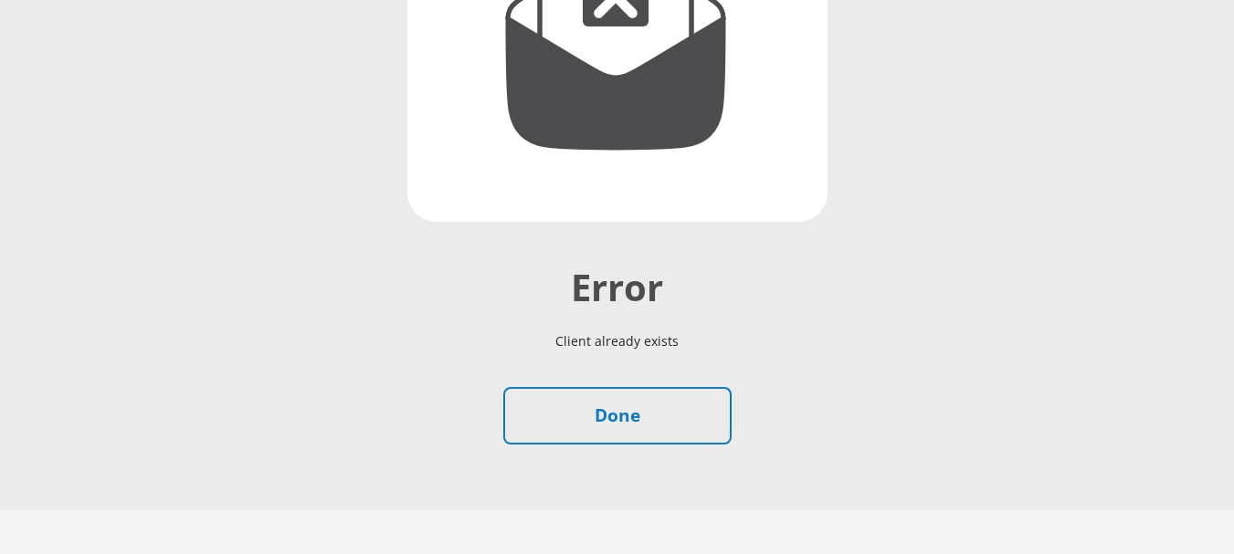
scroll to position [391, 0]
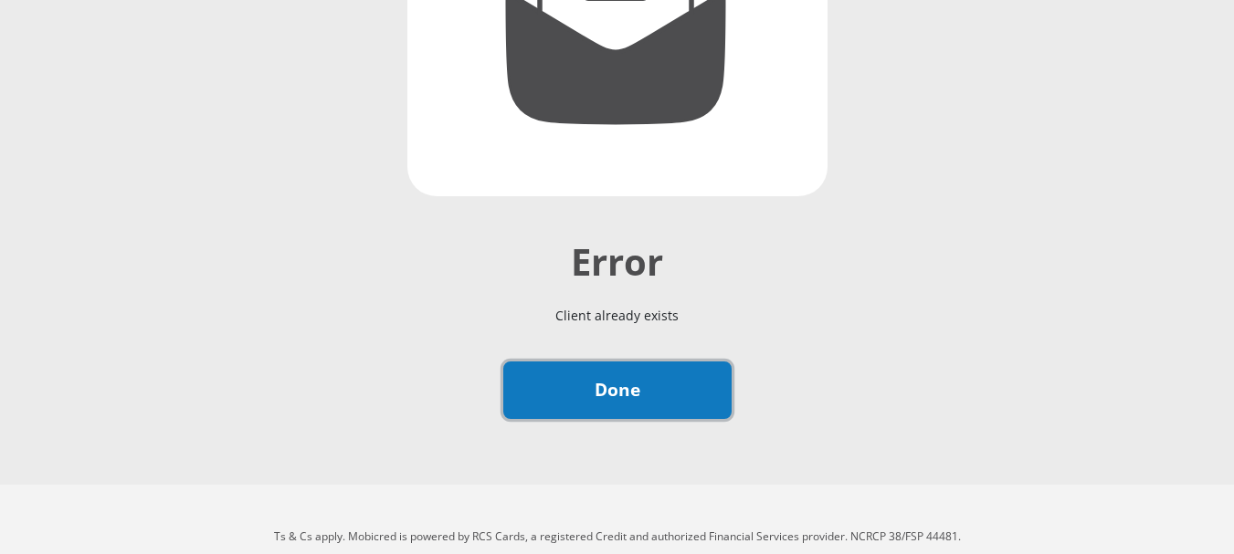
click at [633, 404] on link "Done" at bounding box center [617, 391] width 228 height 58
